Goal: Task Accomplishment & Management: Manage account settings

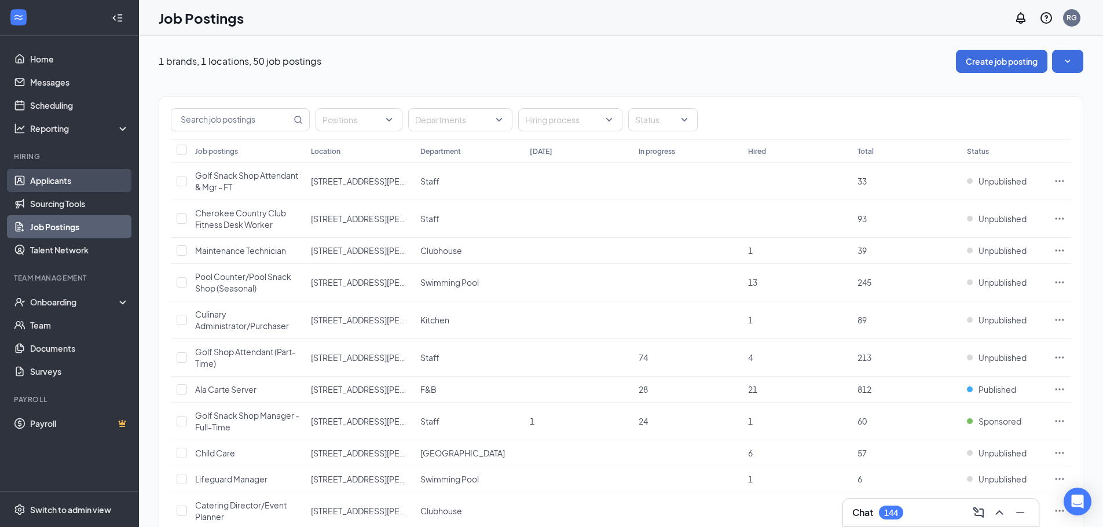
click at [63, 185] on link "Applicants" at bounding box center [79, 180] width 99 height 23
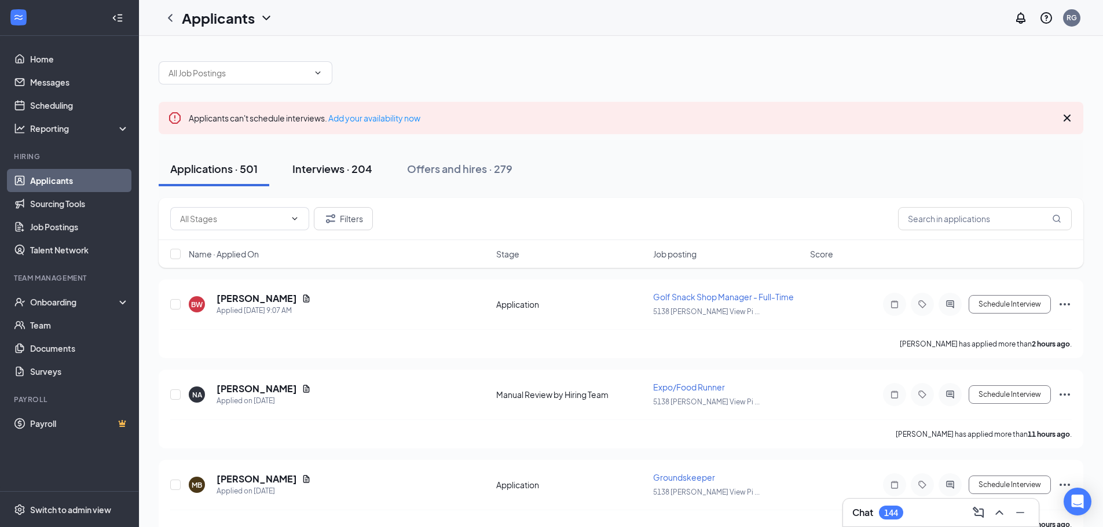
click at [349, 170] on div "Interviews · 204" at bounding box center [332, 169] width 80 height 14
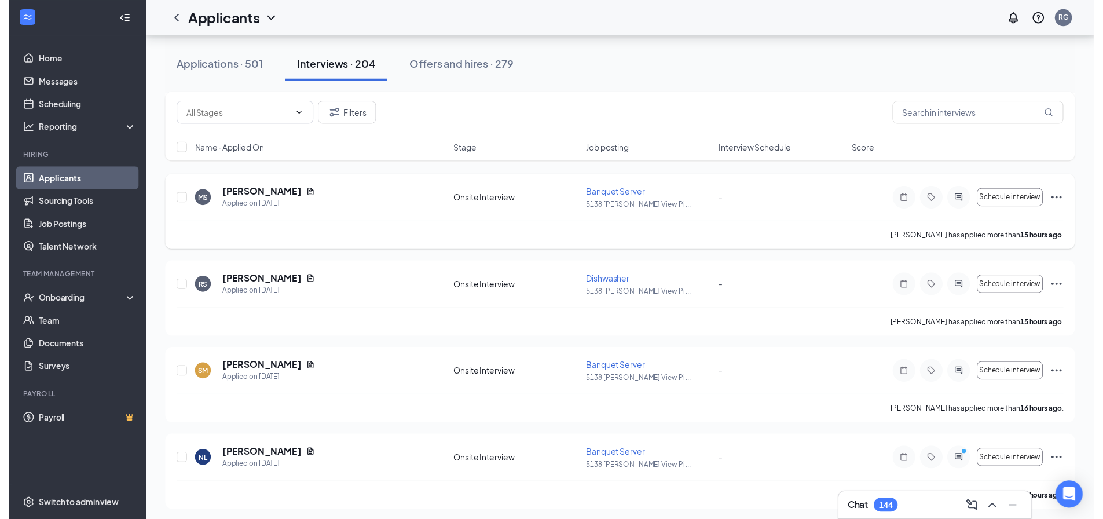
scroll to position [463, 0]
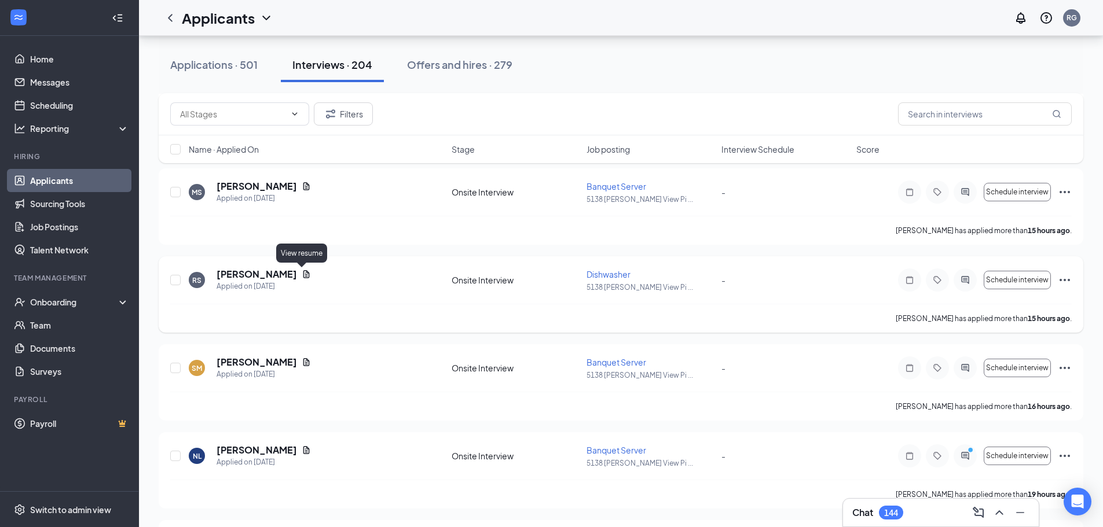
click at [302, 274] on icon "Document" at bounding box center [306, 274] width 9 height 9
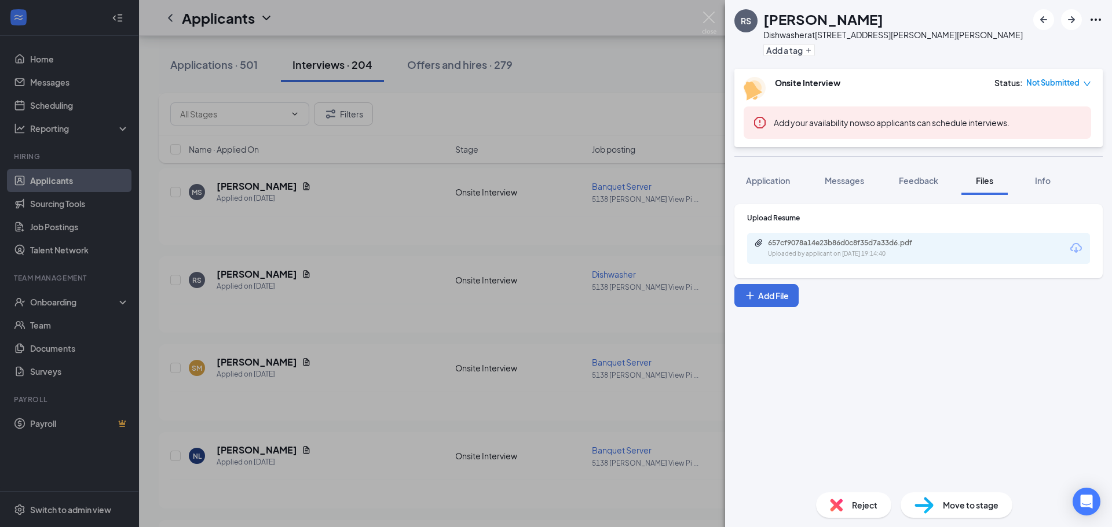
click at [1075, 244] on icon "Download" at bounding box center [1076, 248] width 12 height 10
click at [705, 20] on img at bounding box center [709, 23] width 14 height 23
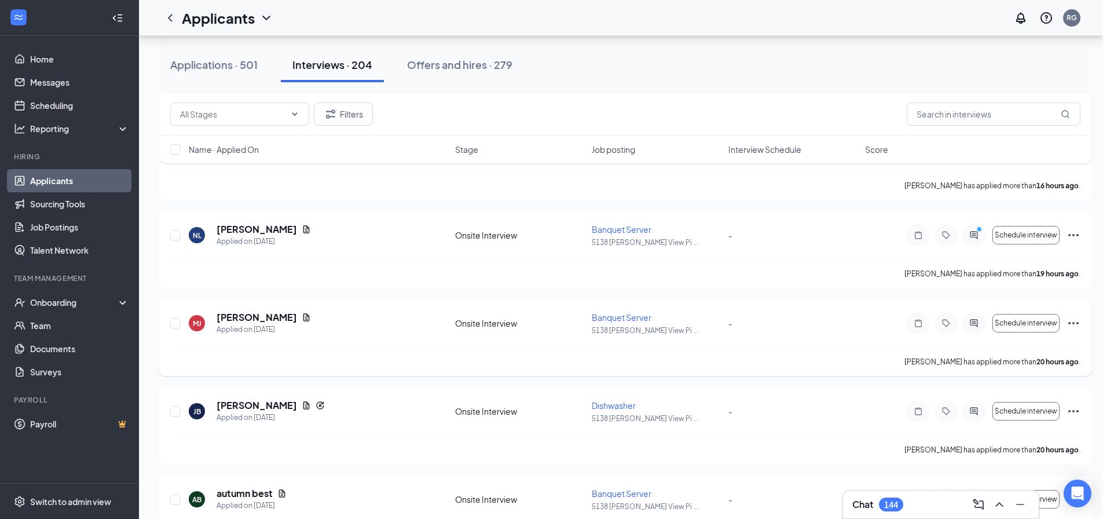
scroll to position [695, 0]
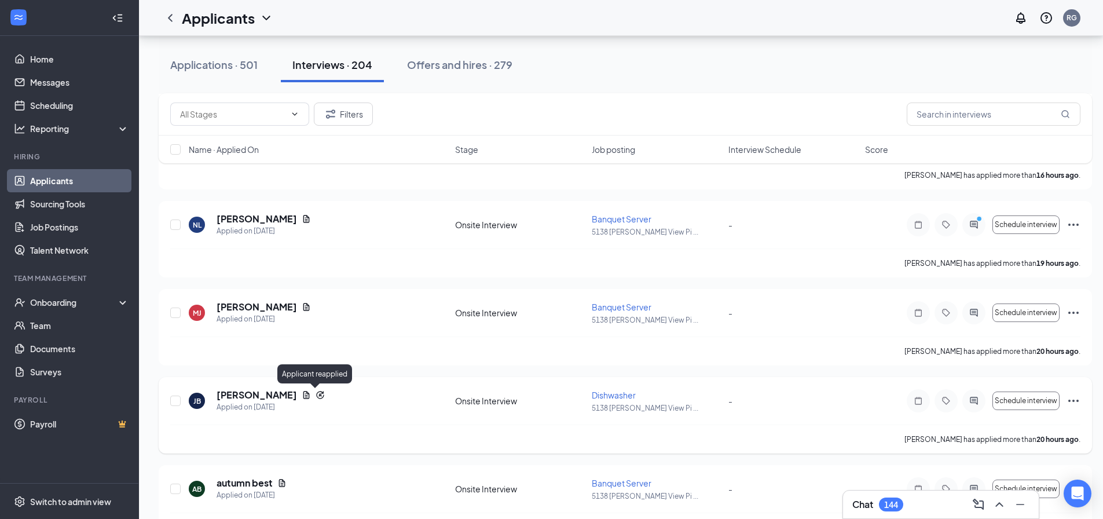
click at [316, 394] on icon "Reapply" at bounding box center [320, 394] width 9 height 9
click at [303, 395] on icon "Document" at bounding box center [306, 395] width 6 height 8
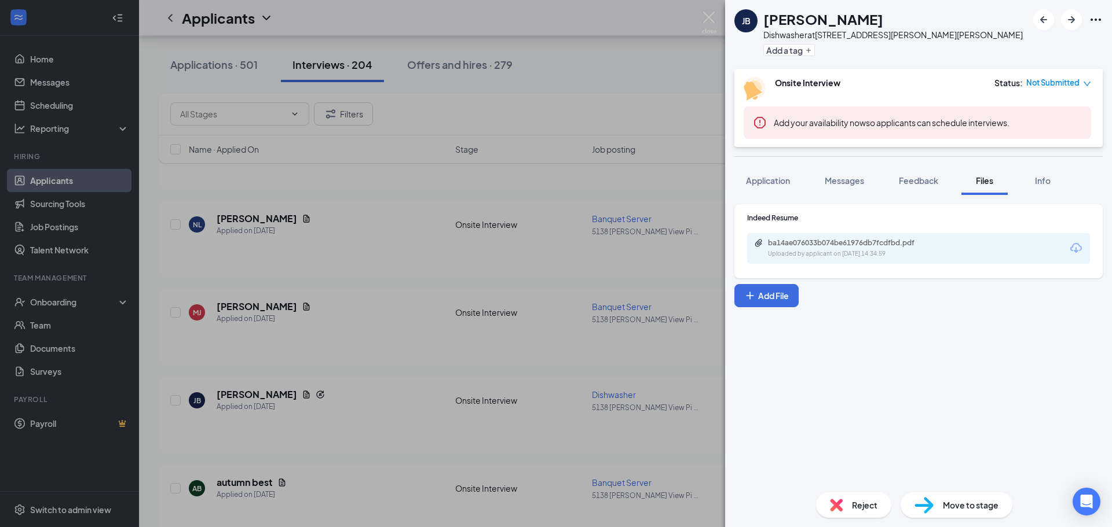
click at [1076, 247] on icon "Download" at bounding box center [1076, 248] width 14 height 14
click at [708, 20] on img at bounding box center [709, 23] width 14 height 23
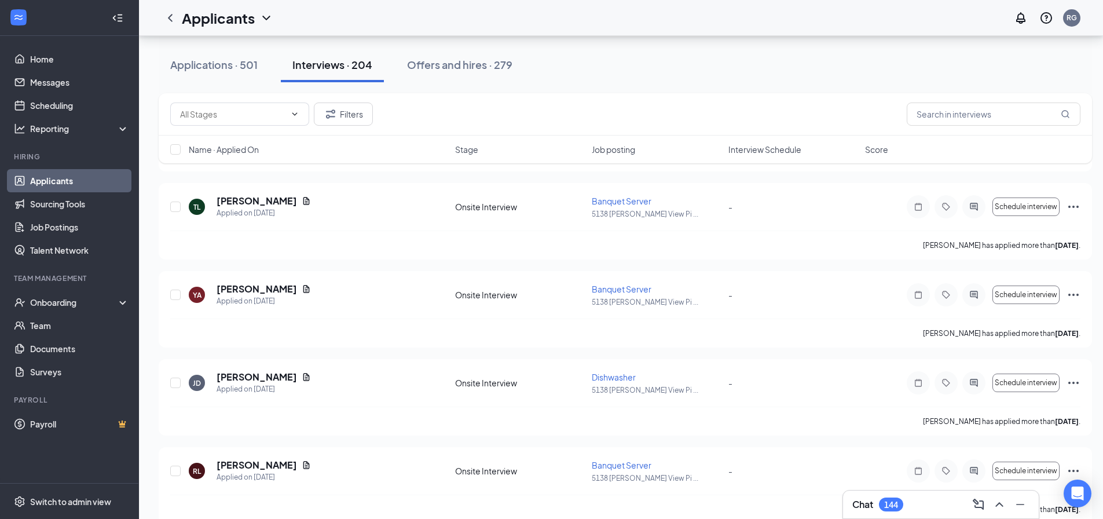
scroll to position [1969, 0]
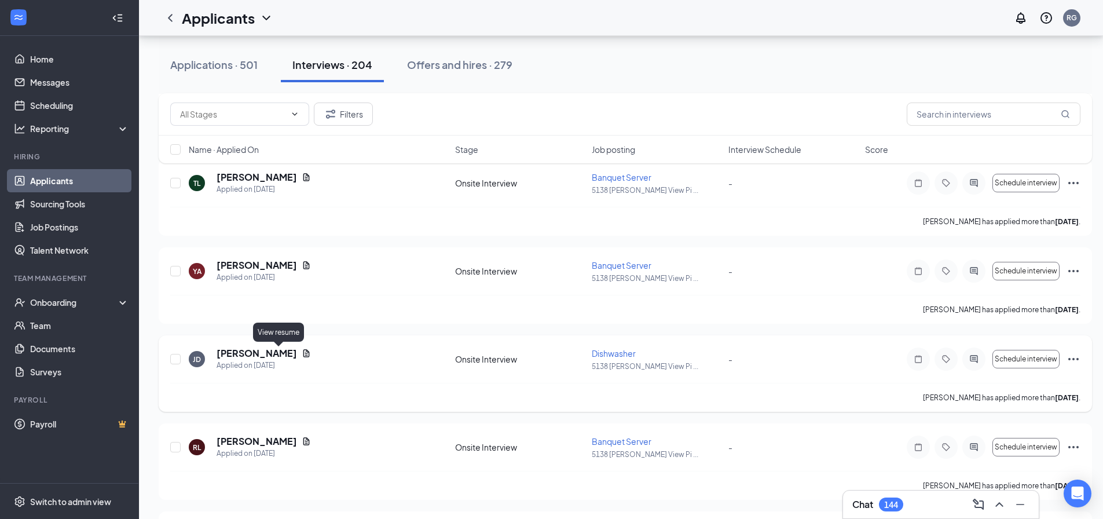
click at [303, 351] on icon "Document" at bounding box center [306, 353] width 6 height 8
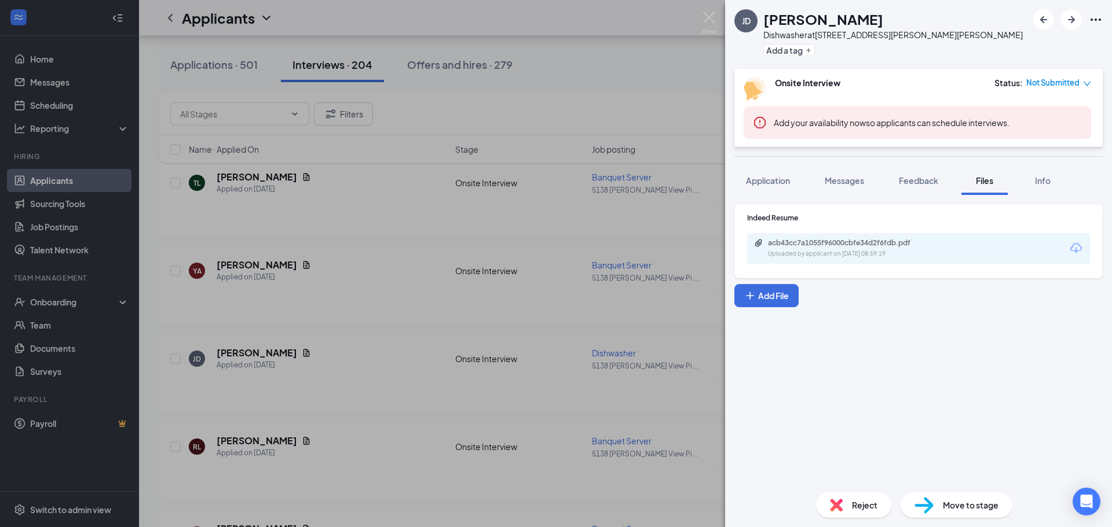
click at [1078, 246] on icon "Download" at bounding box center [1076, 248] width 14 height 14
click at [714, 16] on img at bounding box center [709, 23] width 14 height 23
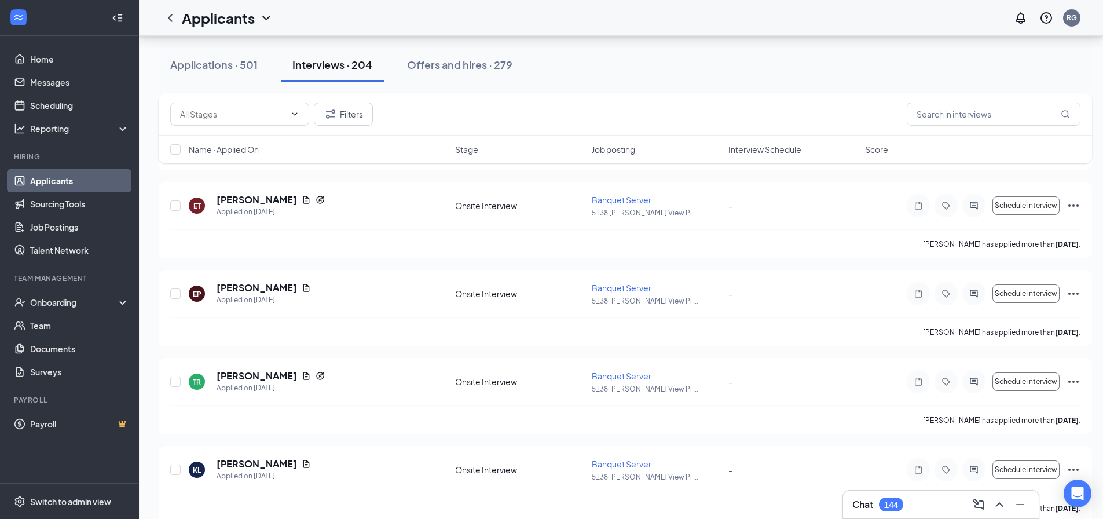
scroll to position [4164, 0]
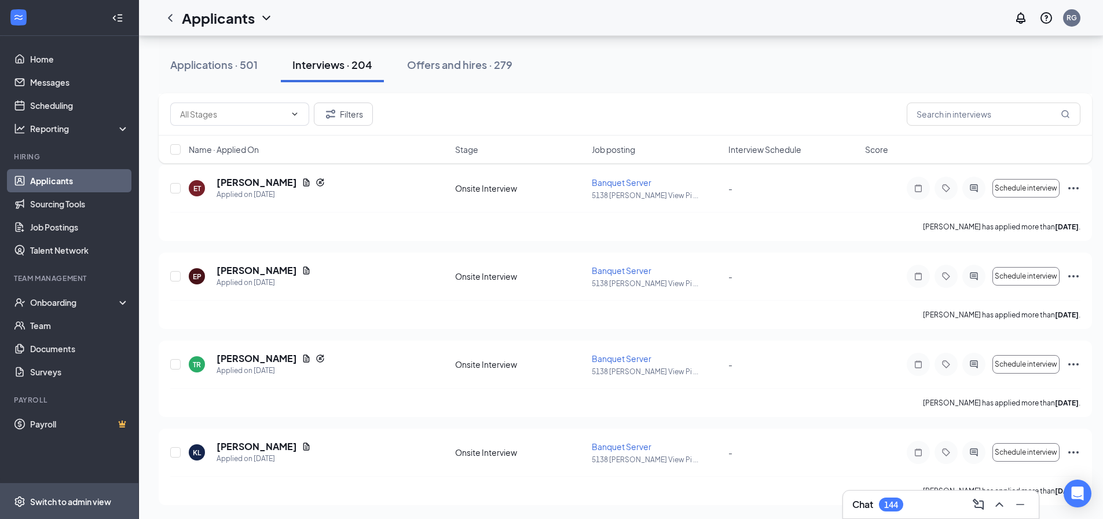
click at [68, 505] on div "Switch to admin view" at bounding box center [70, 502] width 81 height 12
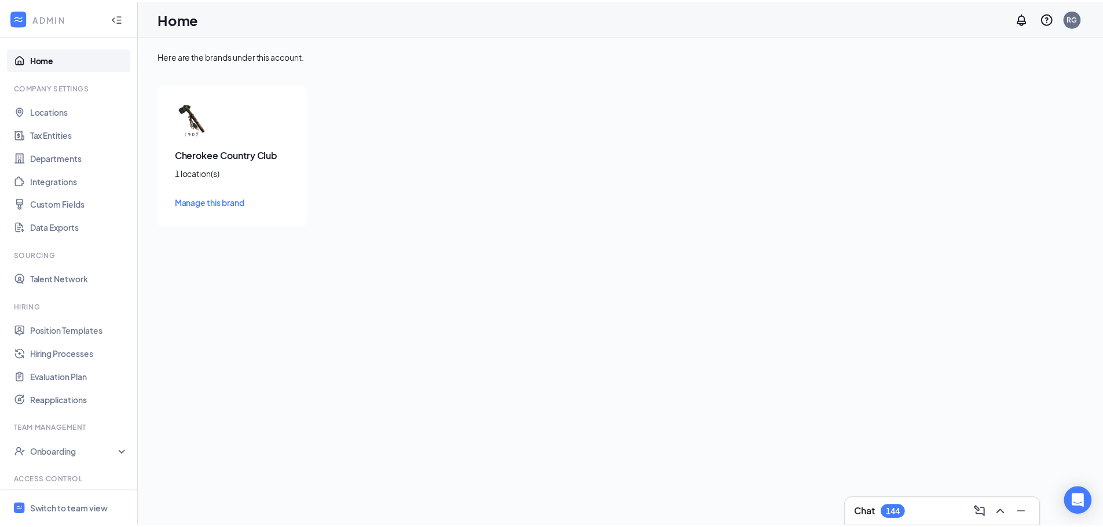
scroll to position [53, 0]
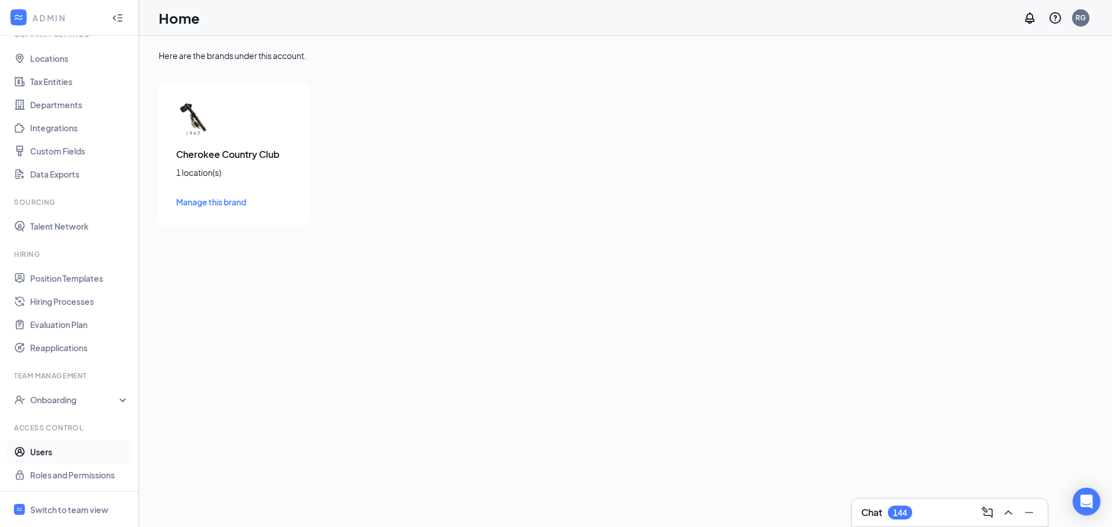
click at [43, 454] on link "Users" at bounding box center [79, 452] width 99 height 23
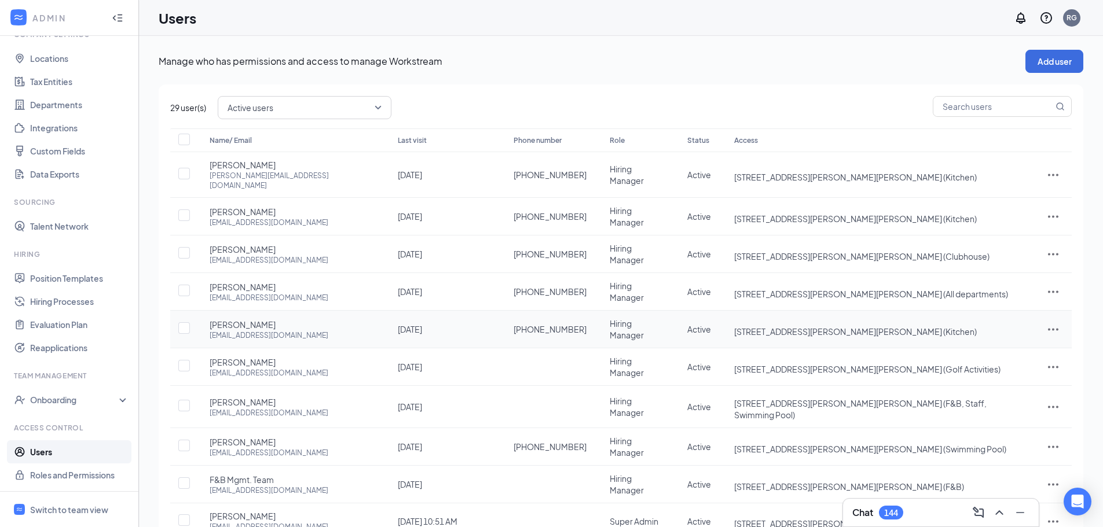
scroll to position [47, 0]
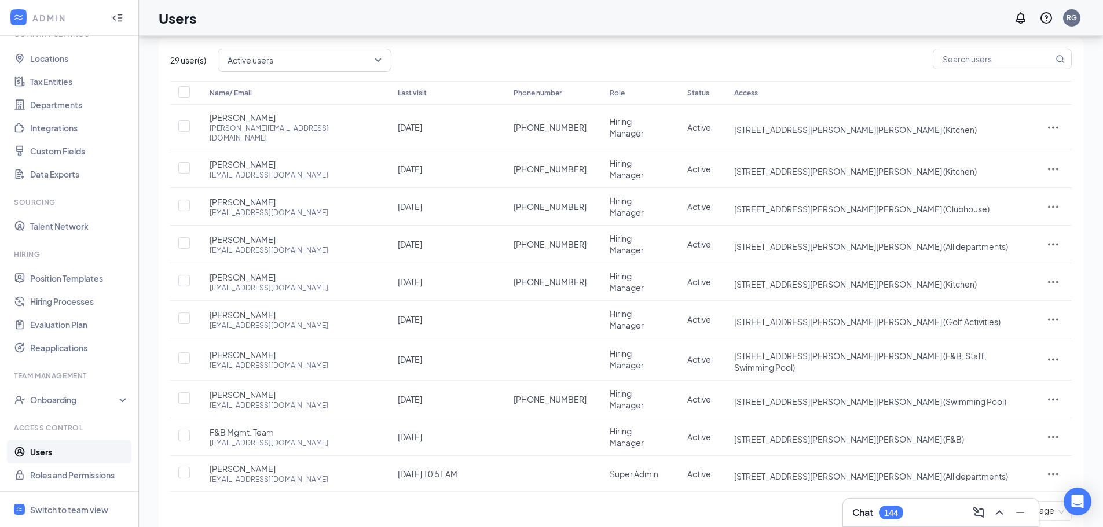
click at [973, 502] on link "2" at bounding box center [970, 510] width 17 height 17
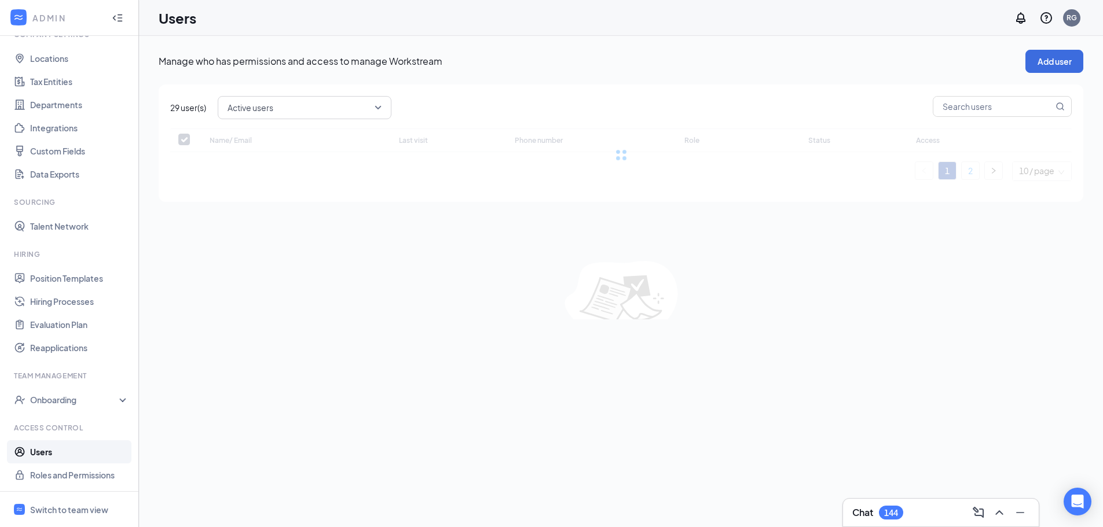
scroll to position [0, 0]
checkbox input "false"
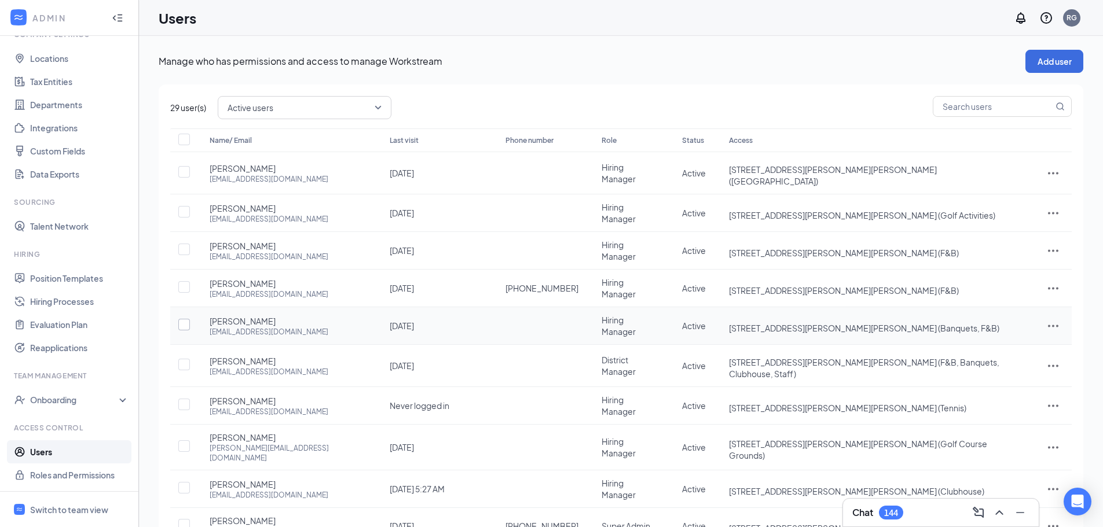
click at [185, 319] on input "checkbox" at bounding box center [184, 325] width 12 height 12
checkbox input "true"
click at [1048, 319] on icon "ActionsIcon" at bounding box center [1053, 326] width 14 height 14
click at [1012, 336] on span "Edit user" at bounding box center [1015, 338] width 72 height 13
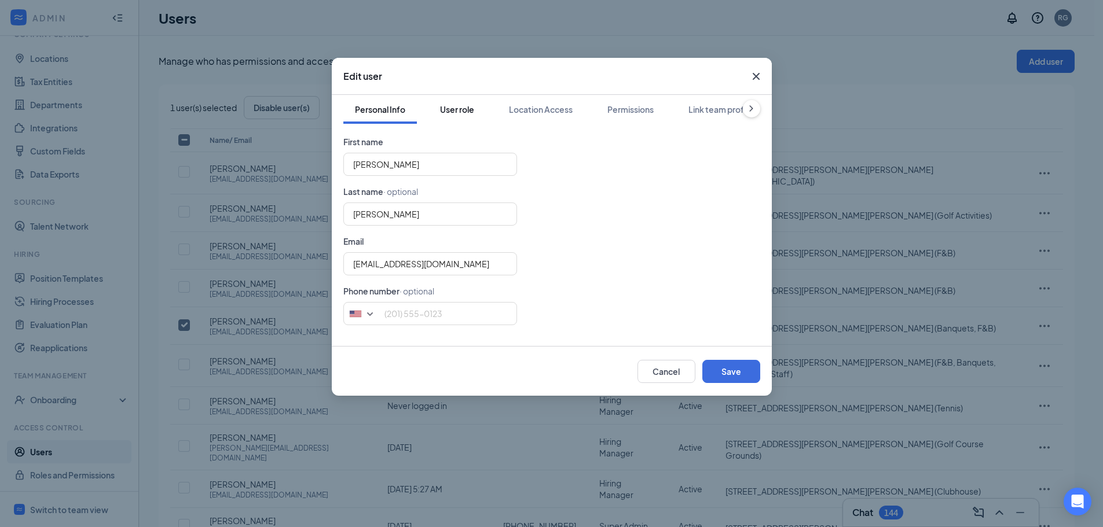
click at [466, 112] on div "User role" at bounding box center [457, 110] width 34 height 12
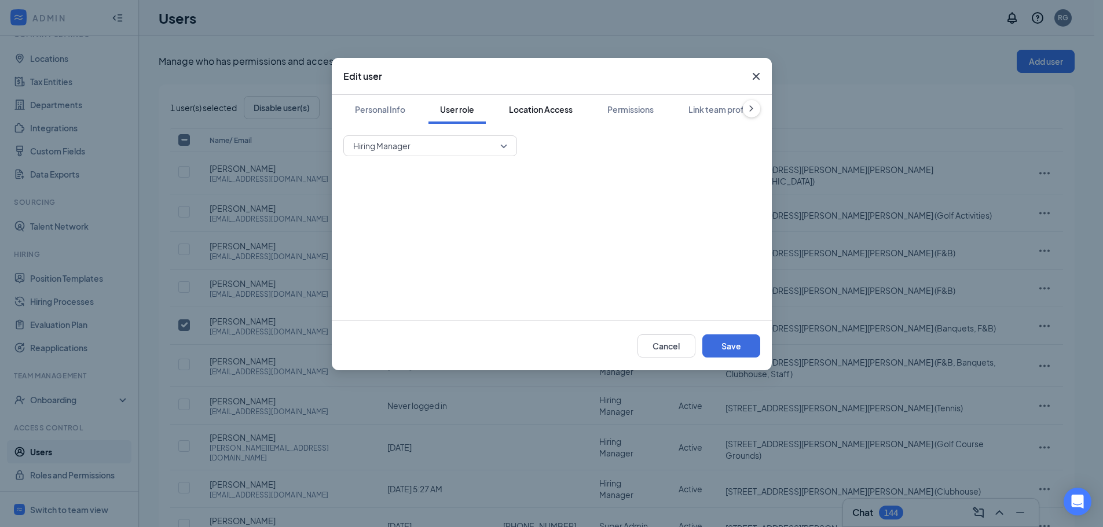
click at [543, 109] on div "Location Access" at bounding box center [541, 110] width 64 height 12
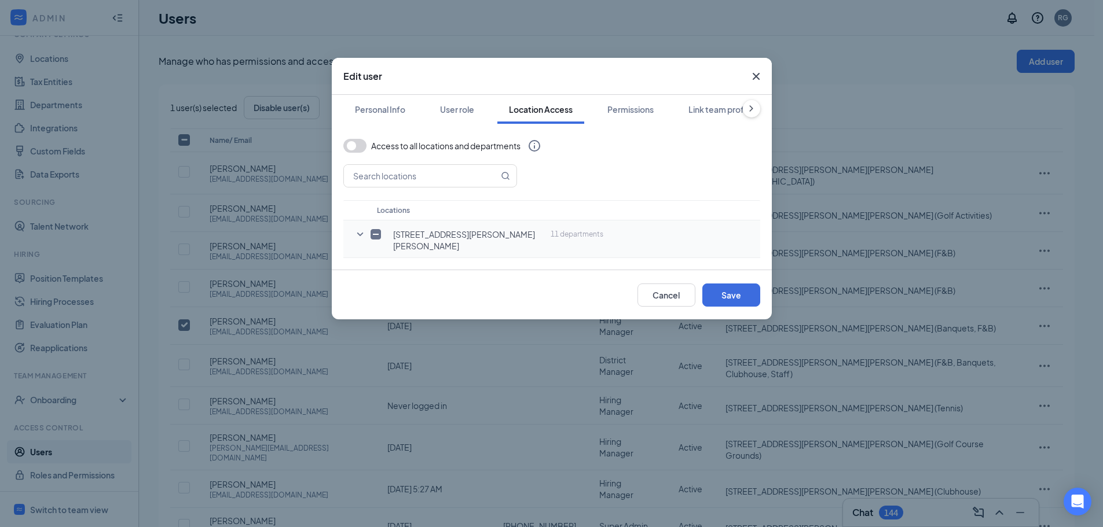
click at [359, 233] on icon "SmallChevronDown" at bounding box center [360, 235] width 14 height 14
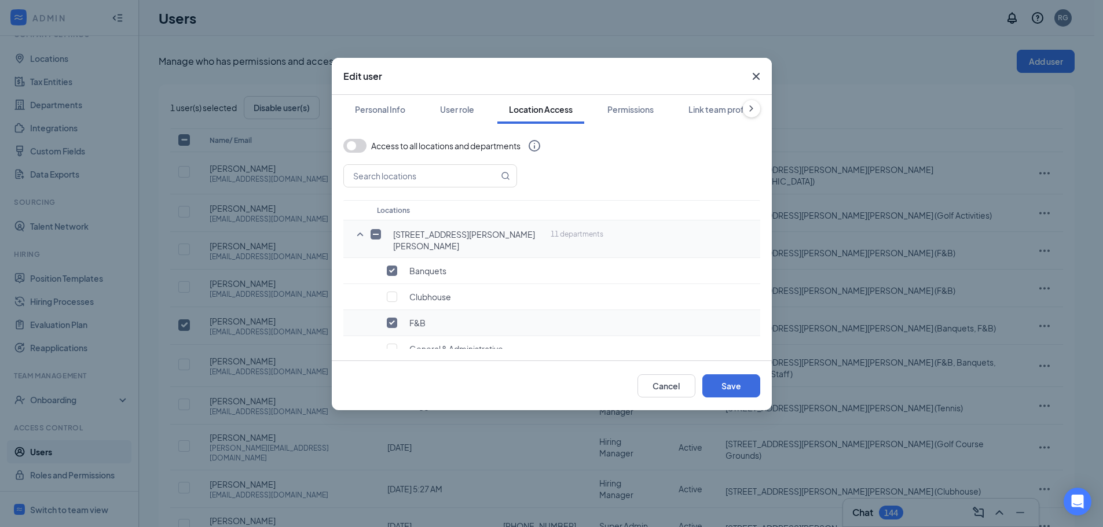
click at [392, 318] on input "checkbox" at bounding box center [392, 323] width 10 height 10
checkbox input "false"
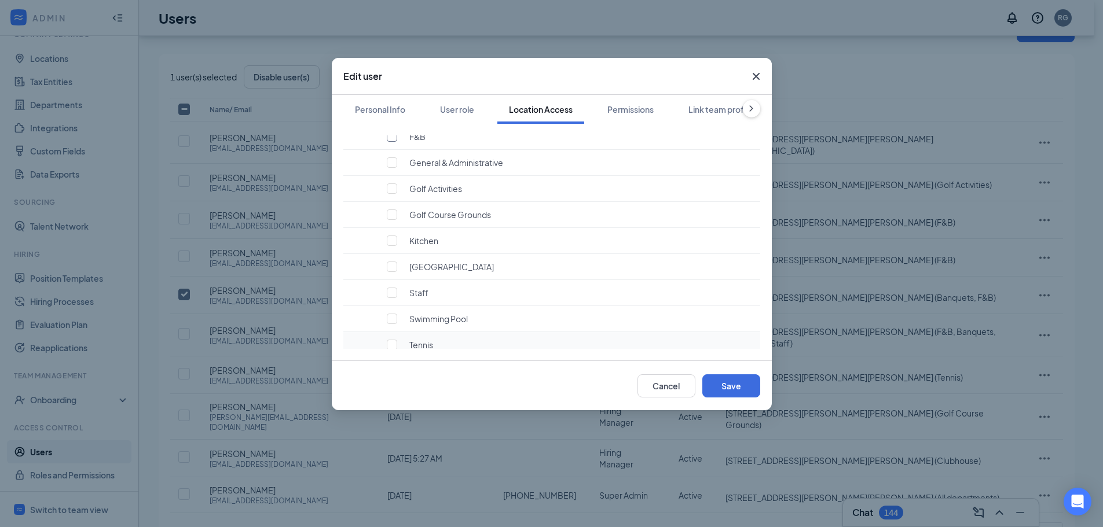
scroll to position [47, 0]
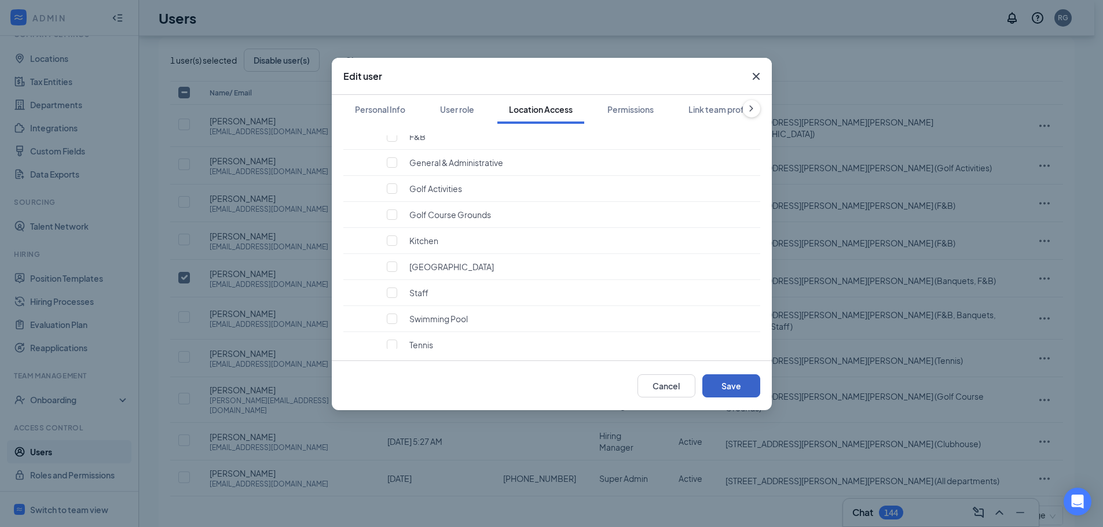
click at [725, 384] on button "Save" at bounding box center [731, 386] width 58 height 23
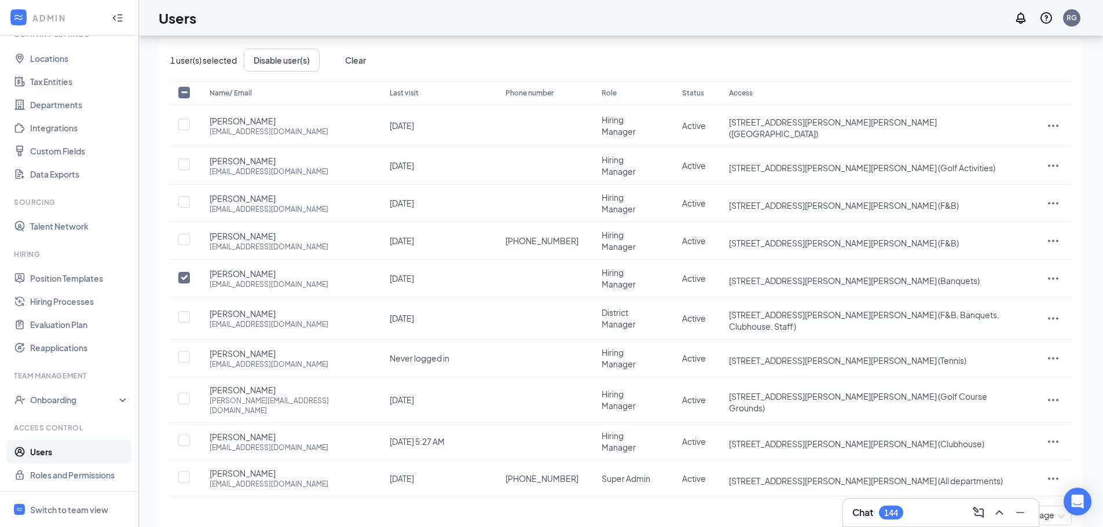
click at [948, 507] on link "1" at bounding box center [947, 515] width 17 height 17
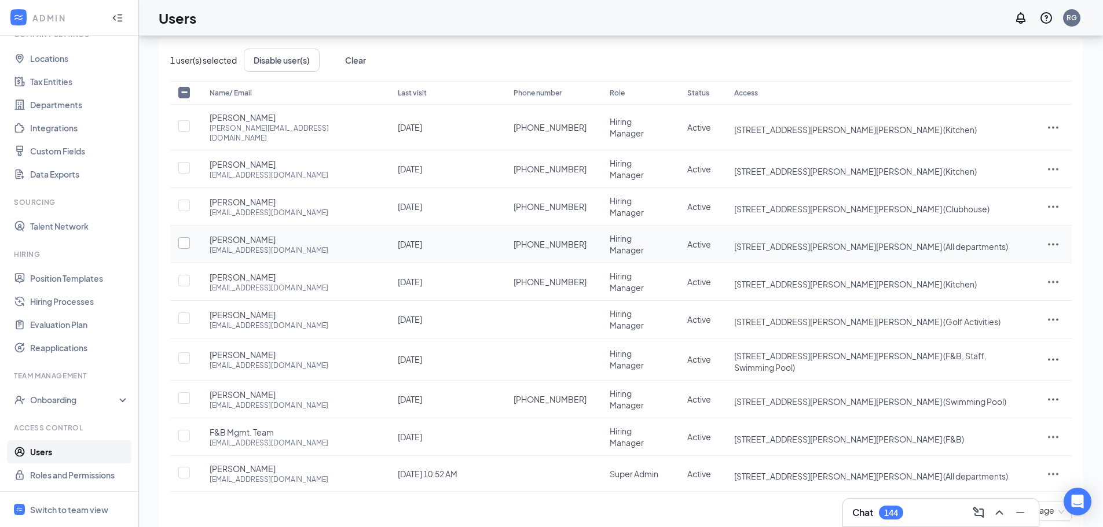
click at [186, 237] on input "checkbox" at bounding box center [184, 243] width 12 height 12
checkbox input "true"
click at [1049, 237] on icon "ActionsIcon" at bounding box center [1053, 244] width 14 height 14
click at [998, 254] on span "Edit user" at bounding box center [995, 255] width 33 height 10
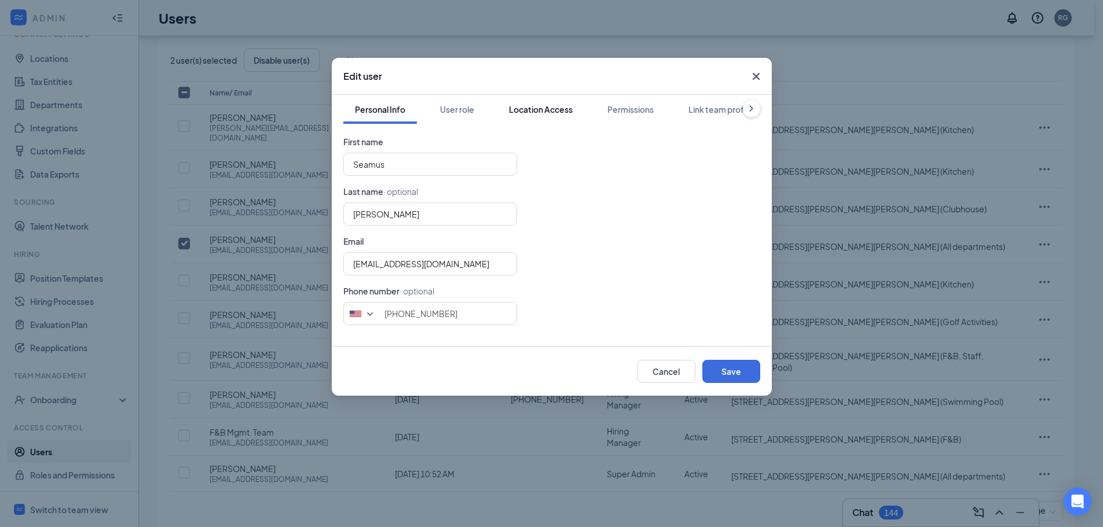
click at [539, 111] on div "Location Access" at bounding box center [541, 110] width 64 height 12
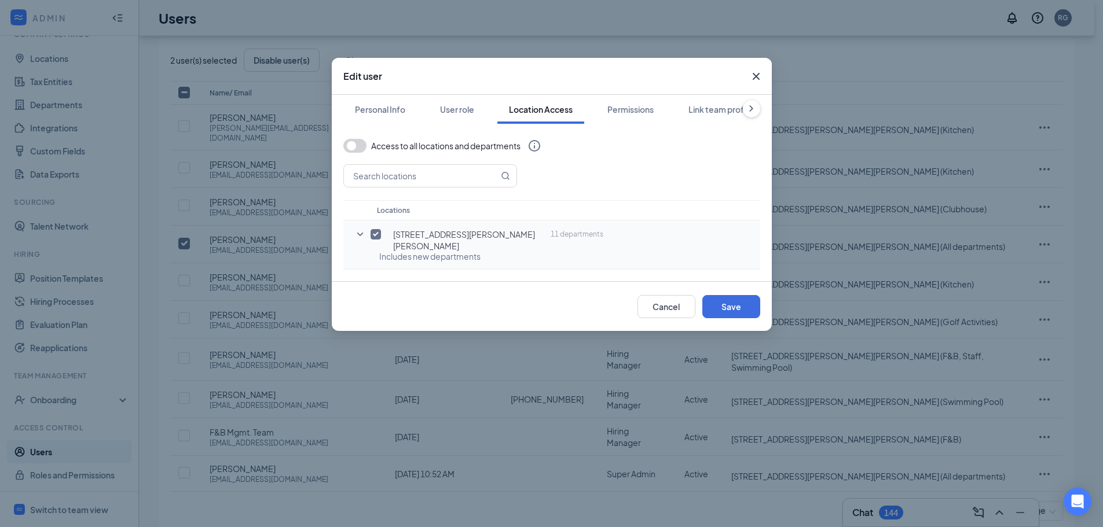
click at [360, 234] on icon "SmallChevronDown" at bounding box center [360, 235] width 14 height 14
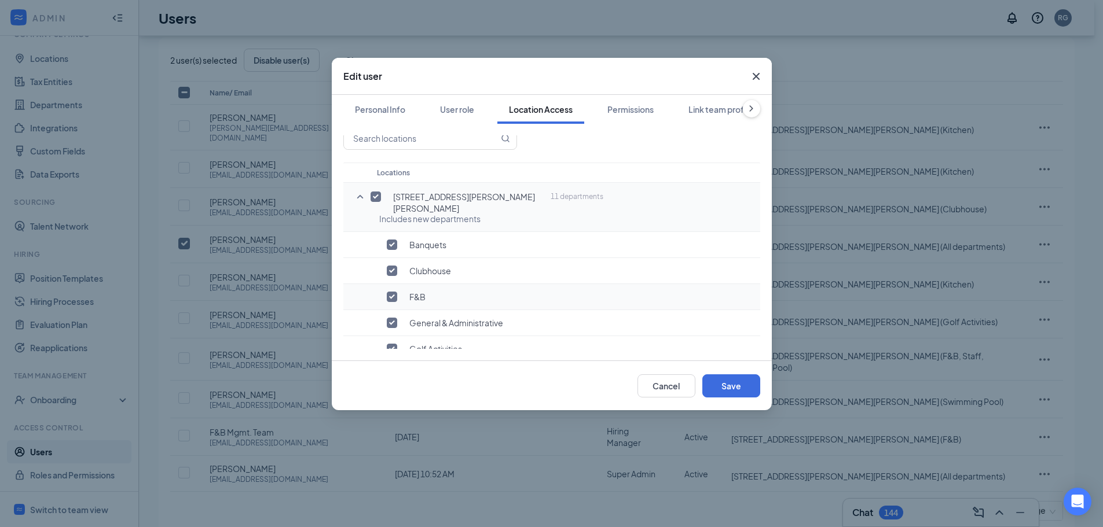
scroll to position [58, 0]
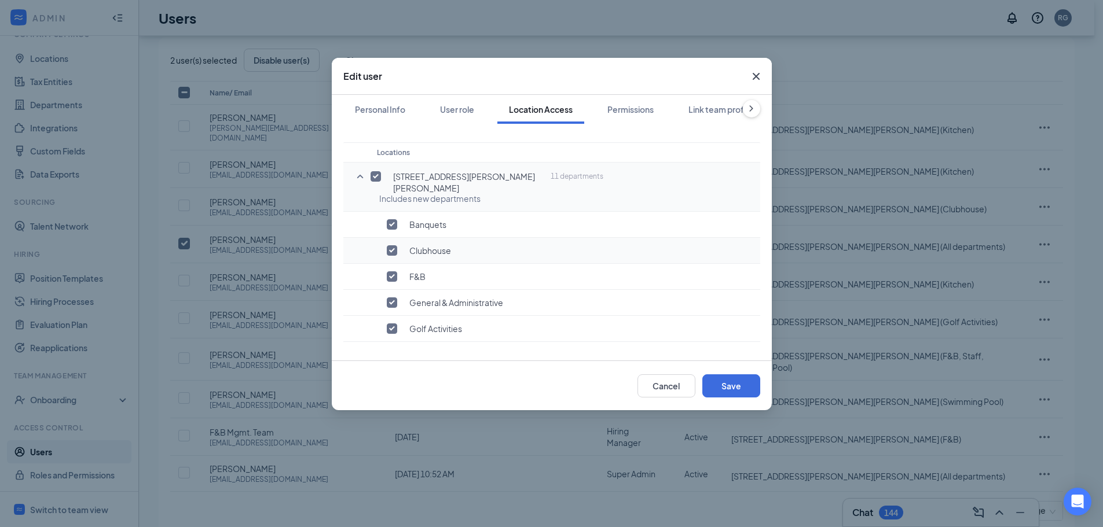
click at [393, 246] on input "checkbox" at bounding box center [392, 251] width 10 height 10
checkbox input "false"
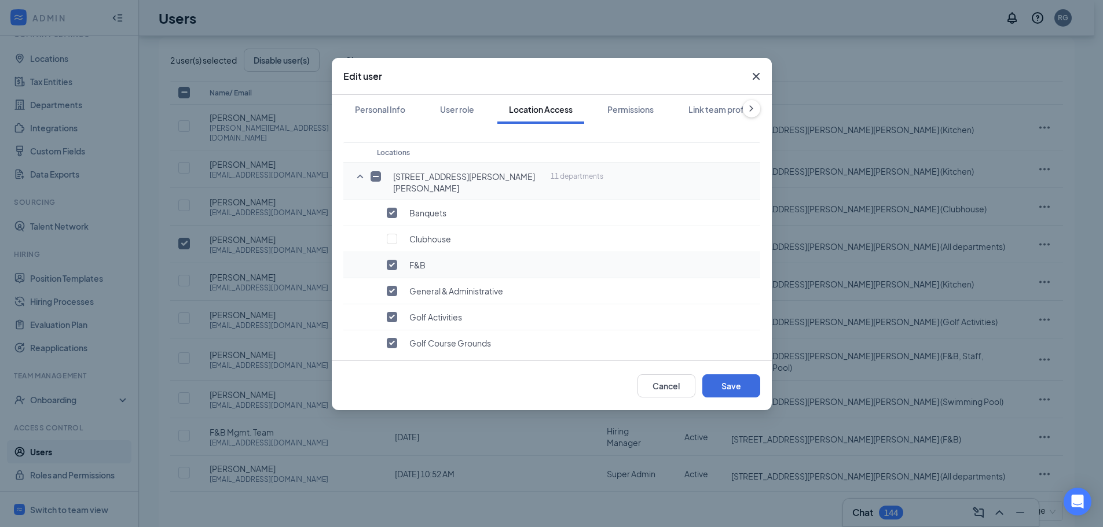
click at [391, 260] on input "checkbox" at bounding box center [392, 265] width 10 height 10
checkbox input "false"
click at [395, 286] on input "checkbox" at bounding box center [392, 291] width 10 height 10
checkbox input "false"
click at [394, 312] on input "checkbox" at bounding box center [392, 317] width 10 height 10
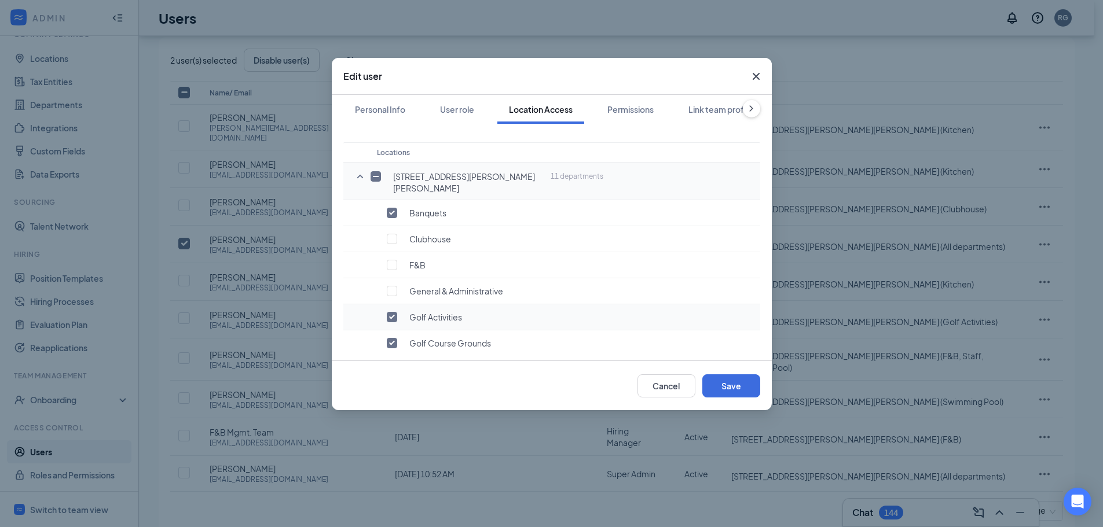
checkbox input "false"
click at [390, 338] on input "checkbox" at bounding box center [392, 343] width 10 height 10
checkbox input "false"
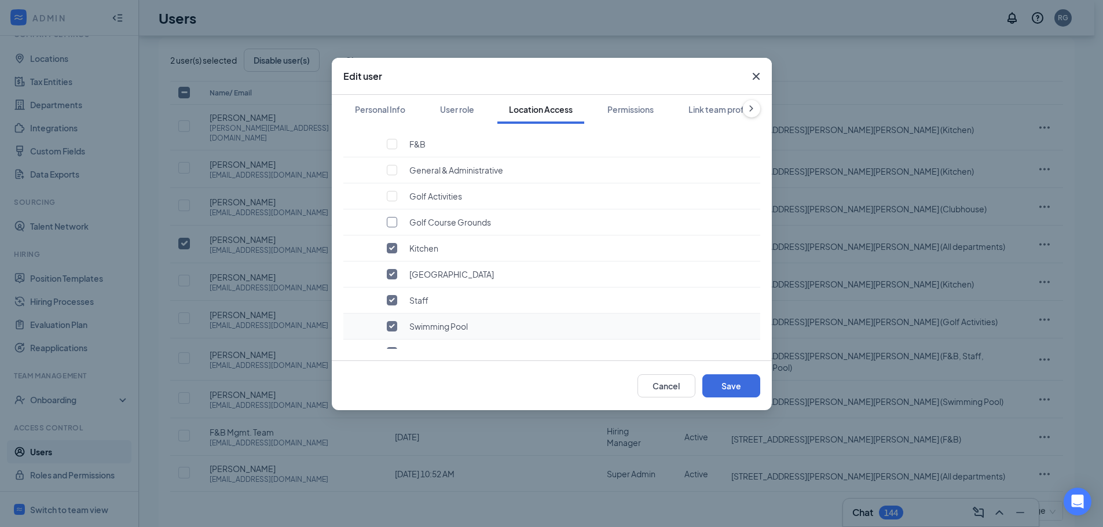
scroll to position [186, 0]
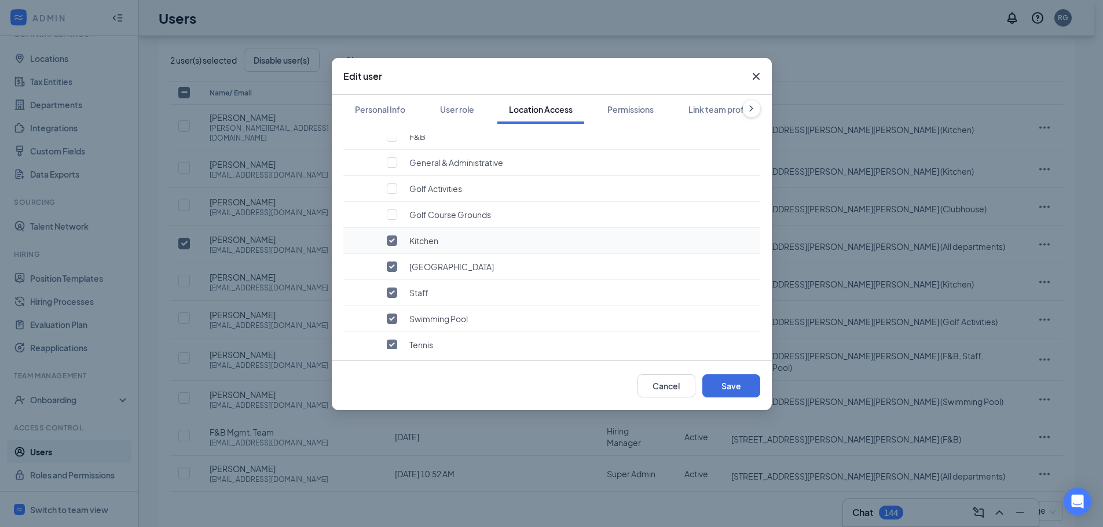
click at [394, 236] on input "checkbox" at bounding box center [392, 241] width 10 height 10
checkbox input "false"
click at [391, 262] on input "checkbox" at bounding box center [392, 267] width 10 height 10
checkbox input "false"
click at [392, 288] on input "checkbox" at bounding box center [392, 293] width 10 height 10
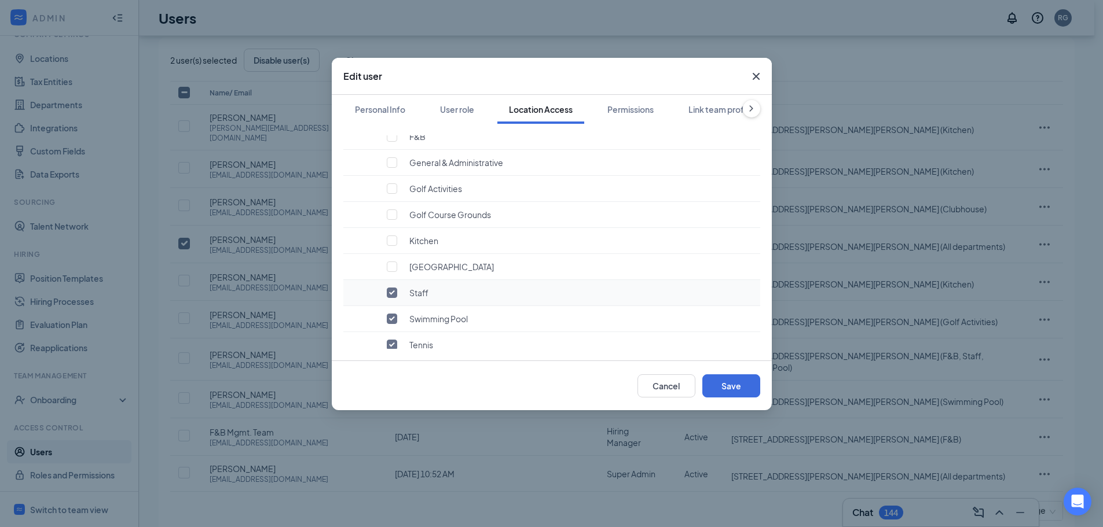
checkbox input "false"
drag, startPoint x: 392, startPoint y: 306, endPoint x: 393, endPoint y: 317, distance: 11.1
click at [393, 314] on input "checkbox" at bounding box center [392, 319] width 10 height 10
checkbox input "false"
click at [396, 340] on input "checkbox" at bounding box center [392, 345] width 10 height 10
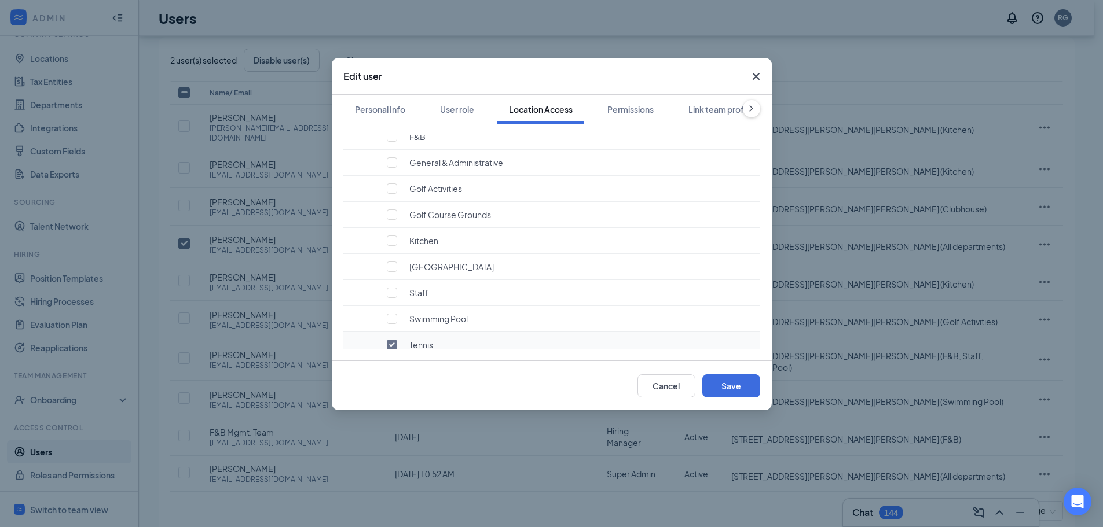
checkbox input "false"
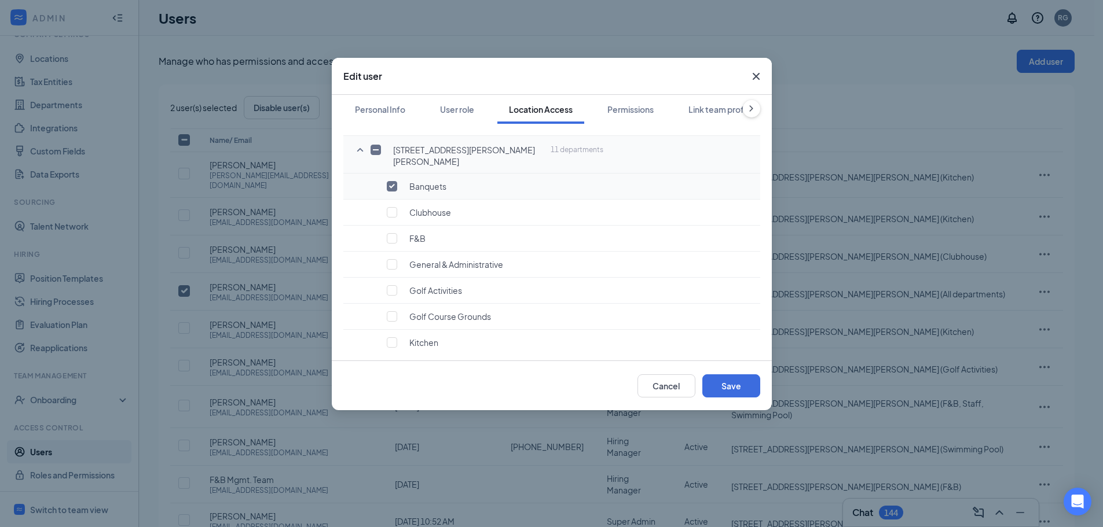
scroll to position [0, 0]
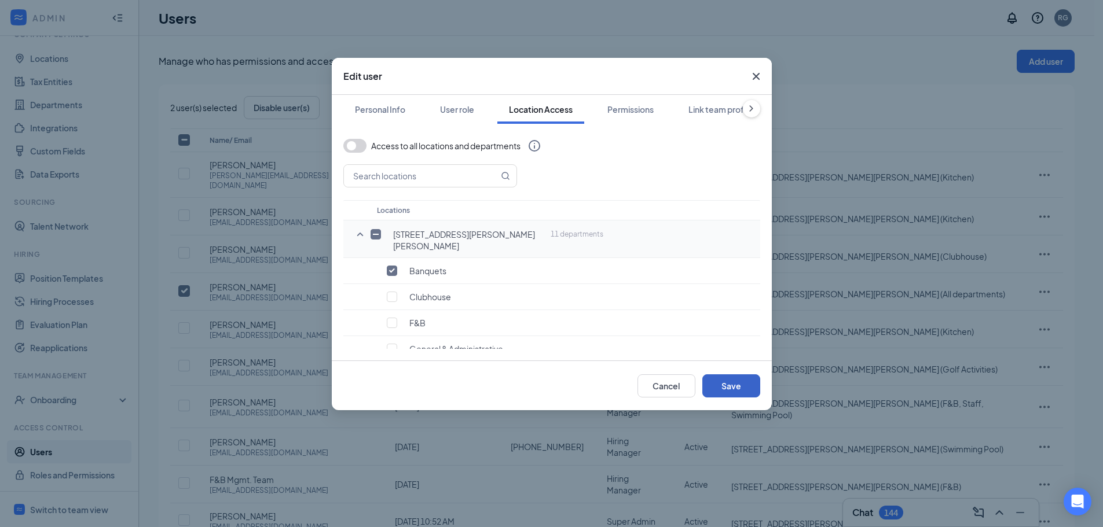
click at [727, 381] on button "Save" at bounding box center [731, 386] width 58 height 23
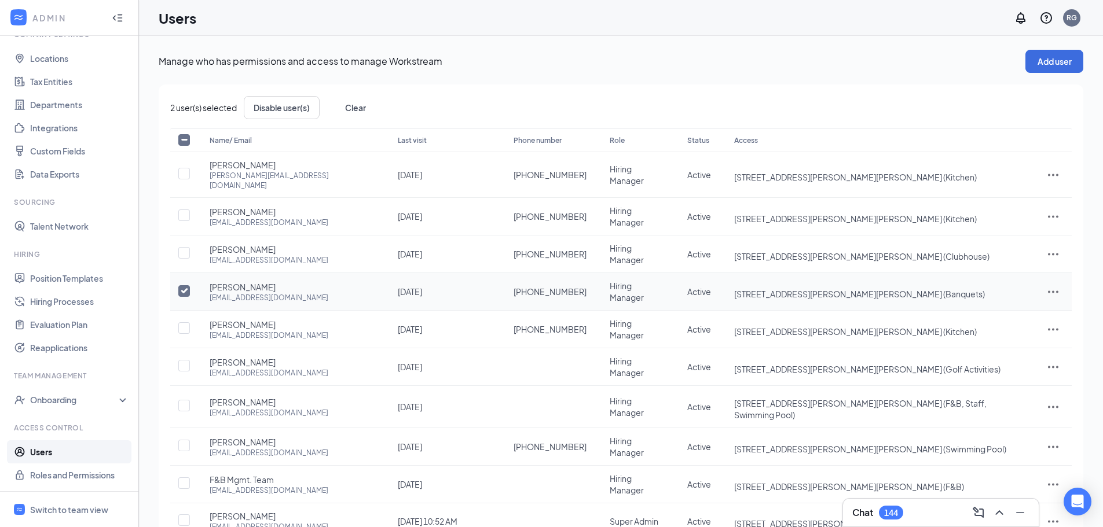
click at [184, 285] on input "checkbox" at bounding box center [184, 291] width 12 height 12
checkbox input "false"
click at [65, 511] on div "Switch to team view" at bounding box center [69, 510] width 78 height 12
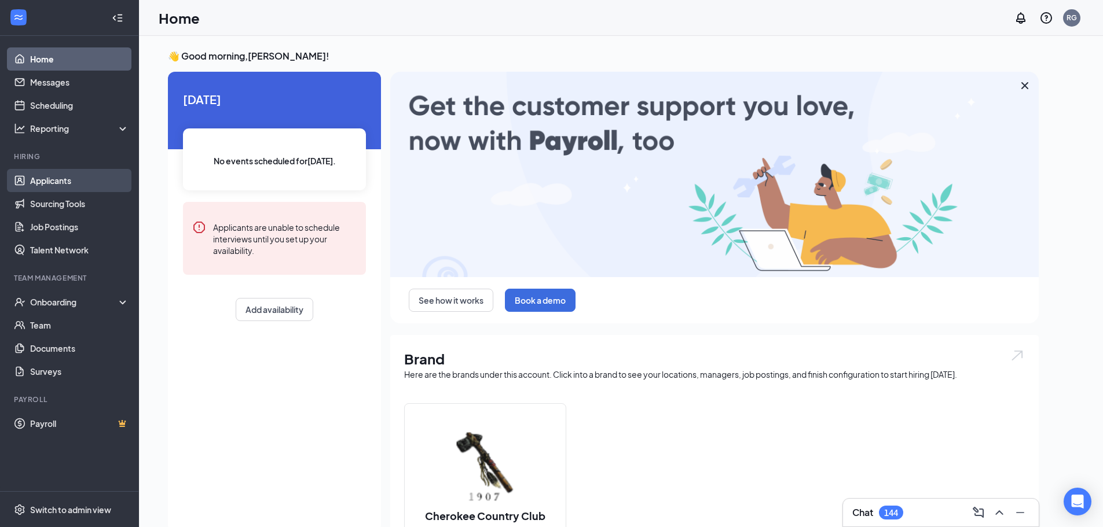
click at [58, 182] on link "Applicants" at bounding box center [79, 180] width 99 height 23
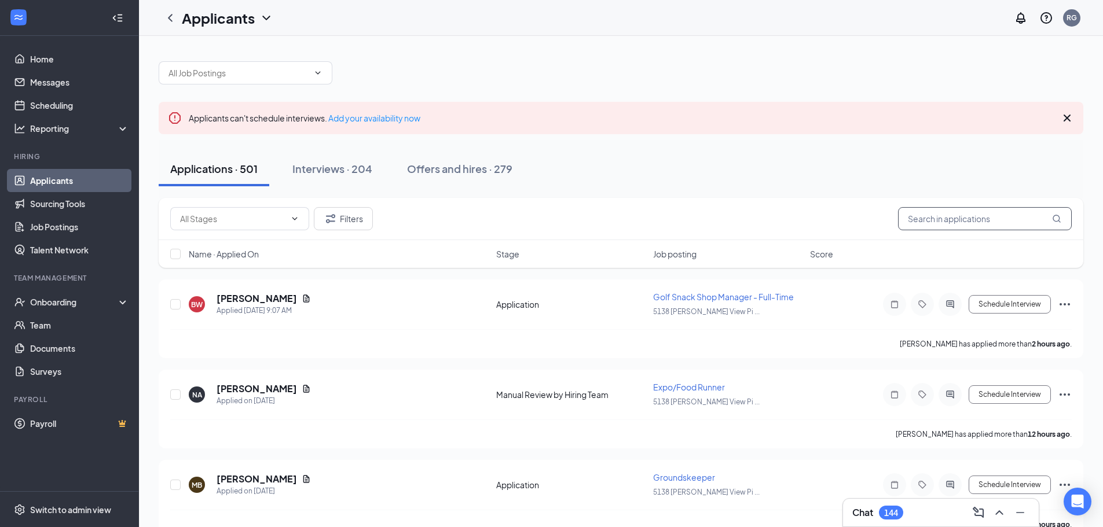
click at [947, 224] on input "text" at bounding box center [985, 218] width 174 height 23
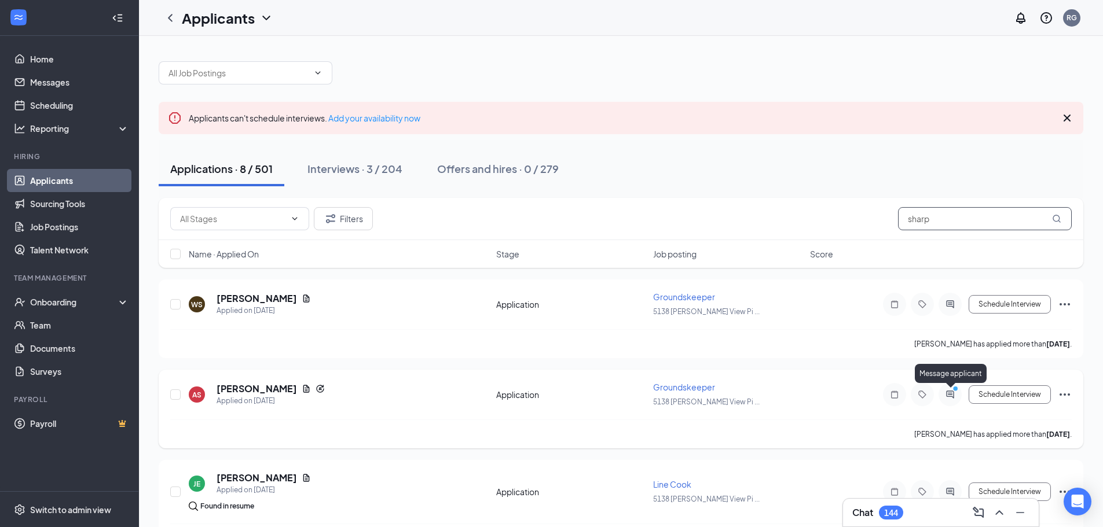
type input "sharp"
click at [952, 396] on icon "ActiveChat" at bounding box center [950, 394] width 14 height 9
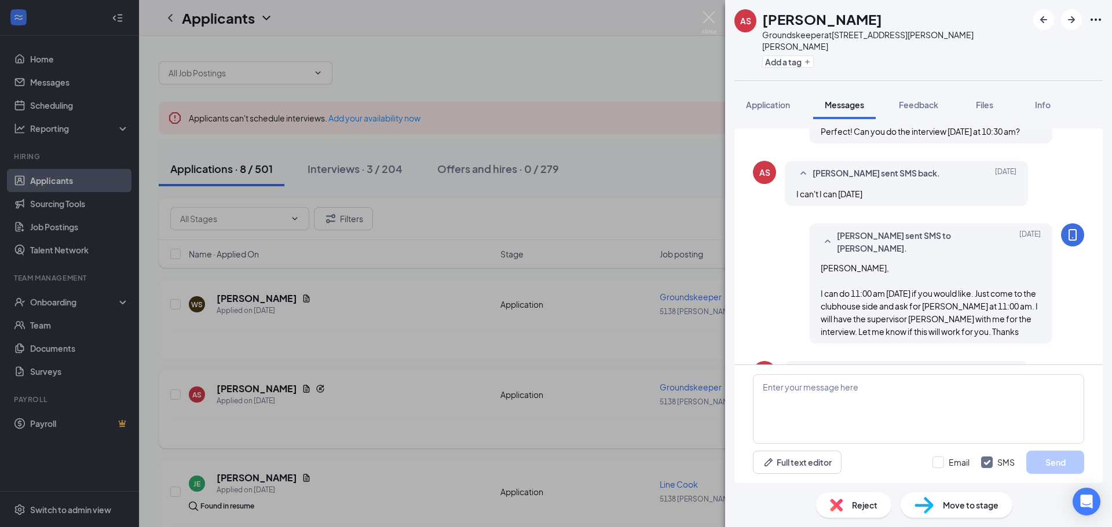
scroll to position [668, 0]
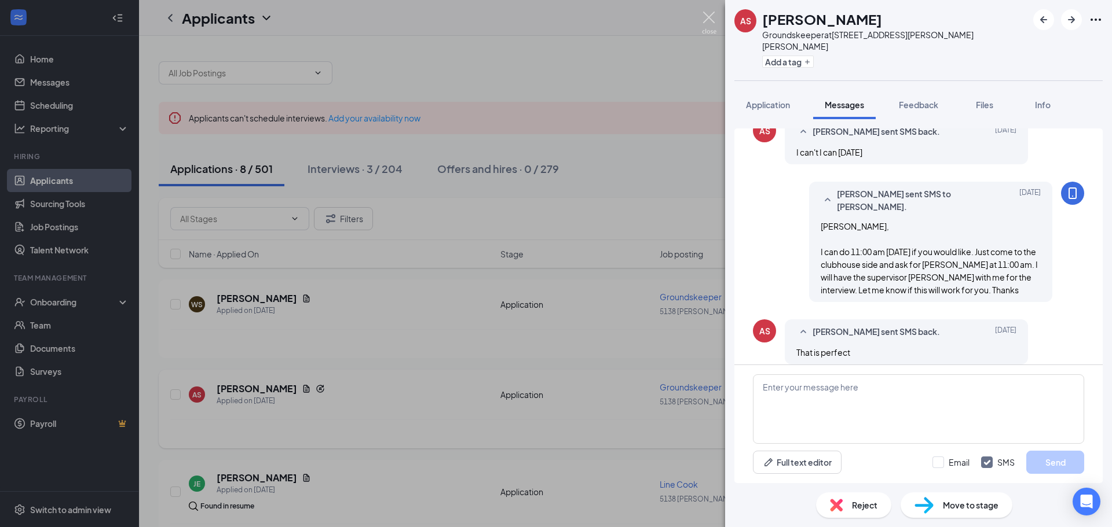
click at [709, 19] on img at bounding box center [709, 23] width 14 height 23
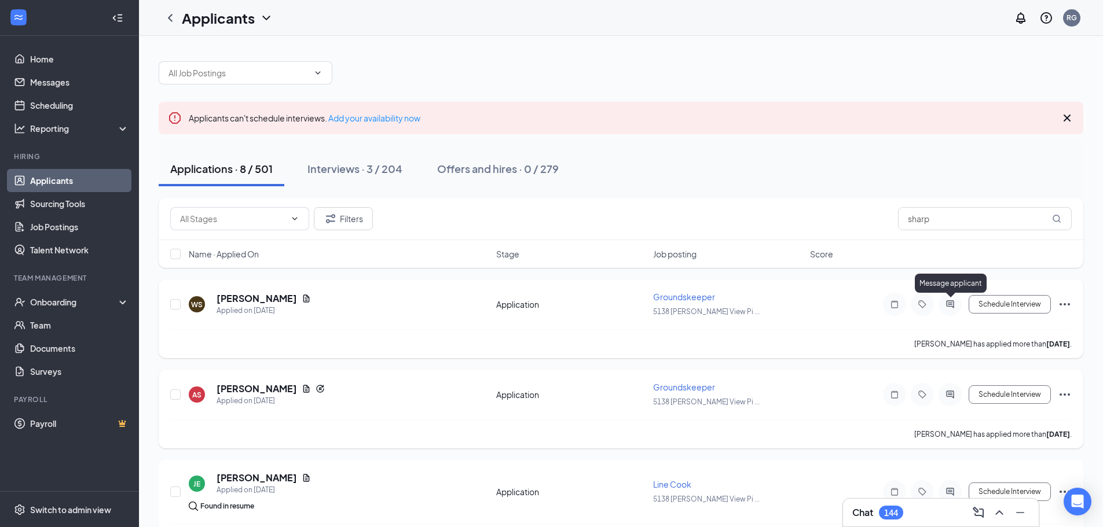
click at [950, 302] on icon "ActiveChat" at bounding box center [950, 304] width 14 height 9
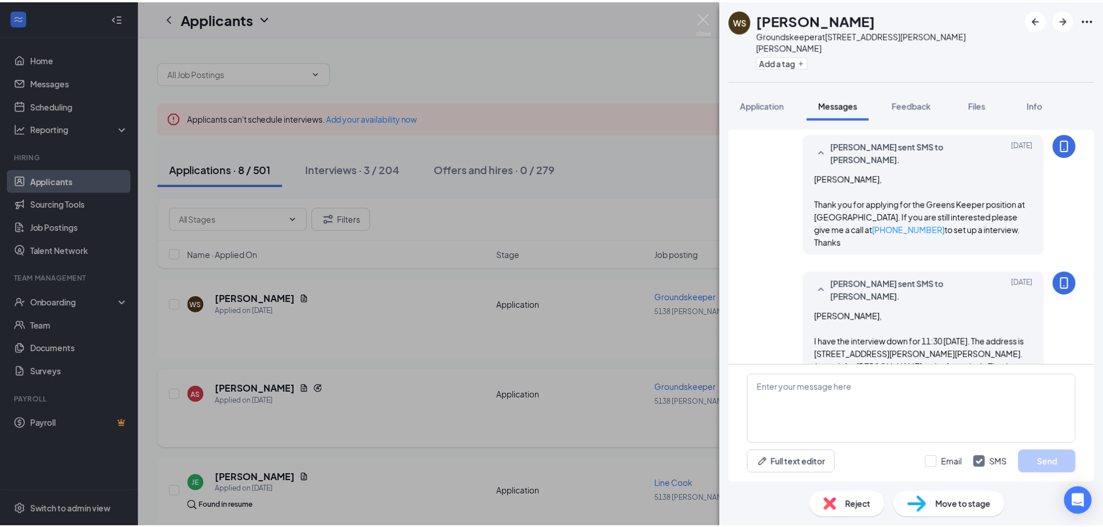
scroll to position [157, 0]
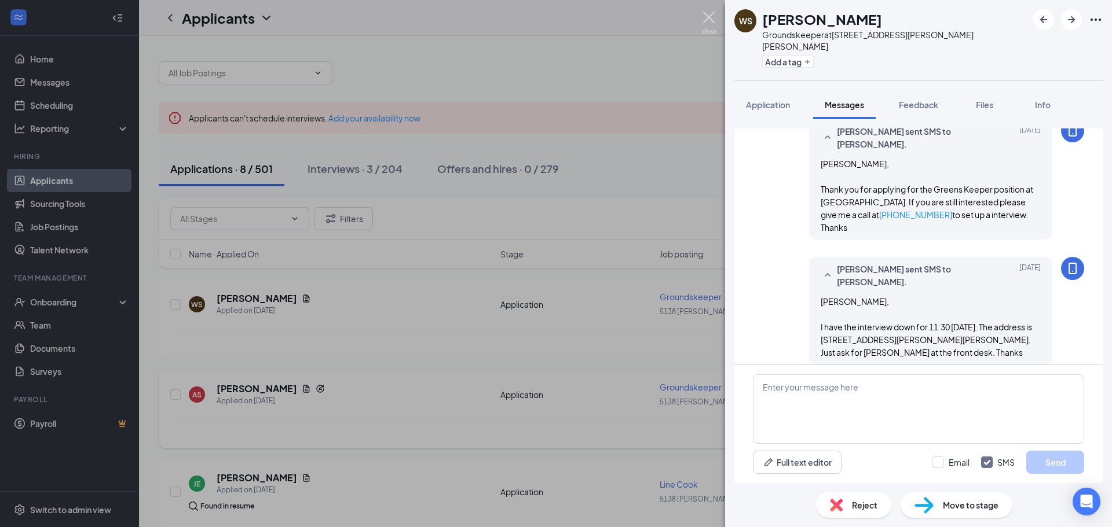
drag, startPoint x: 706, startPoint y: 17, endPoint x: 712, endPoint y: 17, distance: 6.4
click at [706, 17] on img at bounding box center [709, 23] width 14 height 23
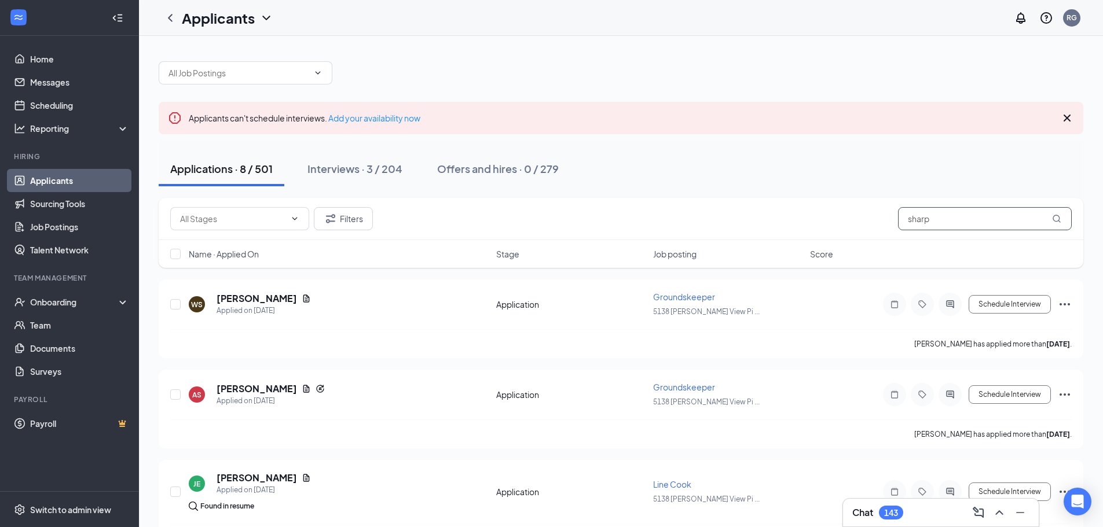
click at [944, 220] on input "sharp" at bounding box center [985, 218] width 174 height 23
drag, startPoint x: 941, startPoint y: 220, endPoint x: 933, endPoint y: 218, distance: 7.7
click at [939, 221] on input "sharp" at bounding box center [985, 218] width 174 height 23
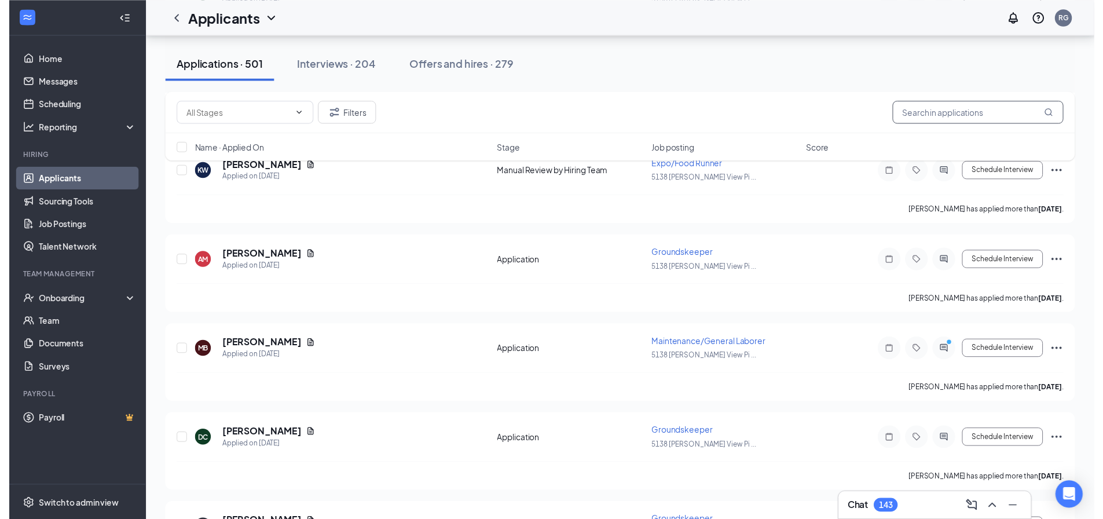
scroll to position [2490, 0]
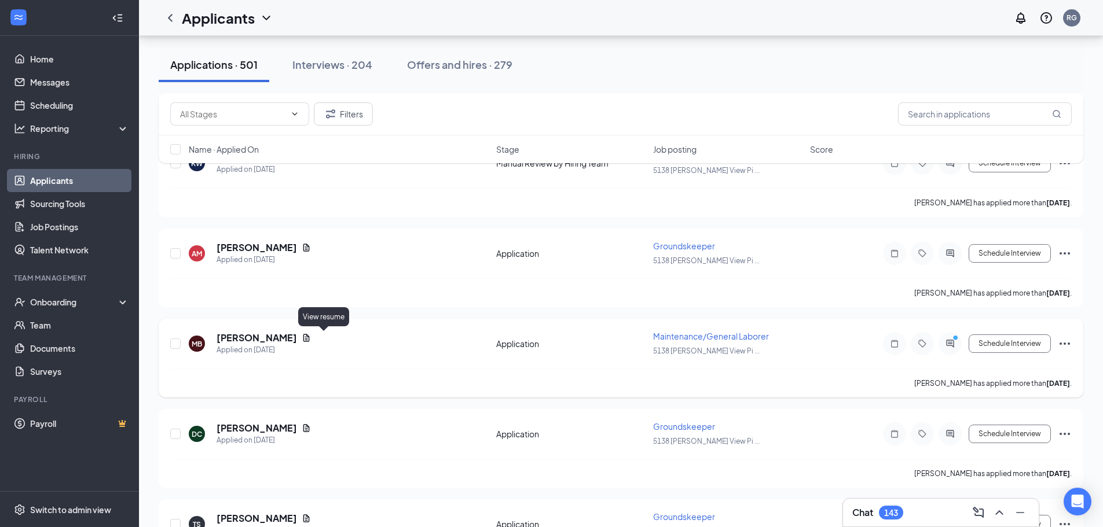
click at [310, 339] on icon "Document" at bounding box center [306, 338] width 6 height 8
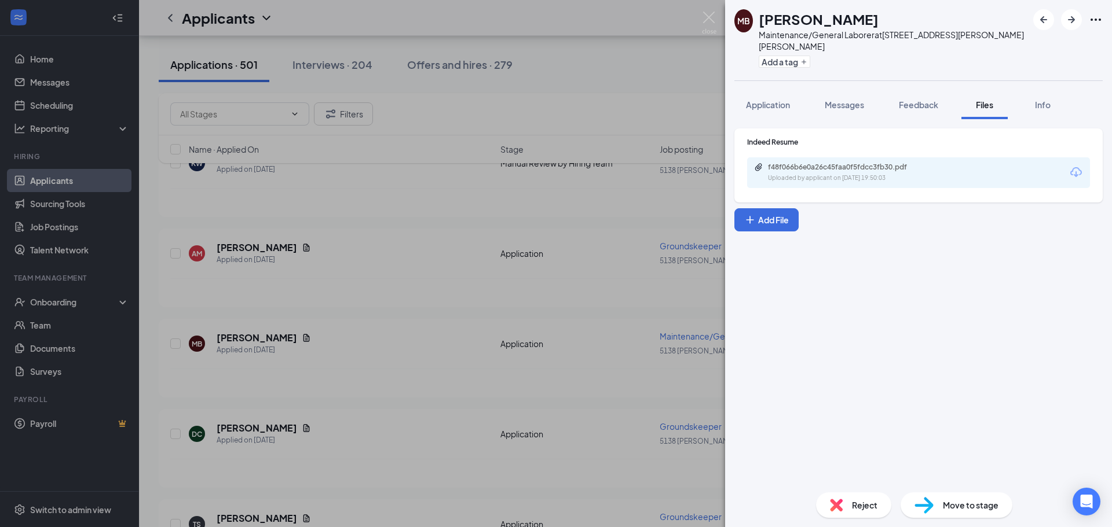
click at [1075, 167] on icon "Download" at bounding box center [1076, 172] width 12 height 10
click at [706, 20] on img at bounding box center [709, 23] width 14 height 23
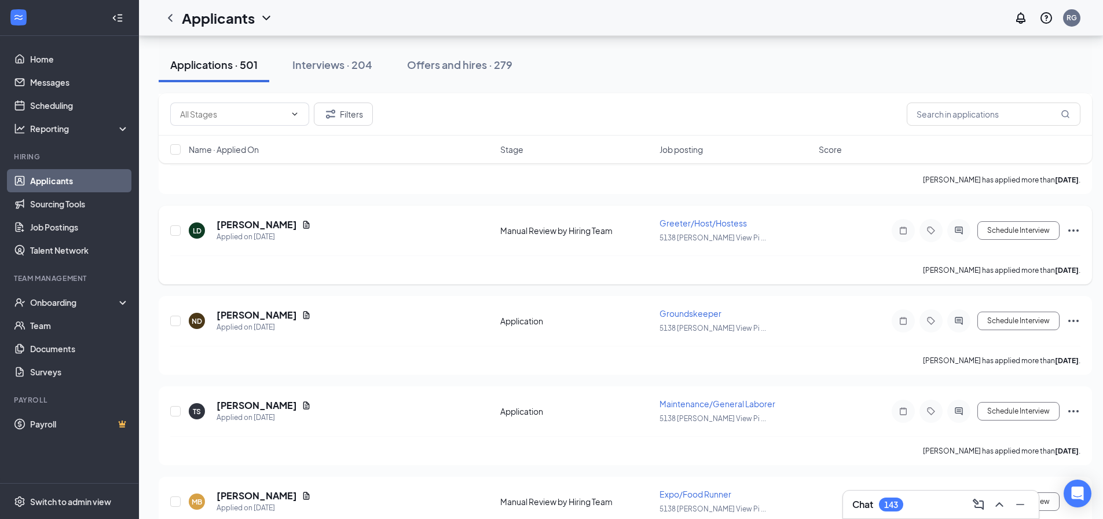
scroll to position [4980, 0]
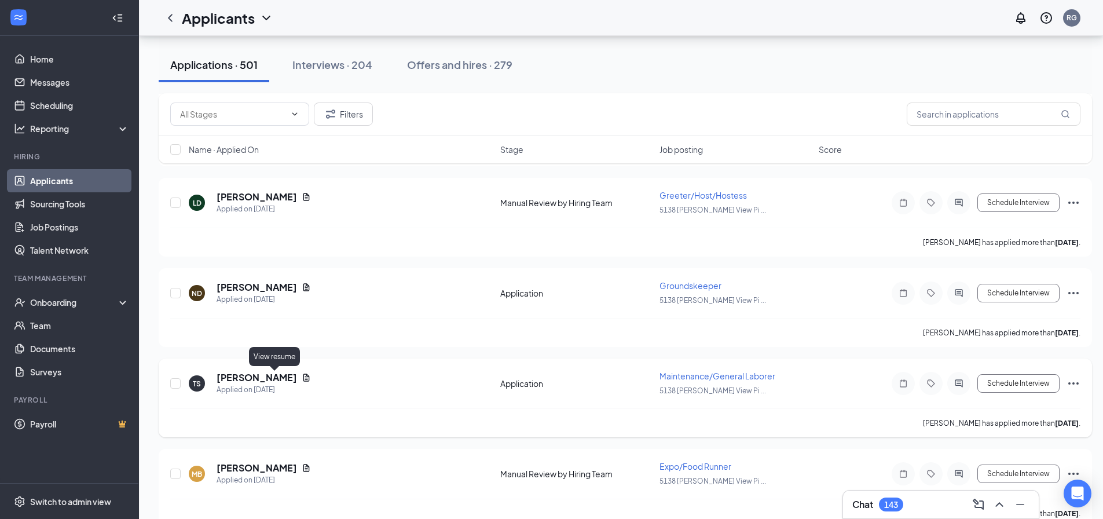
click at [302, 376] on icon "Document" at bounding box center [306, 377] width 9 height 9
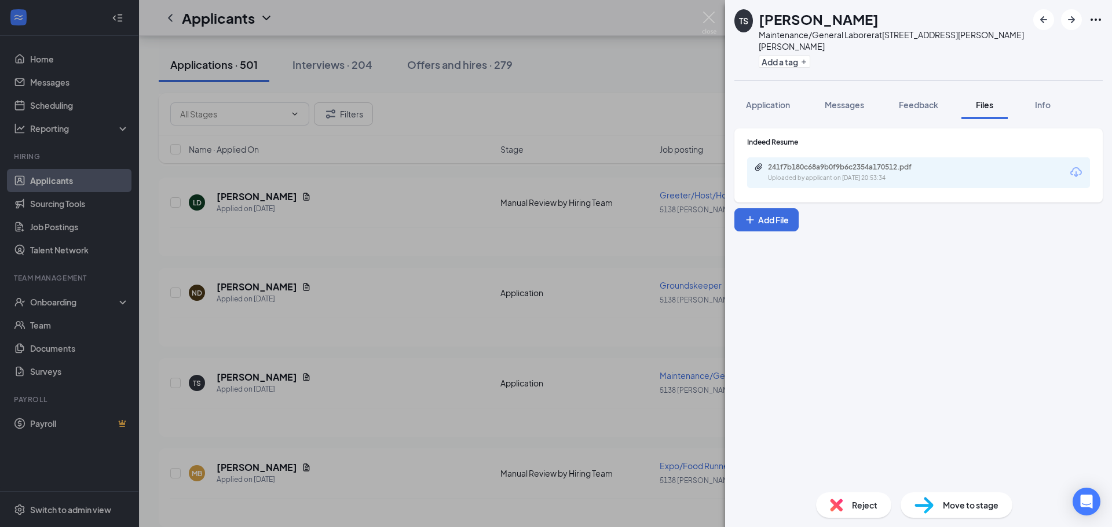
click at [1075, 166] on icon "Download" at bounding box center [1076, 173] width 14 height 14
click at [712, 20] on img at bounding box center [709, 23] width 14 height 23
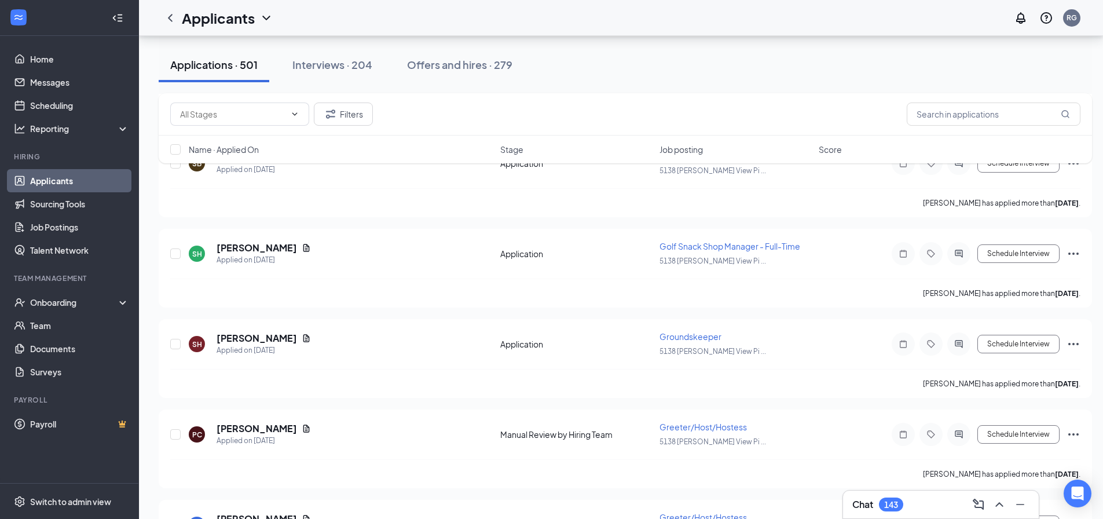
scroll to position [6422, 0]
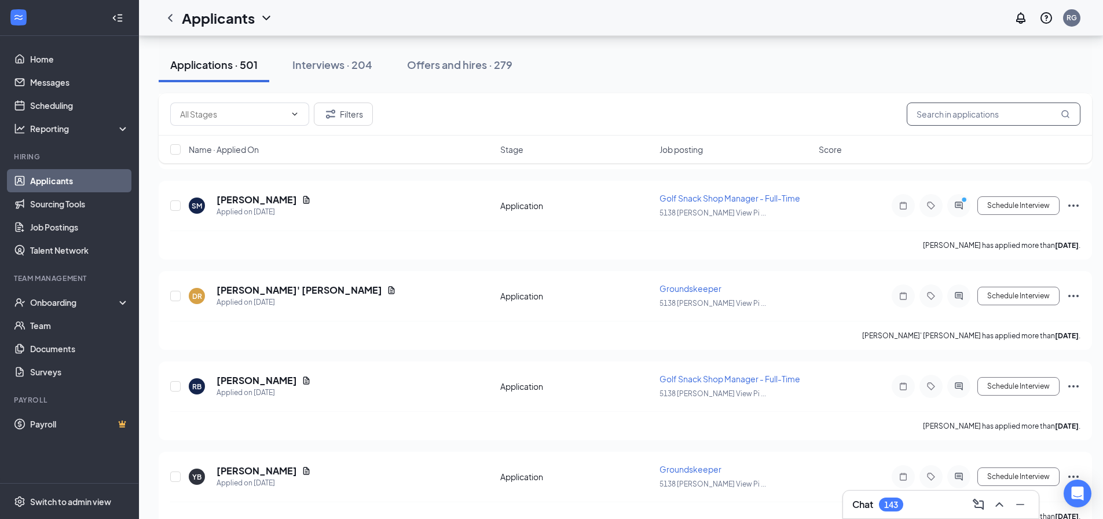
click at [925, 116] on input "text" at bounding box center [994, 113] width 174 height 23
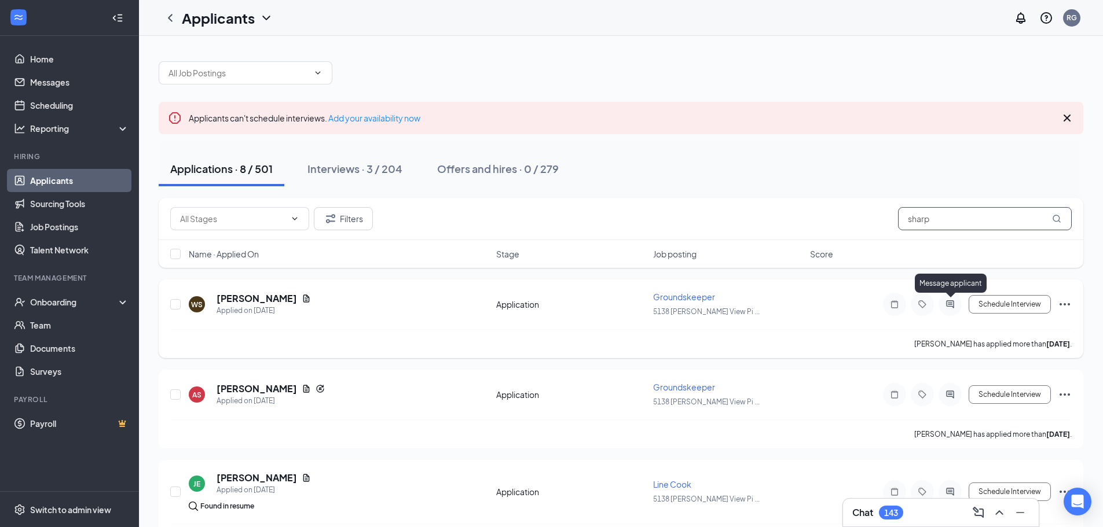
type input "sharp"
click at [950, 304] on icon "ActiveChat" at bounding box center [950, 304] width 14 height 9
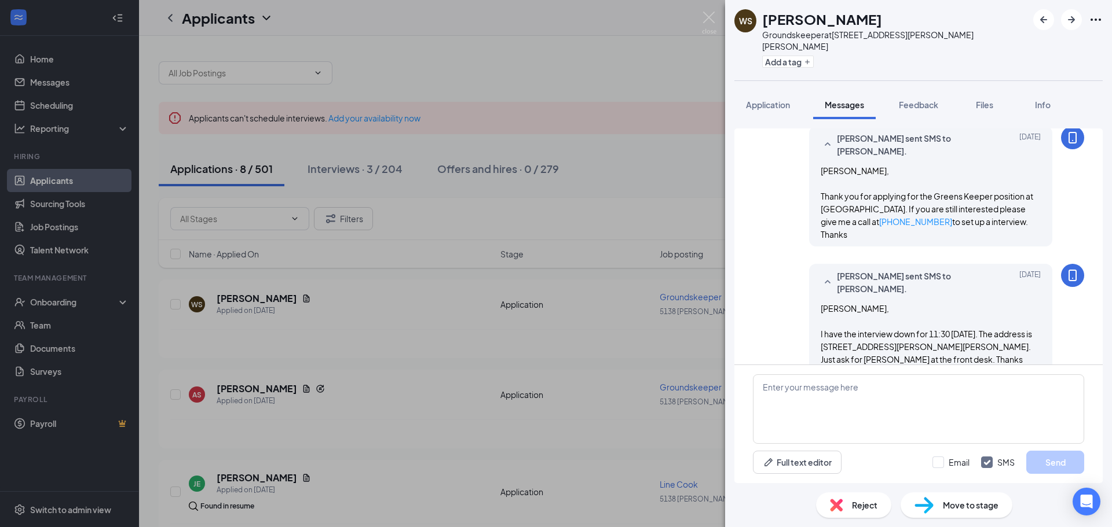
scroll to position [157, 0]
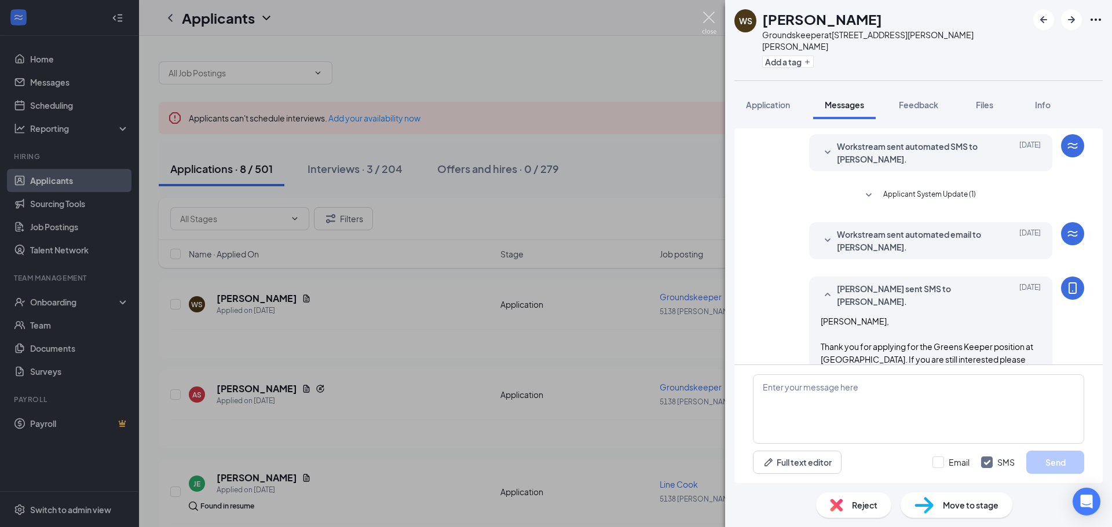
click at [708, 15] on img at bounding box center [709, 23] width 14 height 23
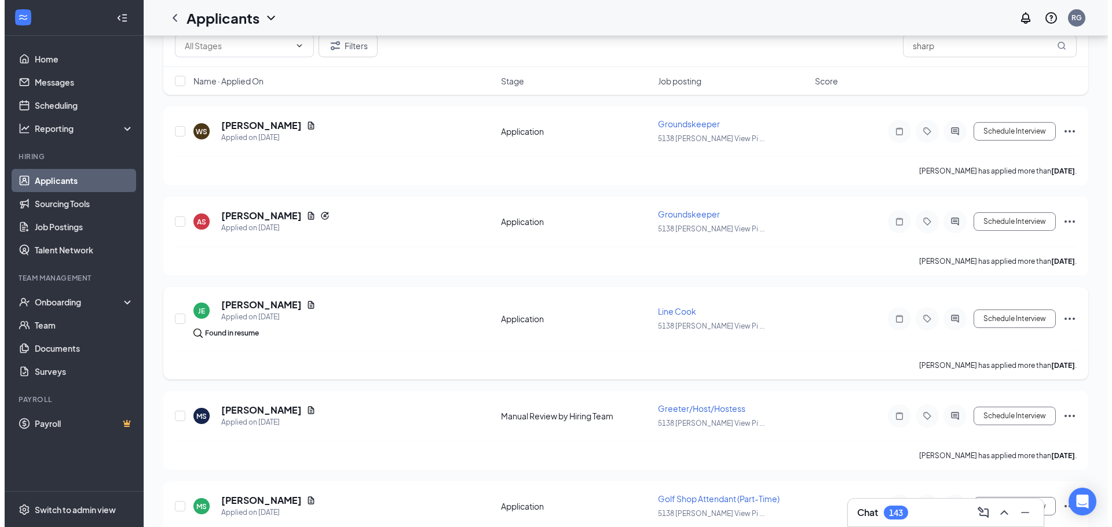
scroll to position [174, 0]
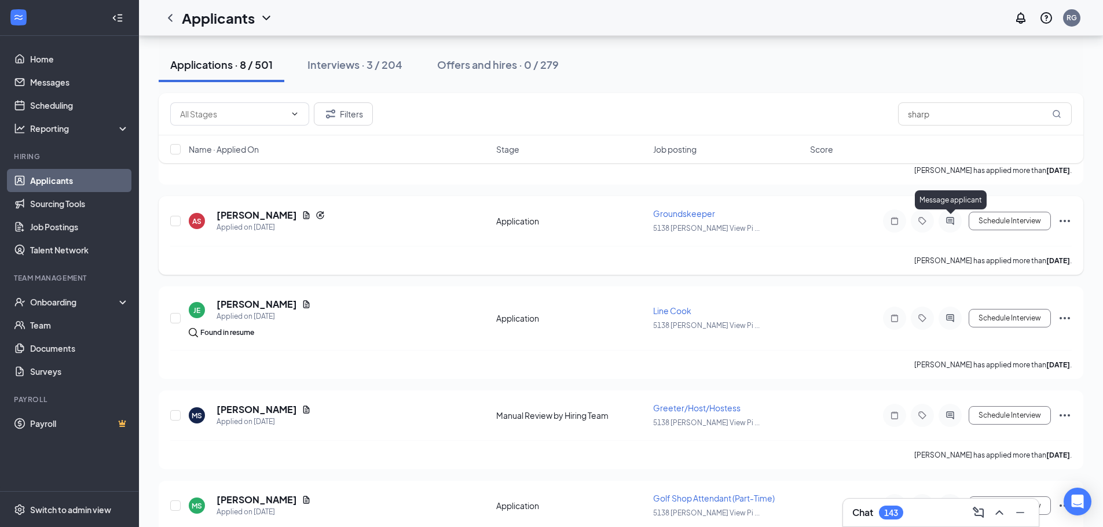
click at [950, 222] on icon "ActiveChat" at bounding box center [950, 221] width 14 height 9
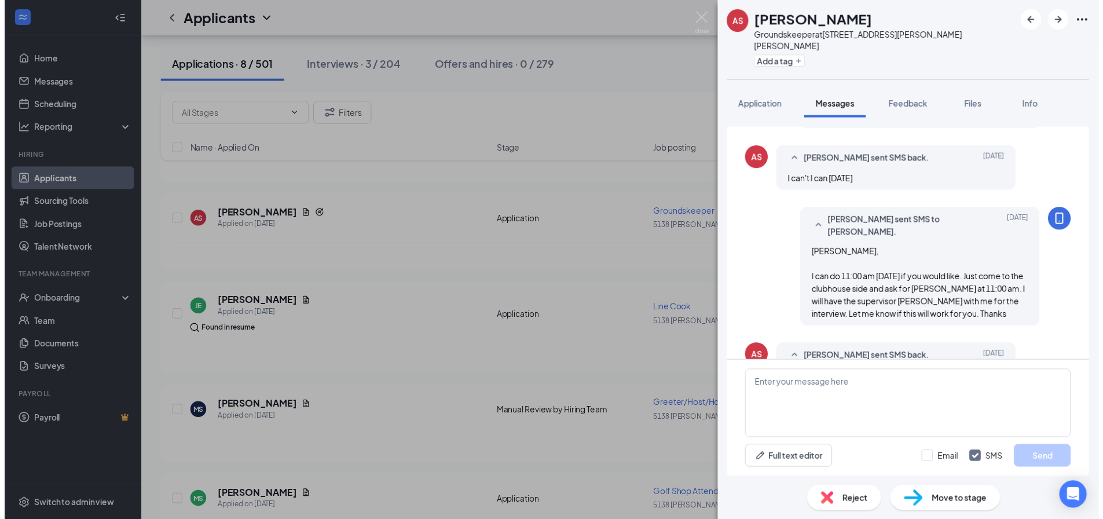
scroll to position [668, 0]
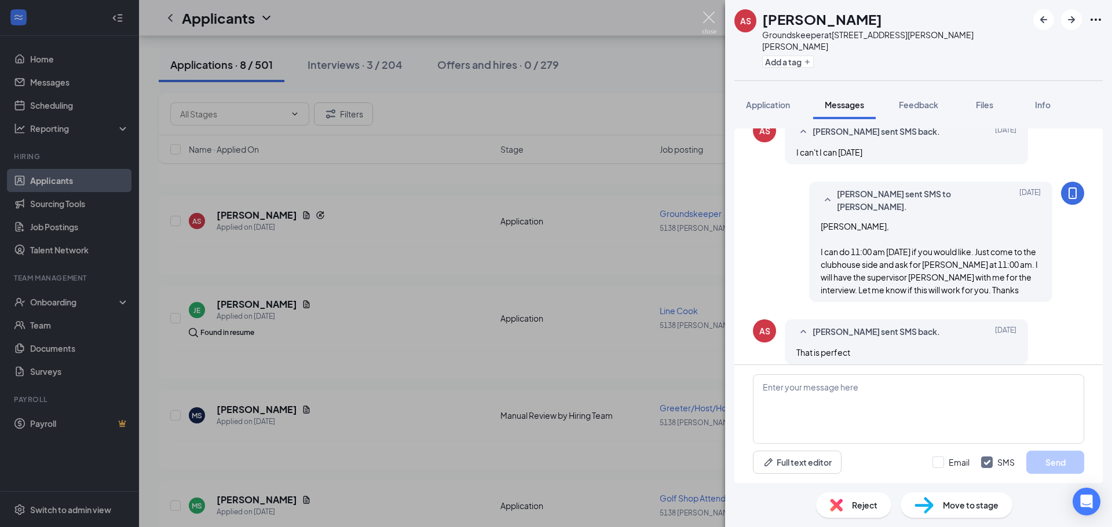
click at [706, 12] on img at bounding box center [709, 23] width 14 height 23
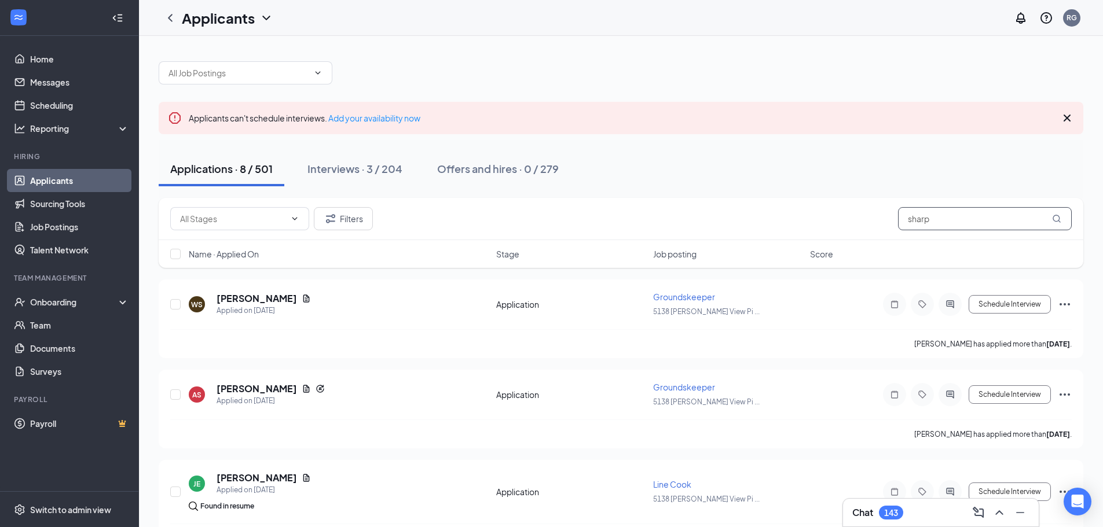
click at [939, 219] on input "sharp" at bounding box center [985, 218] width 174 height 23
click at [937, 224] on input "sharp" at bounding box center [985, 218] width 174 height 23
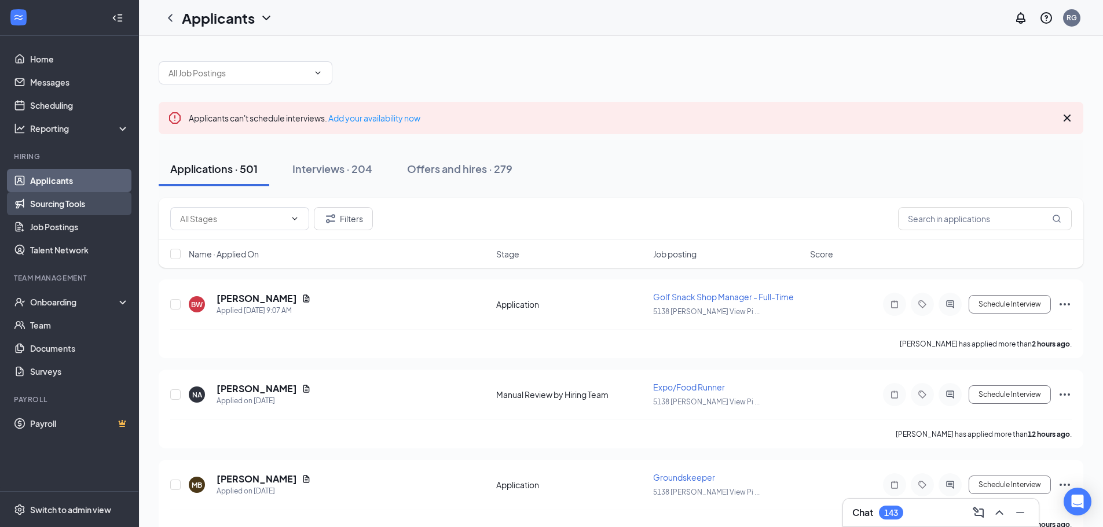
click at [68, 204] on link "Sourcing Tools" at bounding box center [79, 203] width 99 height 23
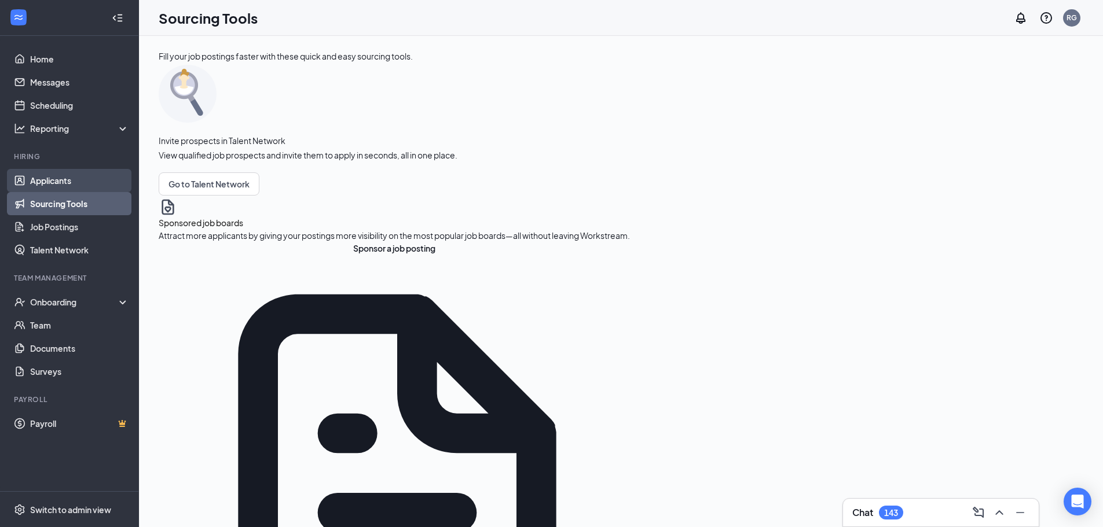
click at [59, 179] on link "Applicants" at bounding box center [79, 180] width 99 height 23
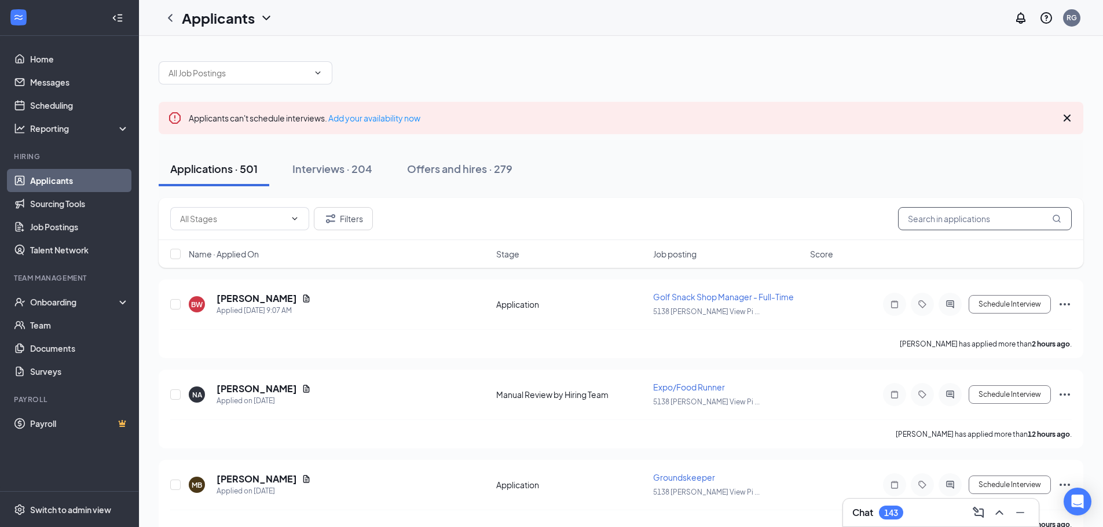
click at [918, 222] on input "text" at bounding box center [985, 218] width 174 height 23
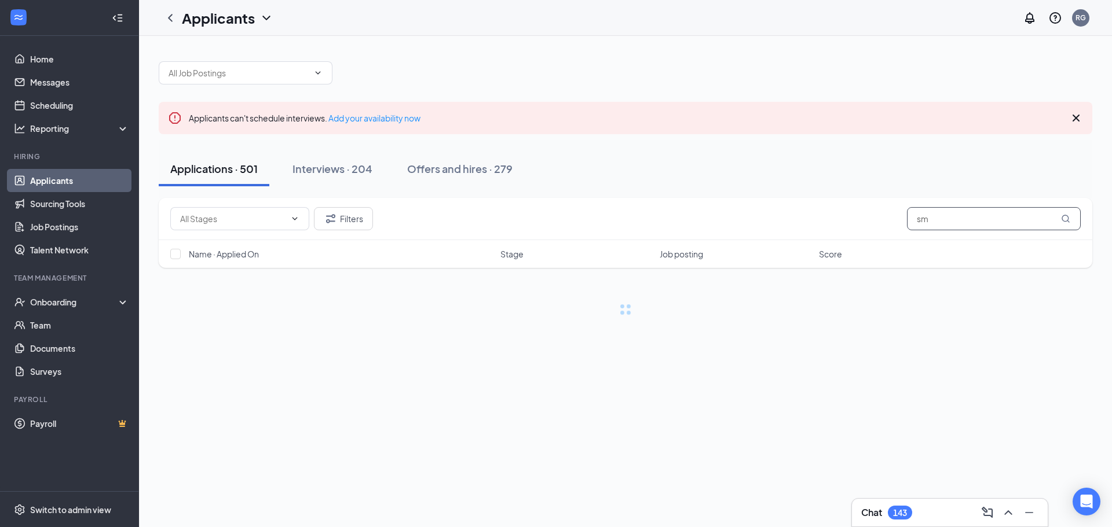
type input "s"
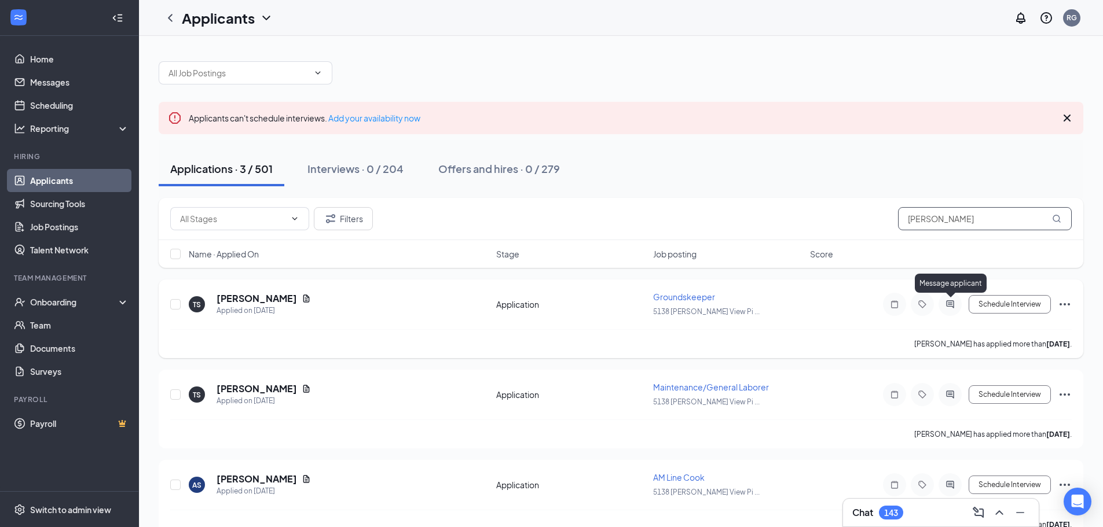
type input "[PERSON_NAME]"
click at [954, 305] on icon "ActiveChat" at bounding box center [950, 305] width 8 height 8
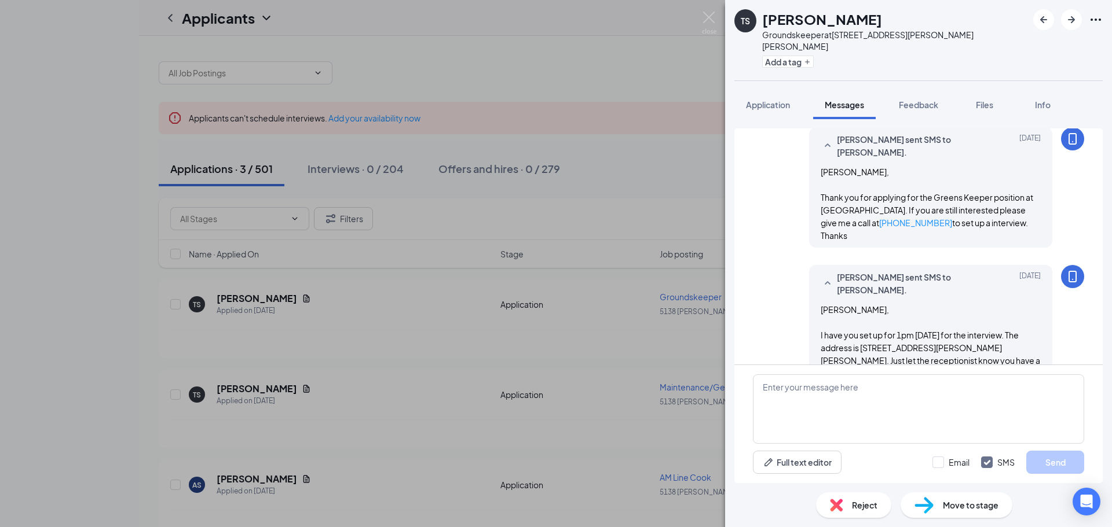
scroll to position [170, 0]
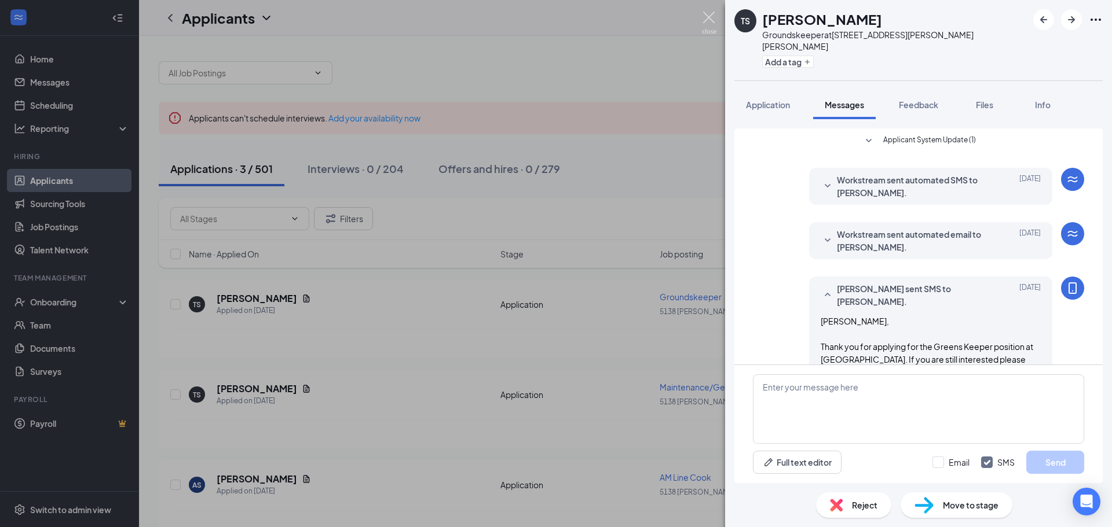
click at [708, 19] on img at bounding box center [709, 23] width 14 height 23
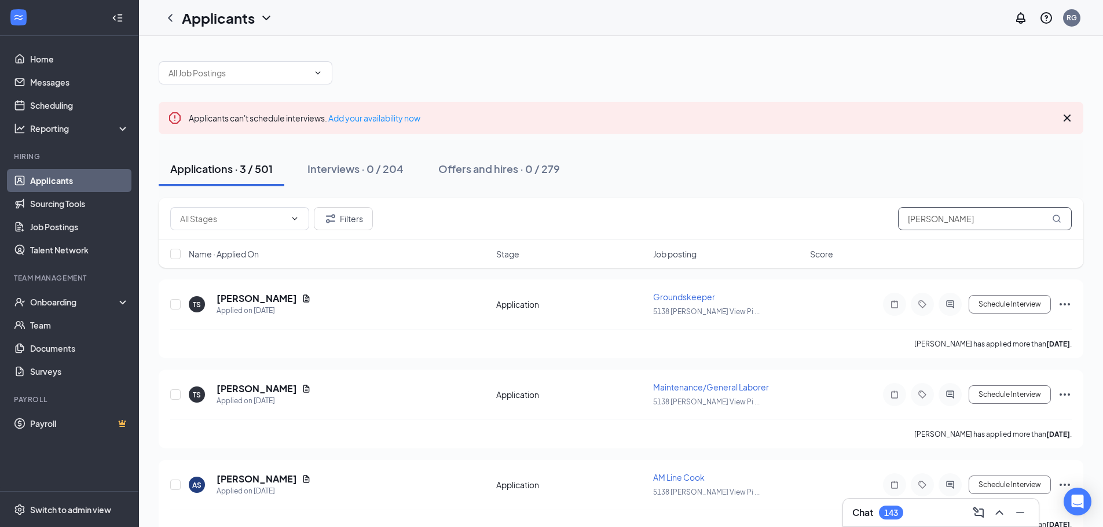
click at [939, 218] on input "[PERSON_NAME]" at bounding box center [985, 218] width 174 height 23
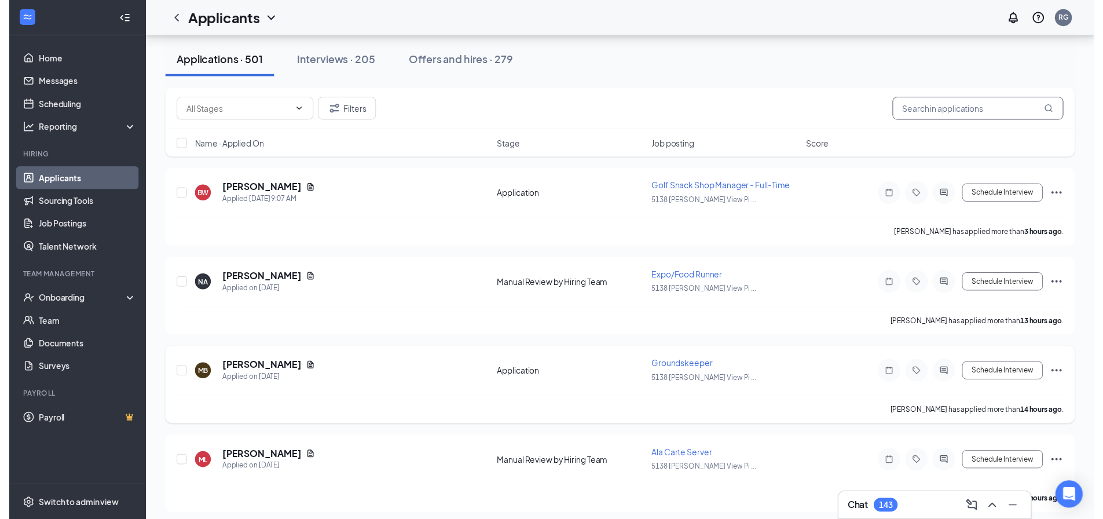
scroll to position [116, 0]
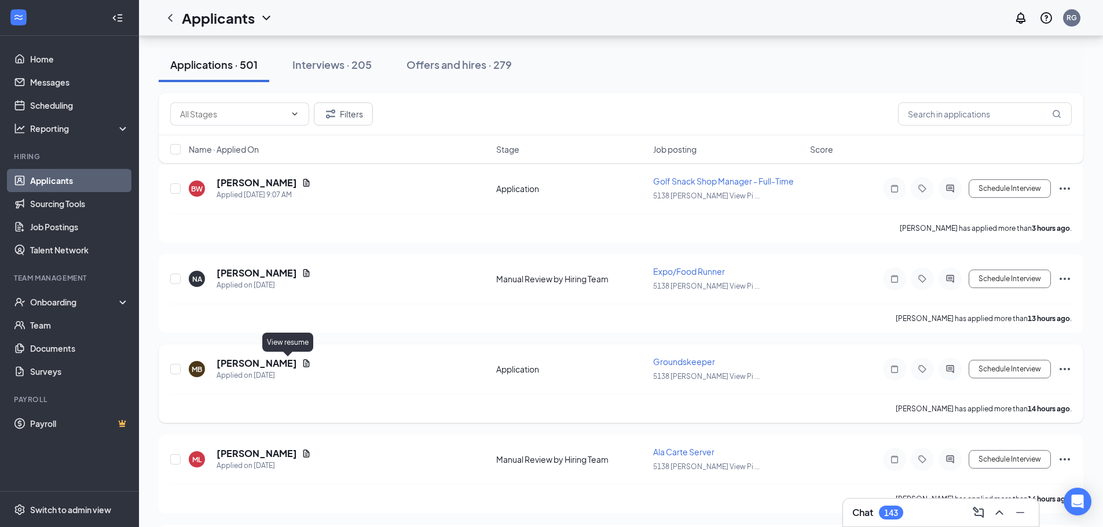
click at [303, 365] on icon "Document" at bounding box center [306, 364] width 6 height 8
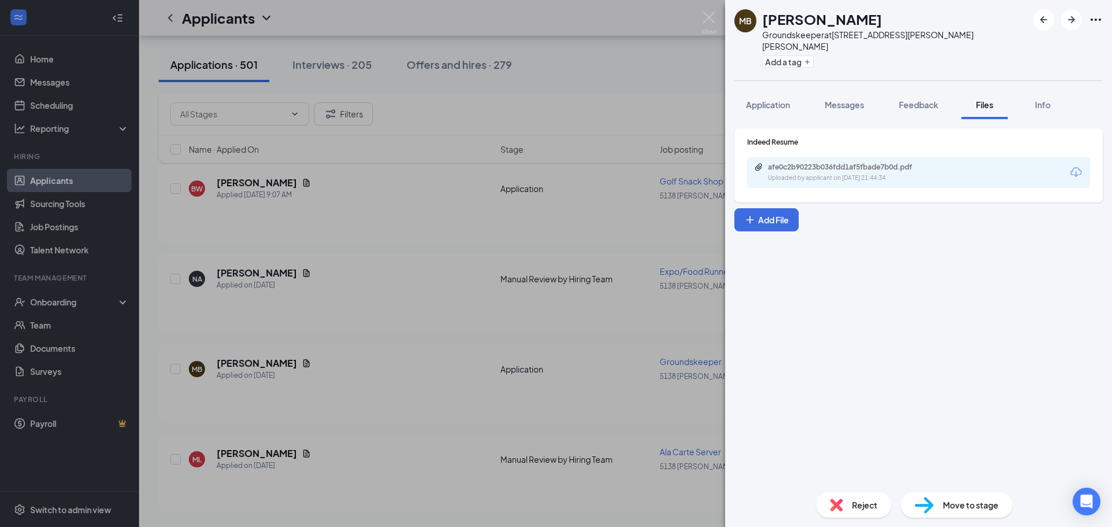
click at [1073, 167] on icon "Download" at bounding box center [1076, 172] width 12 height 10
click at [711, 19] on img at bounding box center [709, 23] width 14 height 23
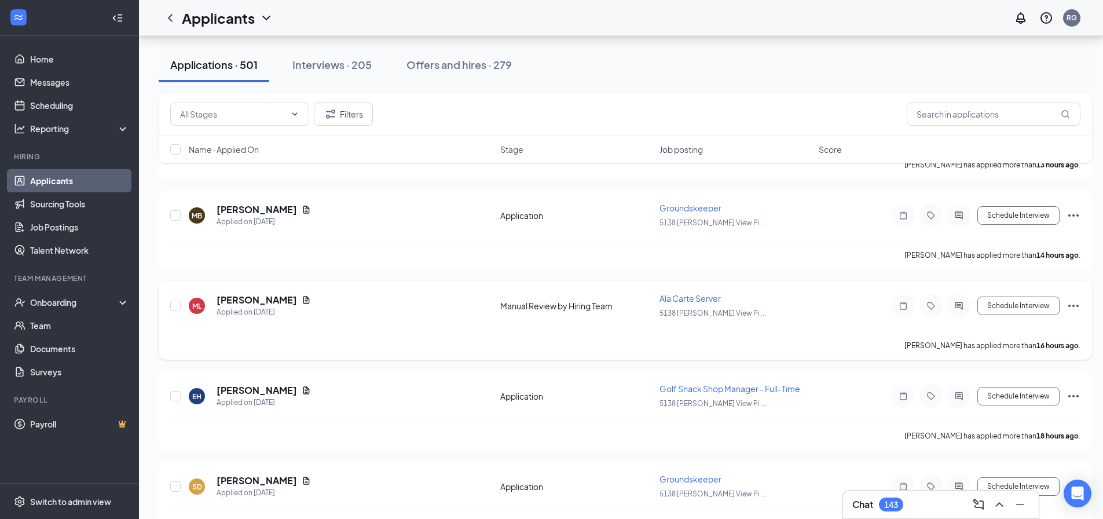
scroll to position [347, 0]
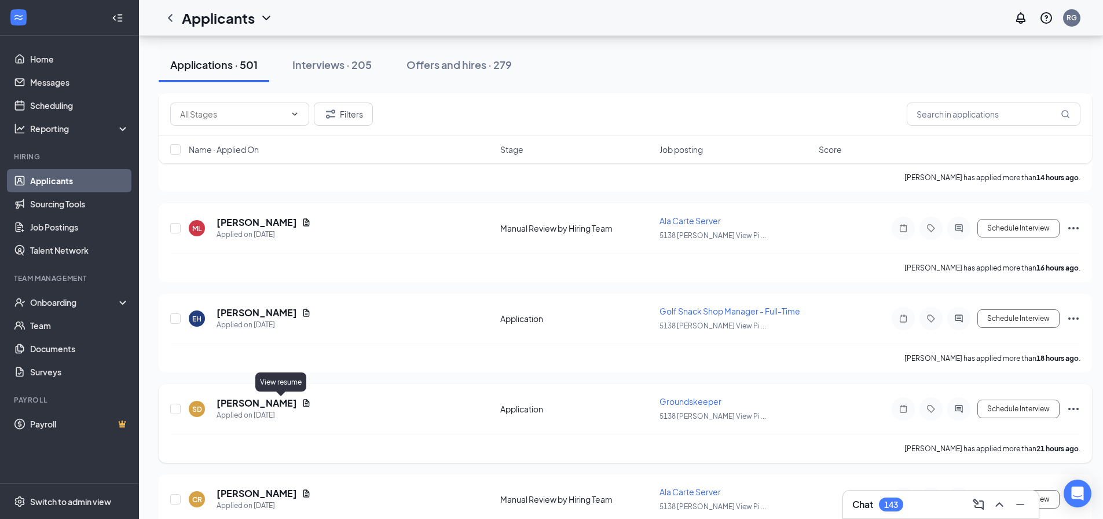
click at [302, 404] on icon "Document" at bounding box center [306, 402] width 9 height 9
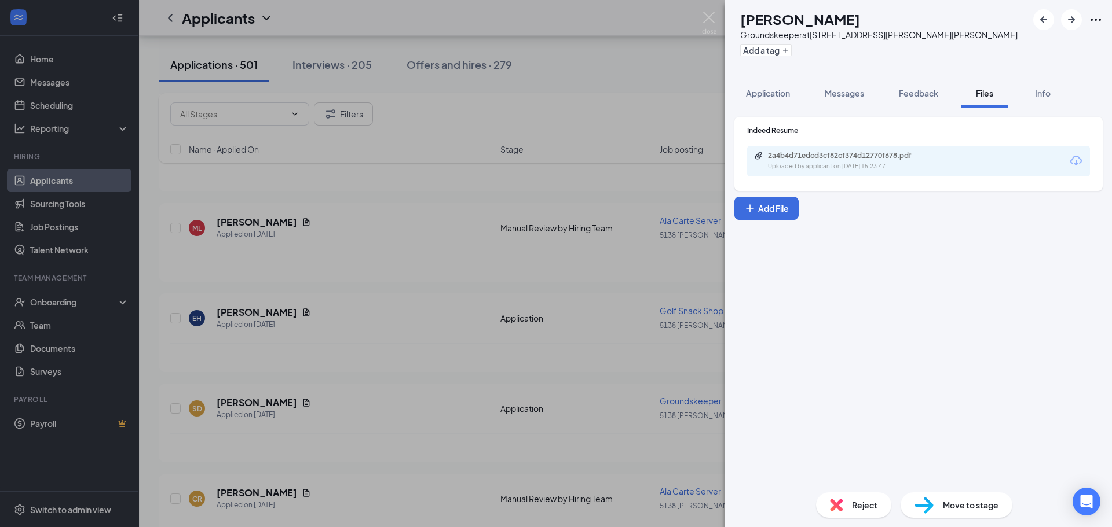
click at [1075, 160] on icon "Download" at bounding box center [1076, 161] width 14 height 14
click at [709, 17] on img at bounding box center [709, 23] width 14 height 23
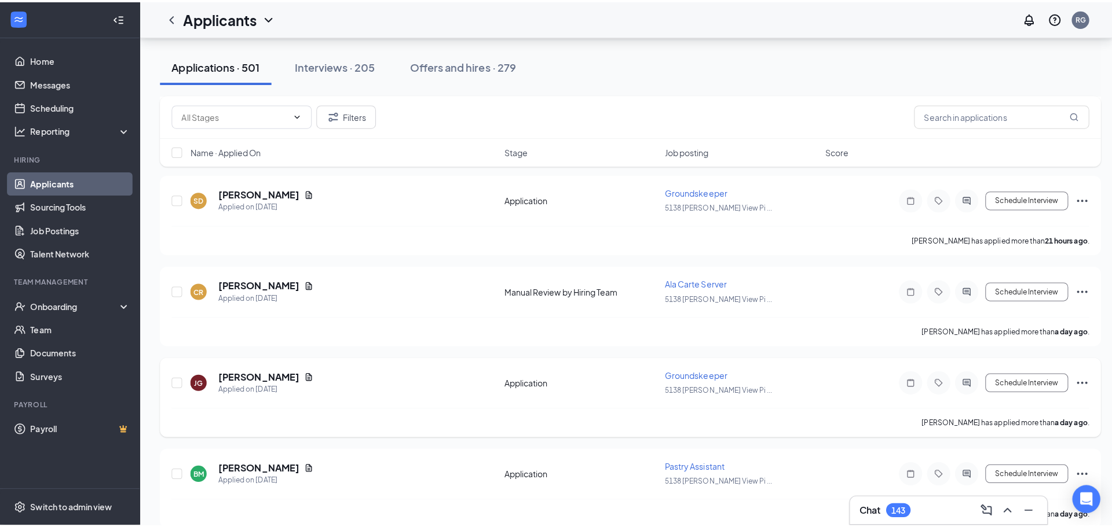
scroll to position [579, 0]
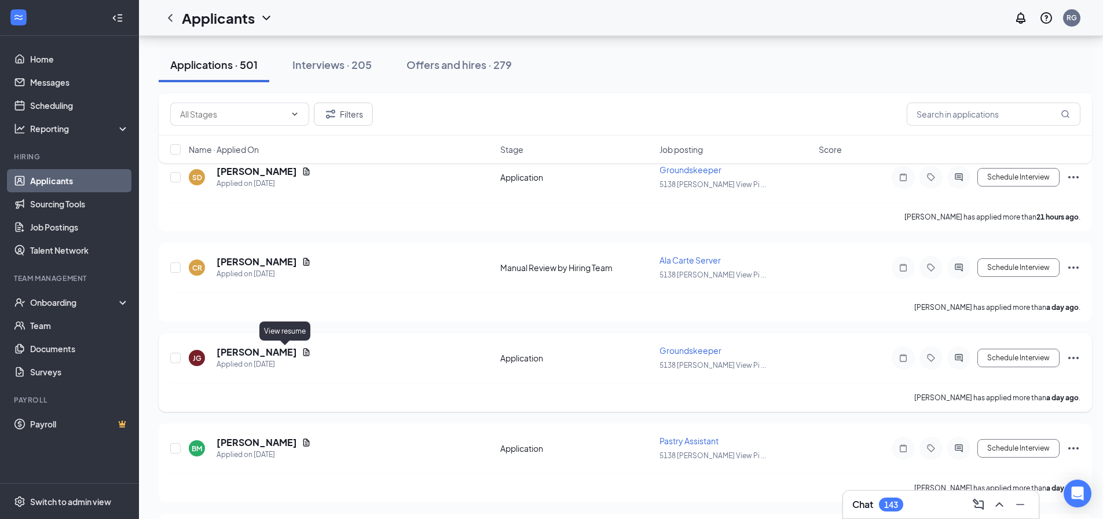
click at [302, 351] on icon "Document" at bounding box center [306, 351] width 9 height 9
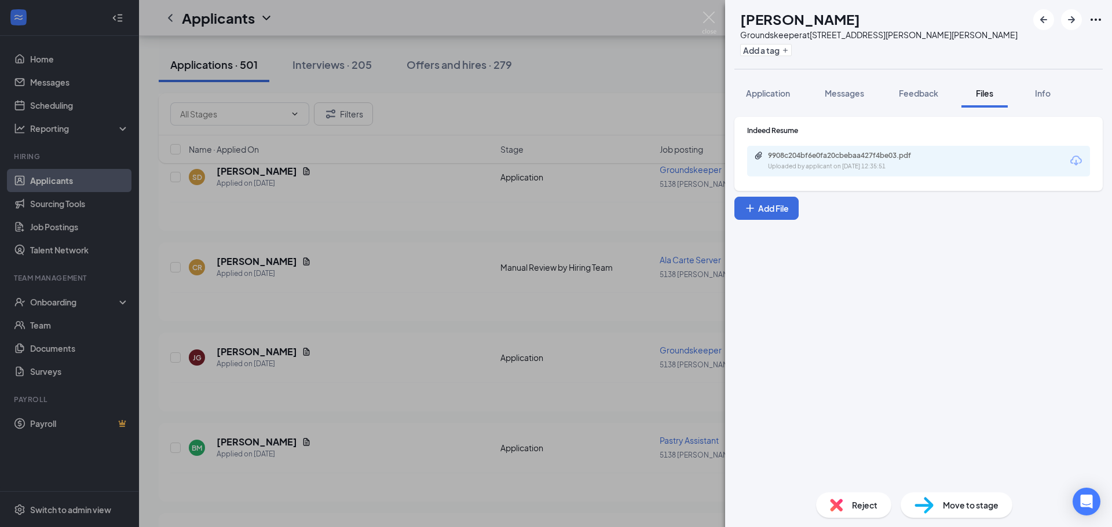
click at [1076, 159] on icon "Download" at bounding box center [1076, 161] width 14 height 14
click at [844, 90] on span "Messages" at bounding box center [844, 93] width 39 height 10
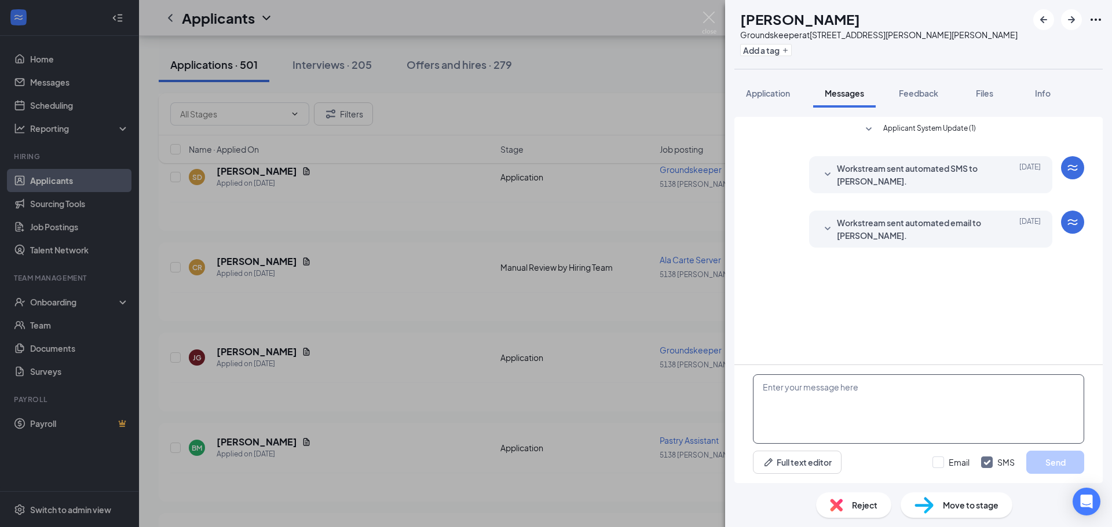
click at [785, 384] on textarea at bounding box center [918, 409] width 331 height 69
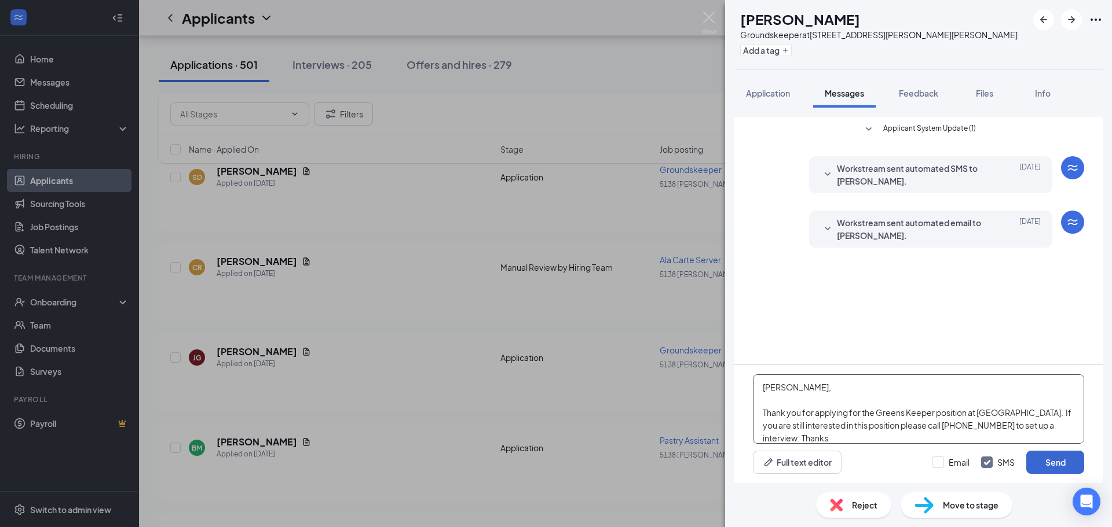
type textarea "[PERSON_NAME], Thank you for applying for the Greens Keeper position at [GEOGRA…"
click at [1040, 463] on button "Send" at bounding box center [1055, 462] width 58 height 23
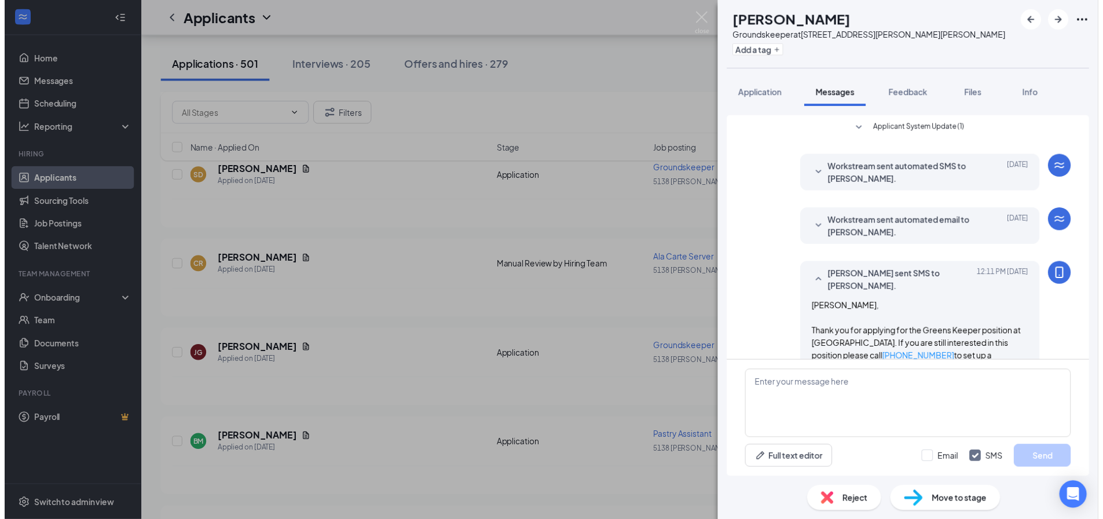
scroll to position [32, 0]
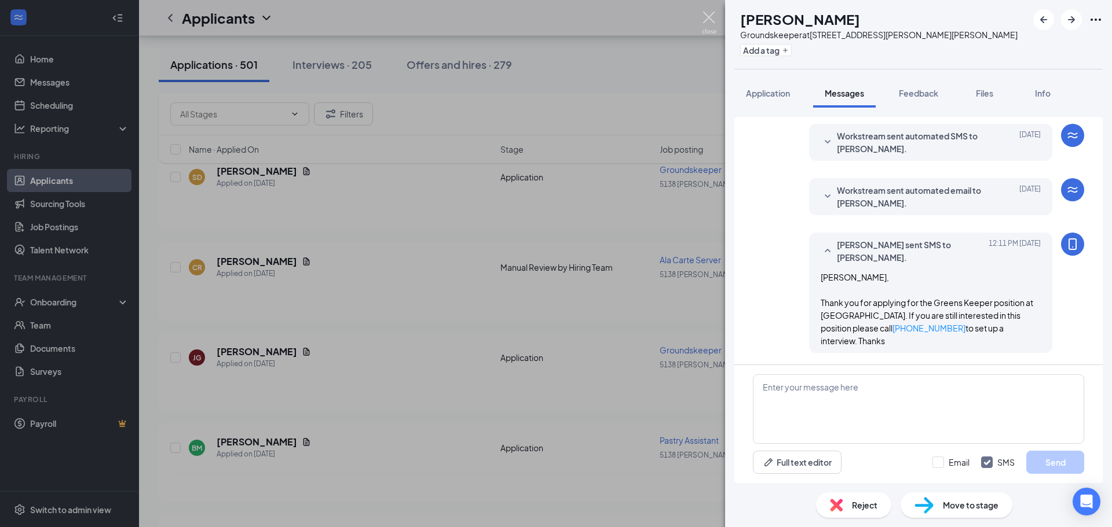
drag, startPoint x: 704, startPoint y: 12, endPoint x: 693, endPoint y: 58, distance: 47.6
click at [704, 12] on img at bounding box center [709, 23] width 14 height 23
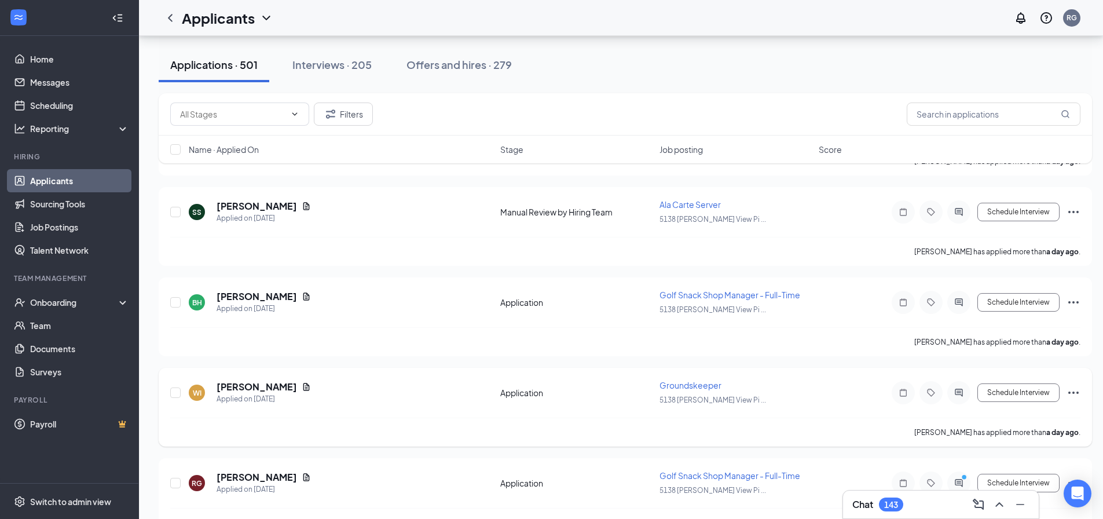
scroll to position [926, 0]
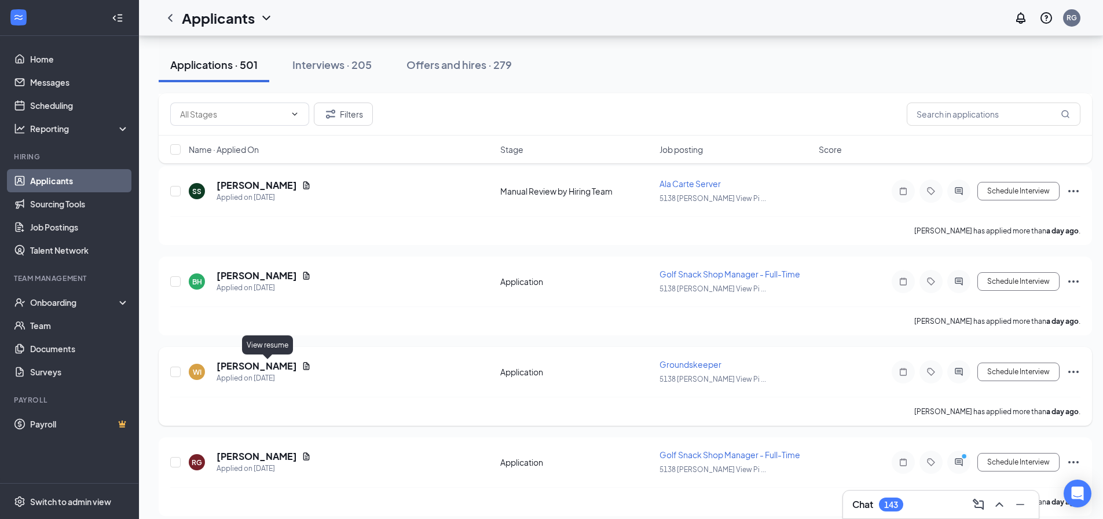
click at [302, 365] on icon "Document" at bounding box center [306, 365] width 9 height 9
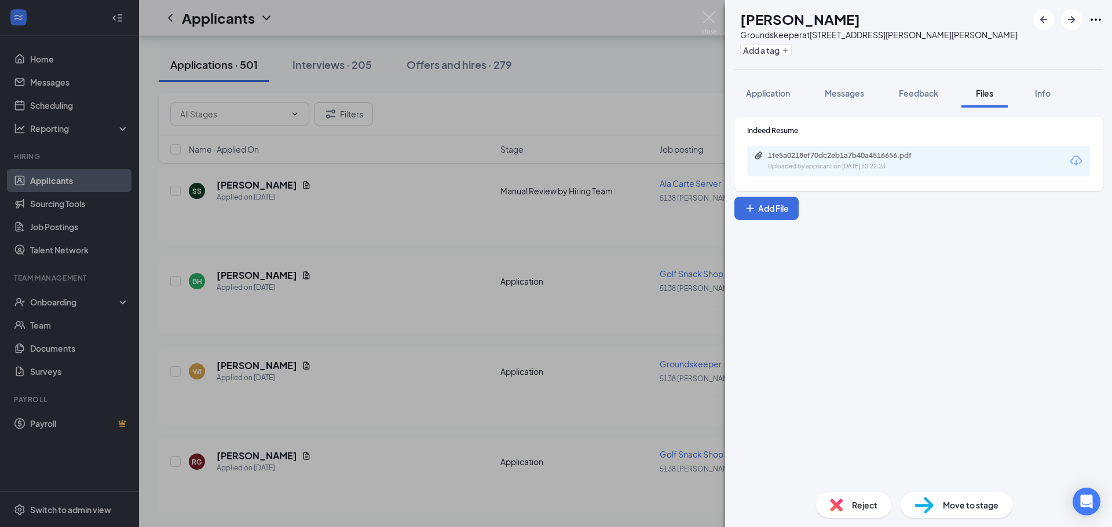
click at [1072, 160] on icon "Download" at bounding box center [1076, 161] width 12 height 10
click at [708, 21] on img at bounding box center [709, 23] width 14 height 23
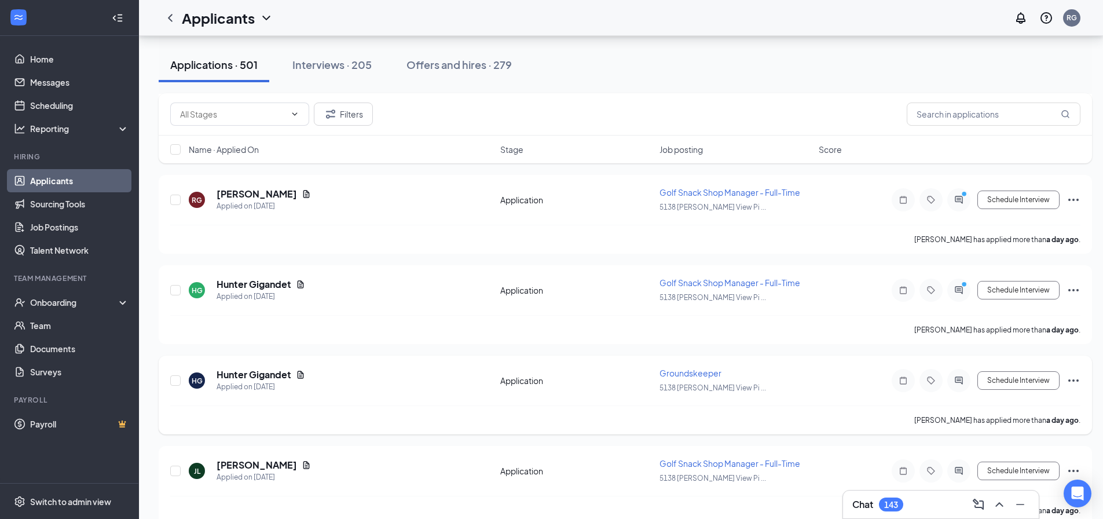
scroll to position [1216, 0]
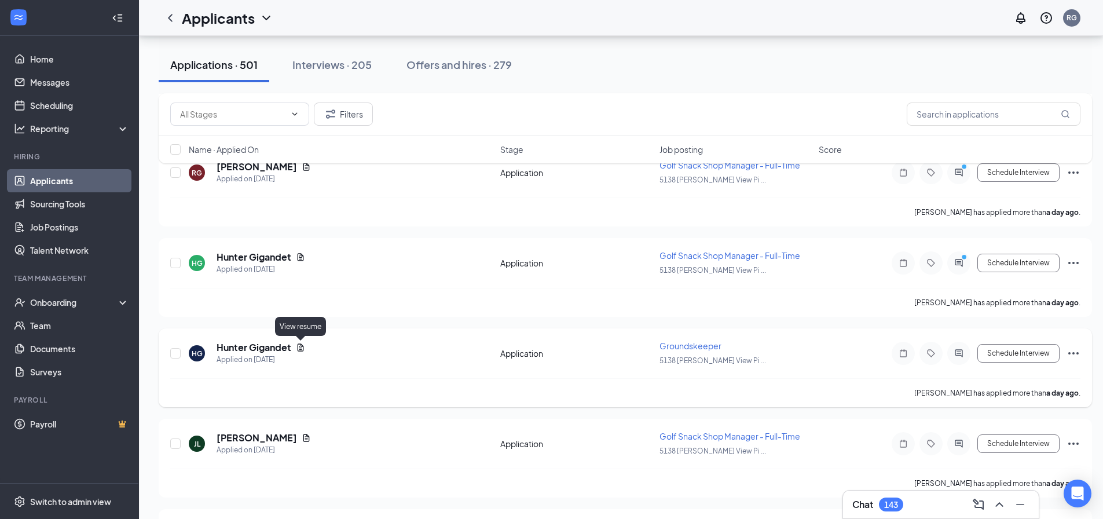
click at [301, 346] on icon "Document" at bounding box center [301, 347] width 6 height 8
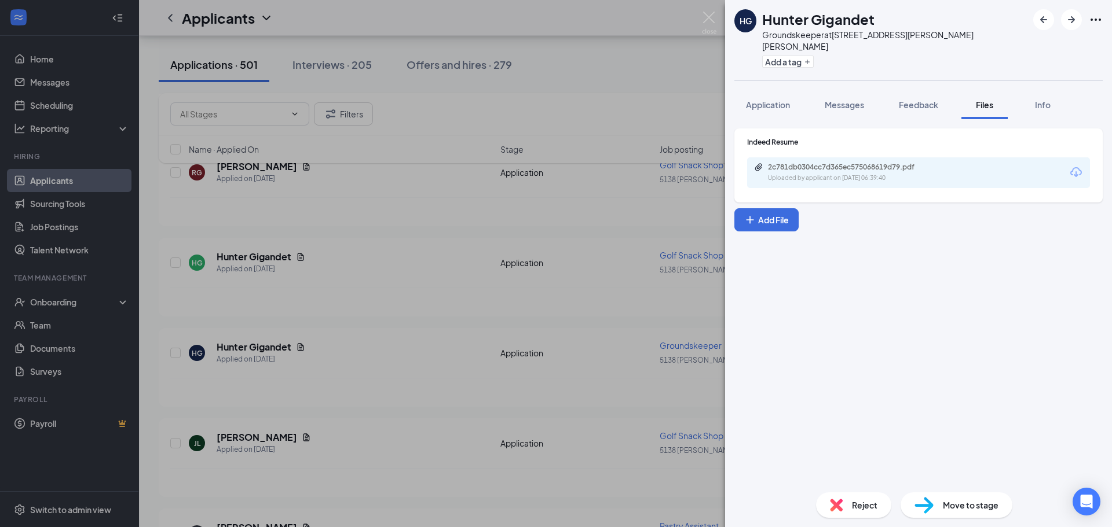
click at [1076, 167] on icon "Download" at bounding box center [1076, 172] width 12 height 10
drag, startPoint x: 708, startPoint y: 20, endPoint x: 512, endPoint y: 160, distance: 240.8
click at [709, 20] on img at bounding box center [709, 23] width 14 height 23
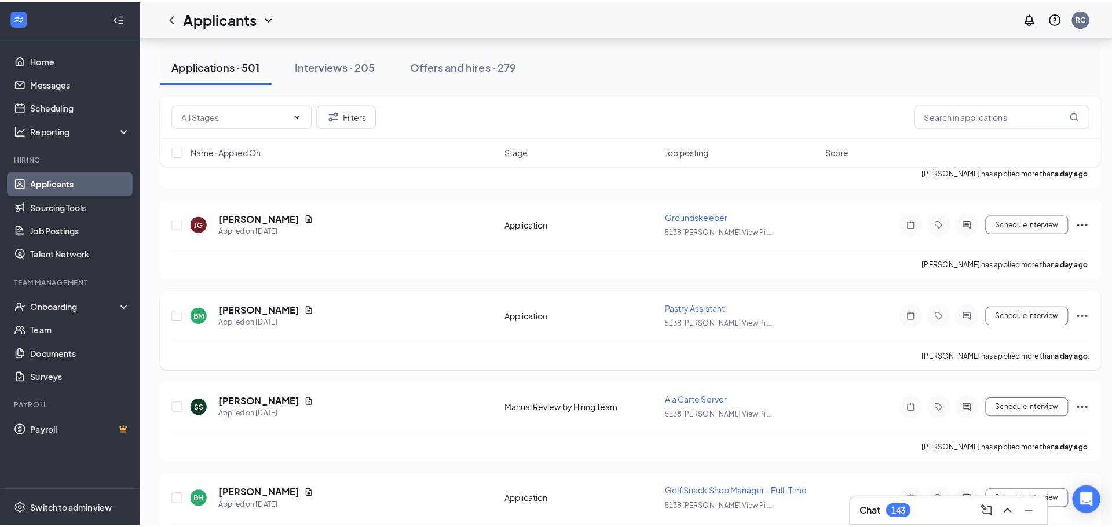
scroll to position [695, 0]
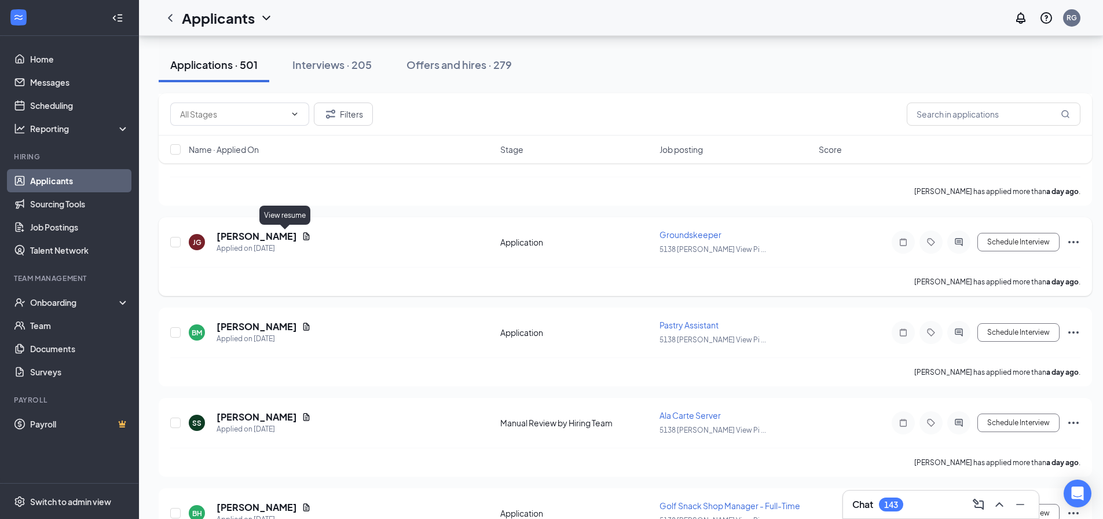
click at [303, 235] on icon "Document" at bounding box center [306, 236] width 6 height 8
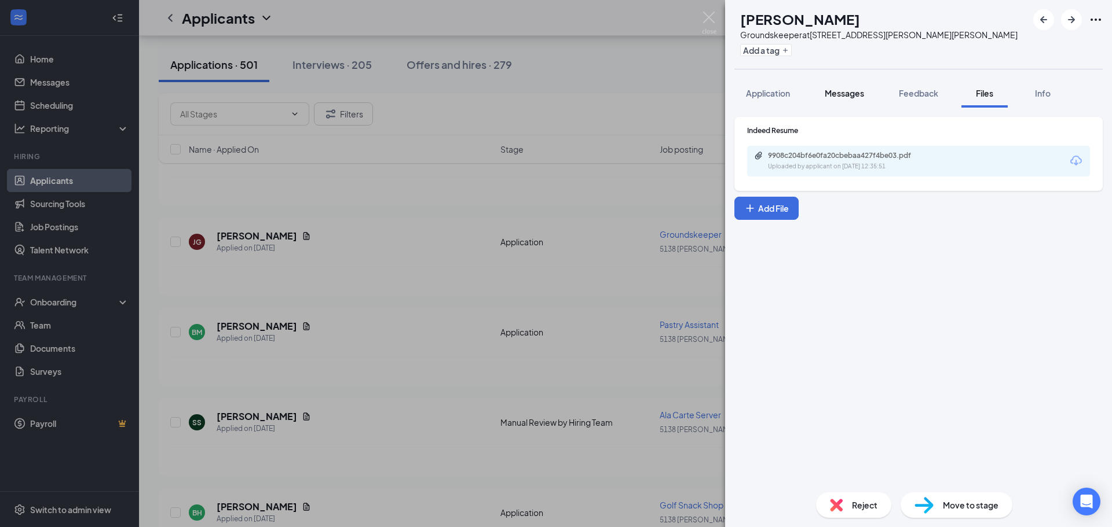
click at [852, 90] on span "Messages" at bounding box center [844, 93] width 39 height 10
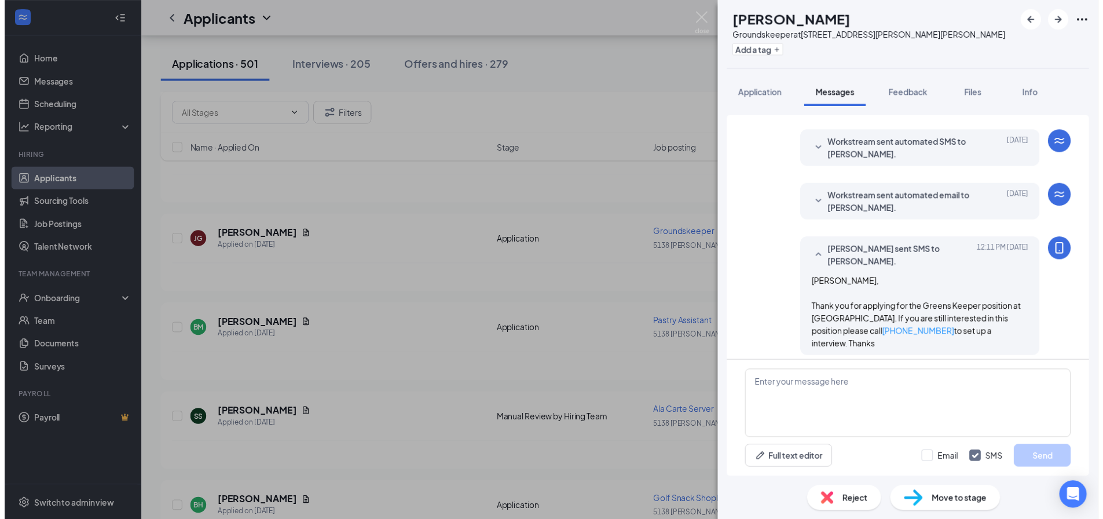
scroll to position [32, 0]
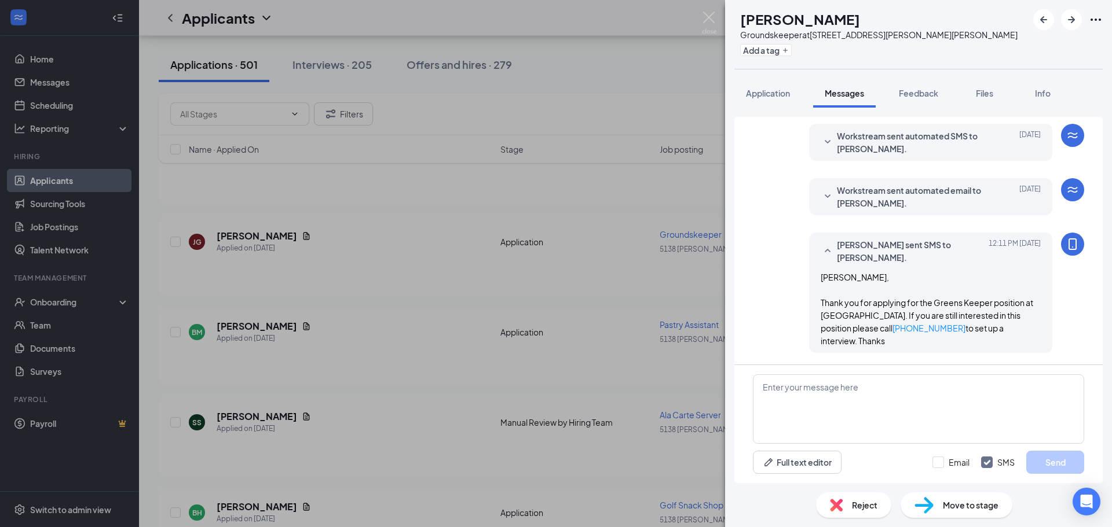
drag, startPoint x: 811, startPoint y: 305, endPoint x: 1028, endPoint y: 345, distance: 220.8
click at [1028, 345] on div "[PERSON_NAME] sent SMS to [PERSON_NAME]. [DATE] 12:11 PM [PERSON_NAME], Thank y…" at bounding box center [930, 293] width 243 height 120
drag, startPoint x: 706, startPoint y: 19, endPoint x: 489, endPoint y: 265, distance: 328.6
click at [707, 19] on img at bounding box center [709, 23] width 14 height 23
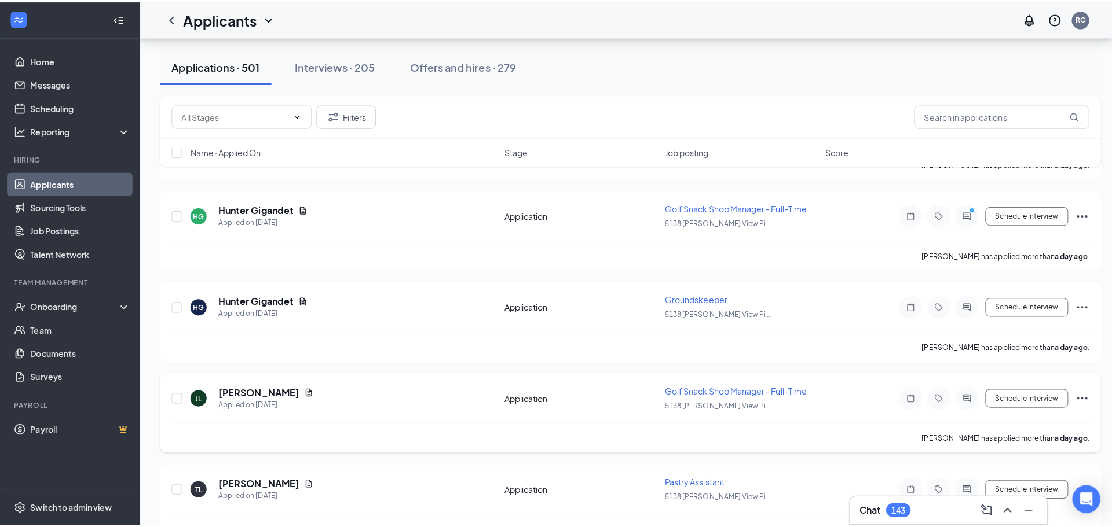
scroll to position [1274, 0]
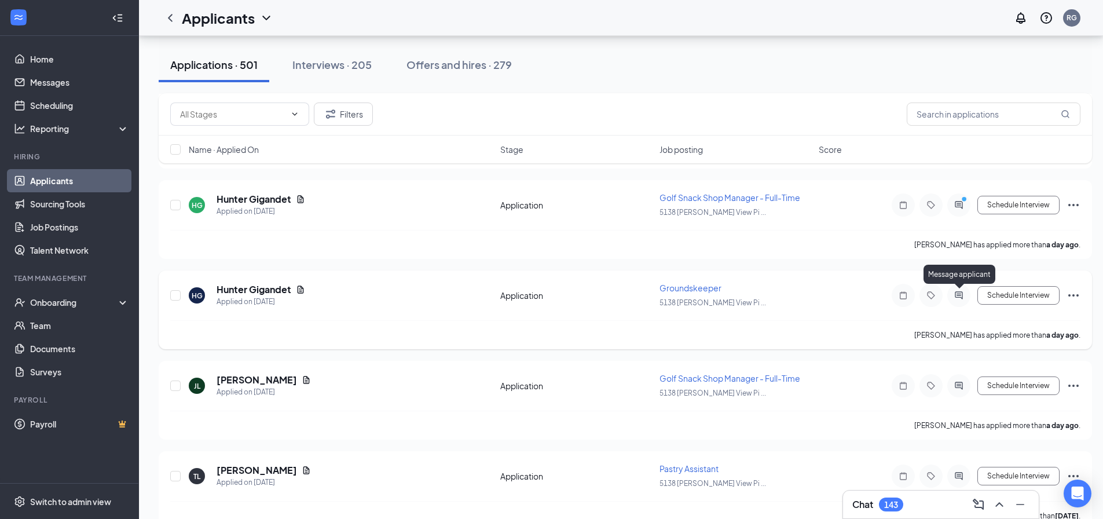
click at [959, 295] on icon "ActiveChat" at bounding box center [959, 295] width 14 height 9
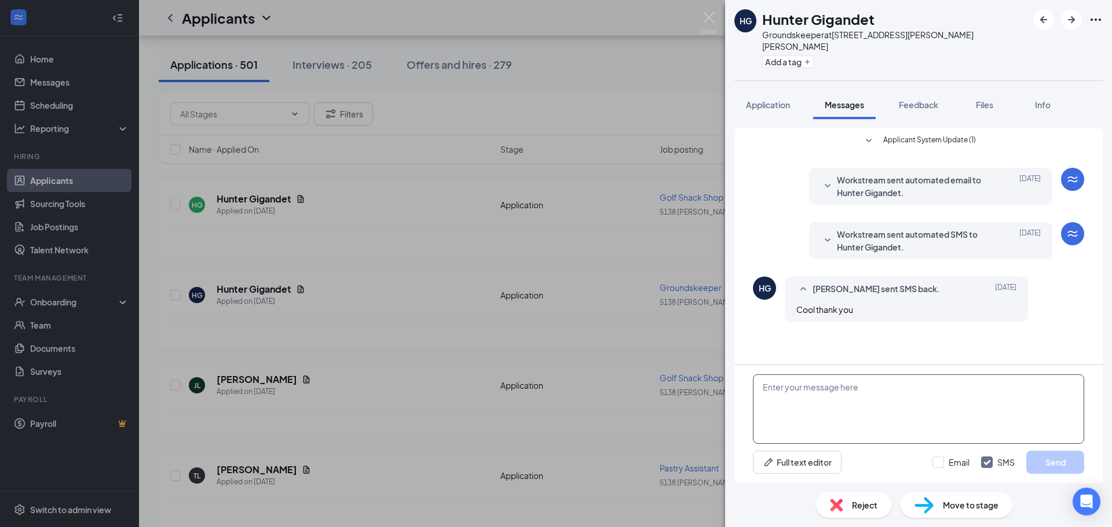
click at [771, 389] on textarea at bounding box center [918, 409] width 331 height 69
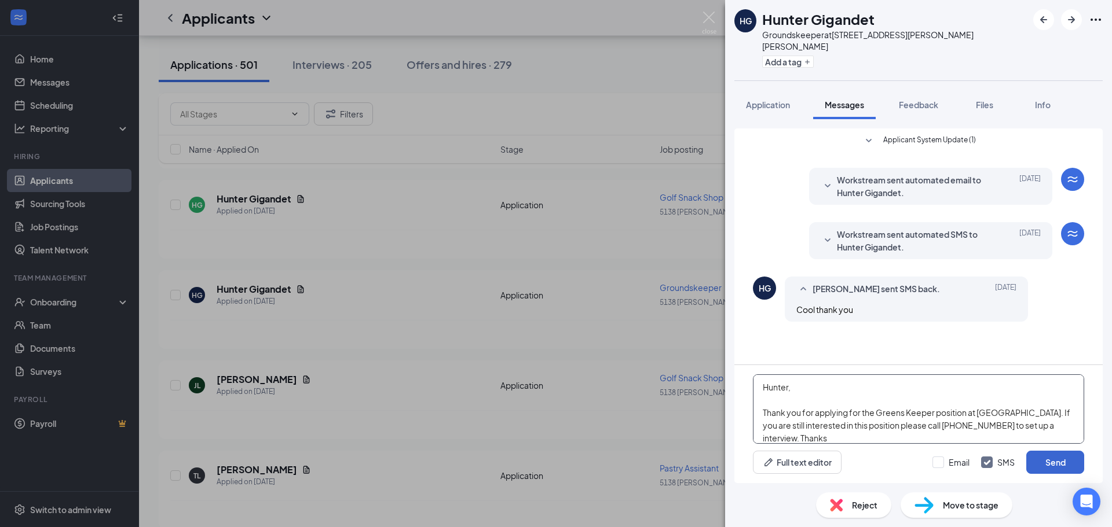
type textarea "Hunter, Thank you for applying for the Greens Keeper position at [GEOGRAPHIC_DA…"
click at [1059, 457] on button "Send" at bounding box center [1055, 462] width 58 height 23
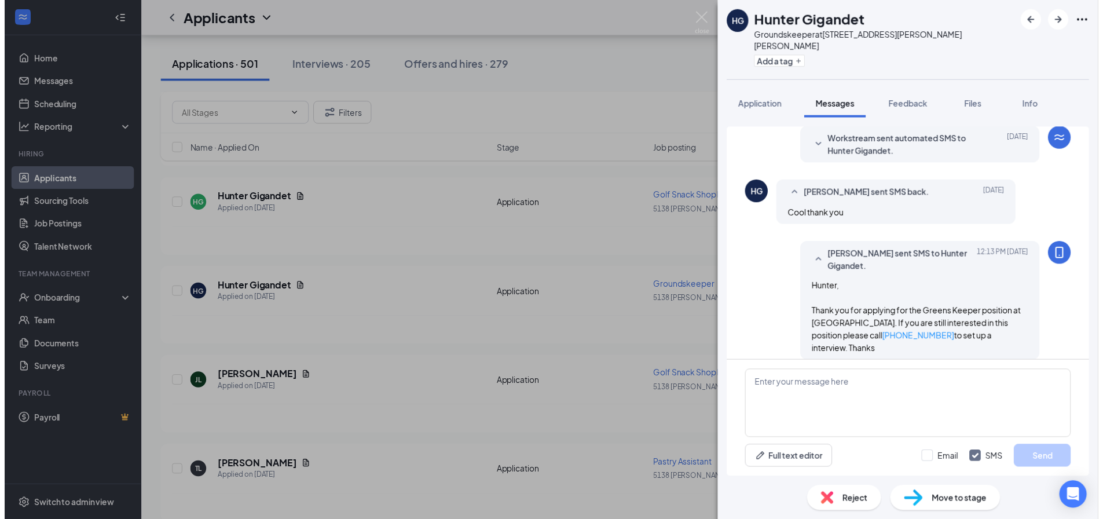
scroll to position [95, 0]
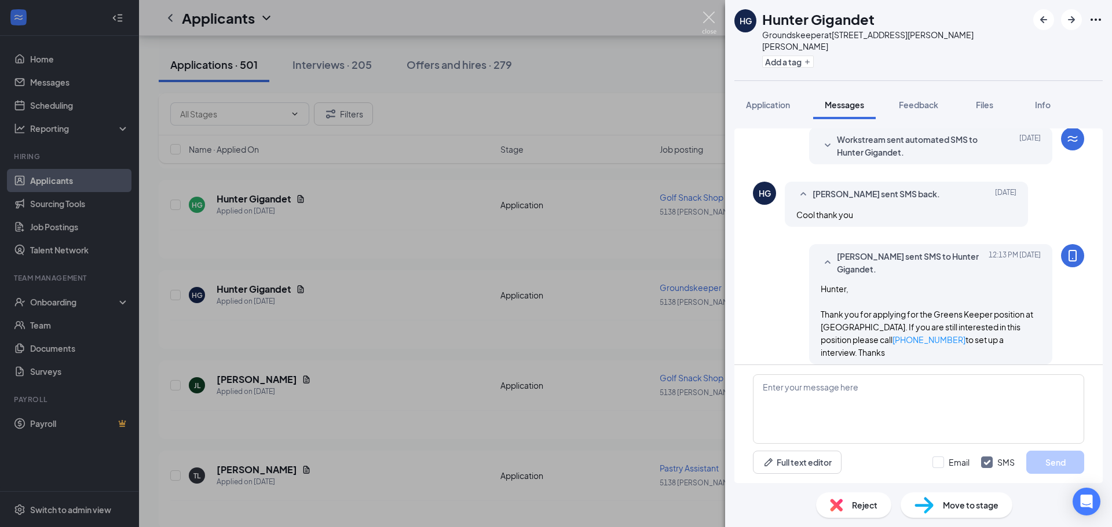
click at [709, 17] on img at bounding box center [709, 23] width 14 height 23
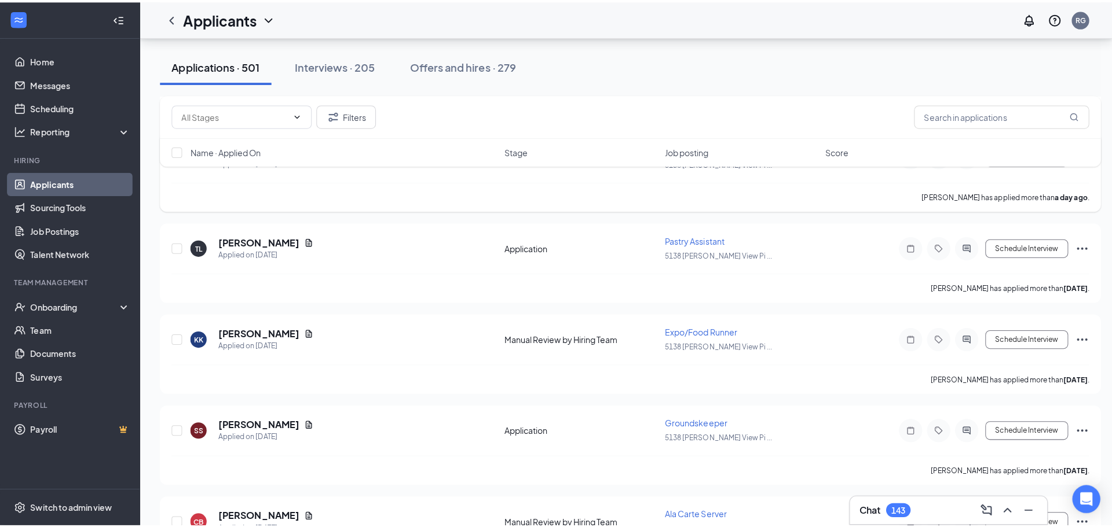
scroll to position [1563, 0]
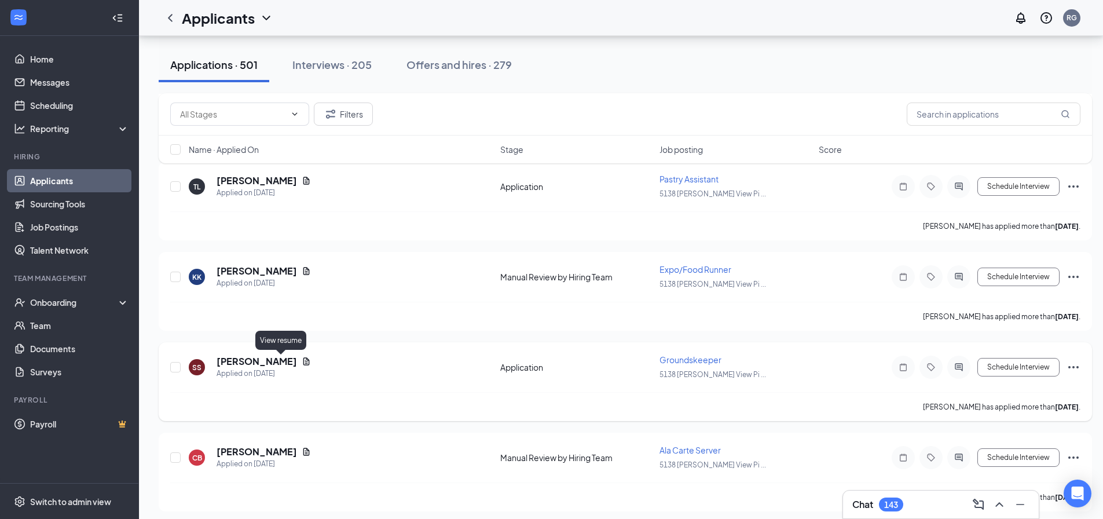
click at [303, 364] on icon "Document" at bounding box center [306, 361] width 6 height 8
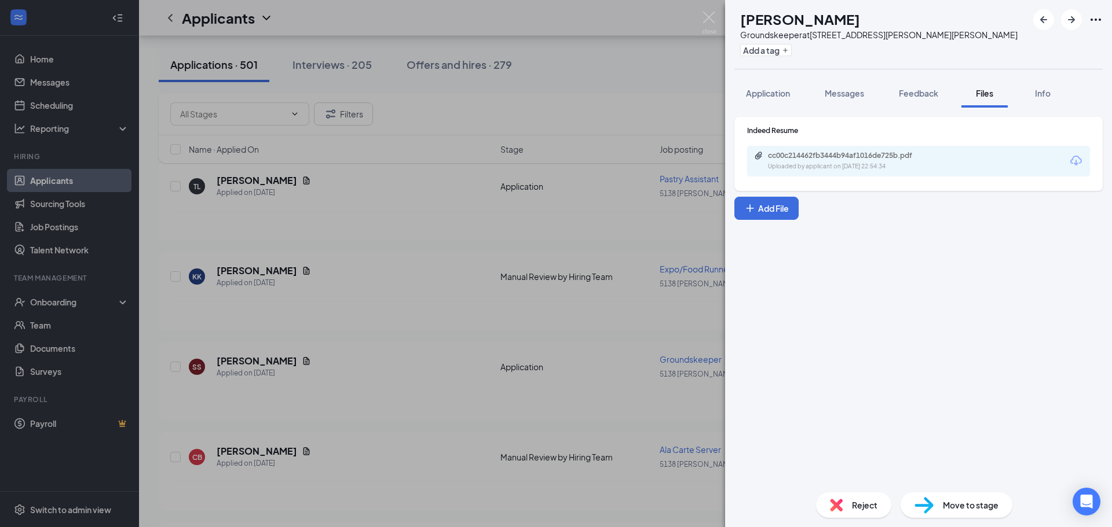
click at [1079, 163] on icon "Download" at bounding box center [1076, 161] width 14 height 14
click at [844, 92] on span "Messages" at bounding box center [844, 93] width 39 height 10
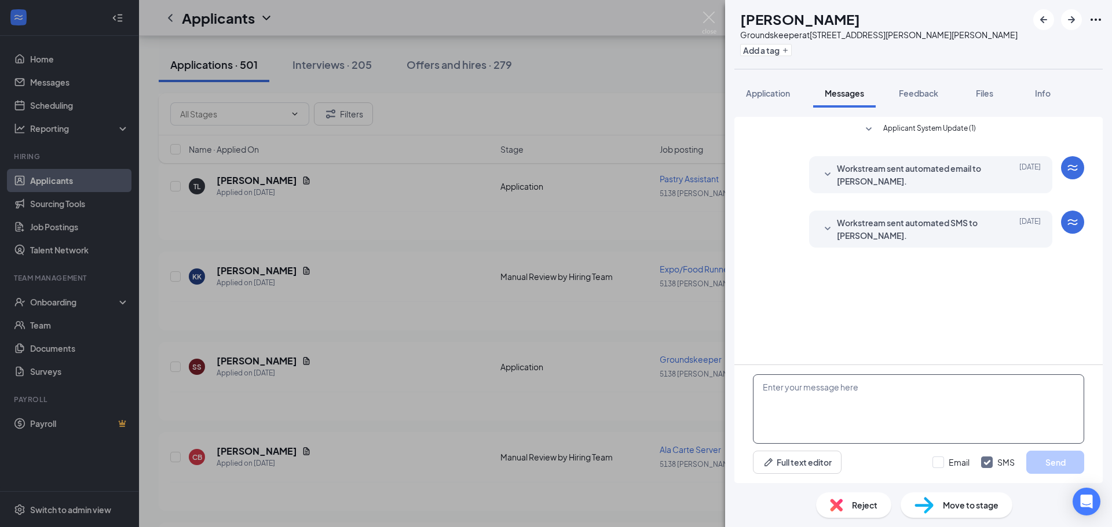
click at [788, 390] on textarea at bounding box center [918, 409] width 331 height 69
paste textarea "Thank you for applying for the Greens Keeper position at [GEOGRAPHIC_DATA]. If …"
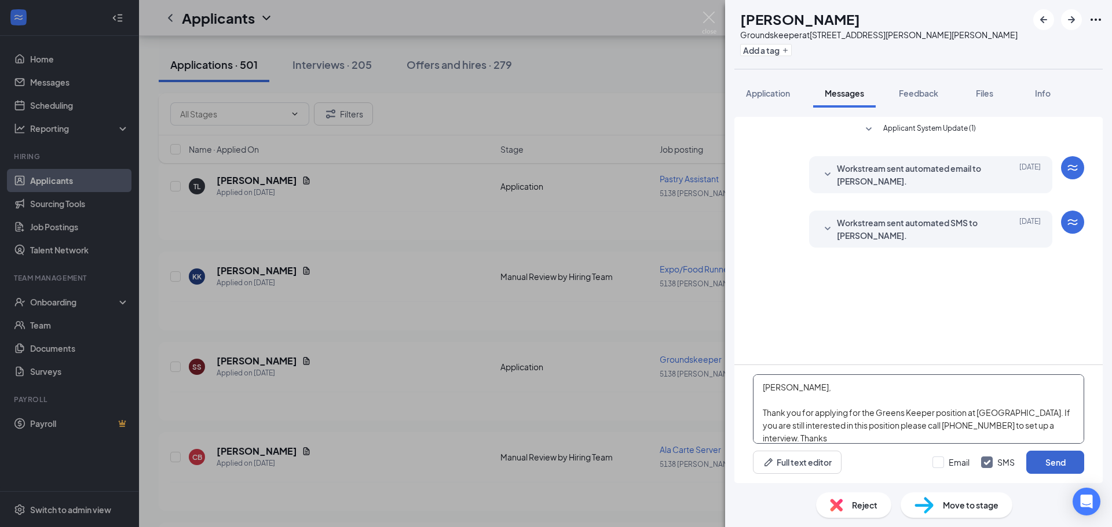
type textarea "[PERSON_NAME], Thank you for applying for the Greens Keeper position at [GEOGRA…"
click at [1051, 464] on button "Send" at bounding box center [1055, 462] width 58 height 23
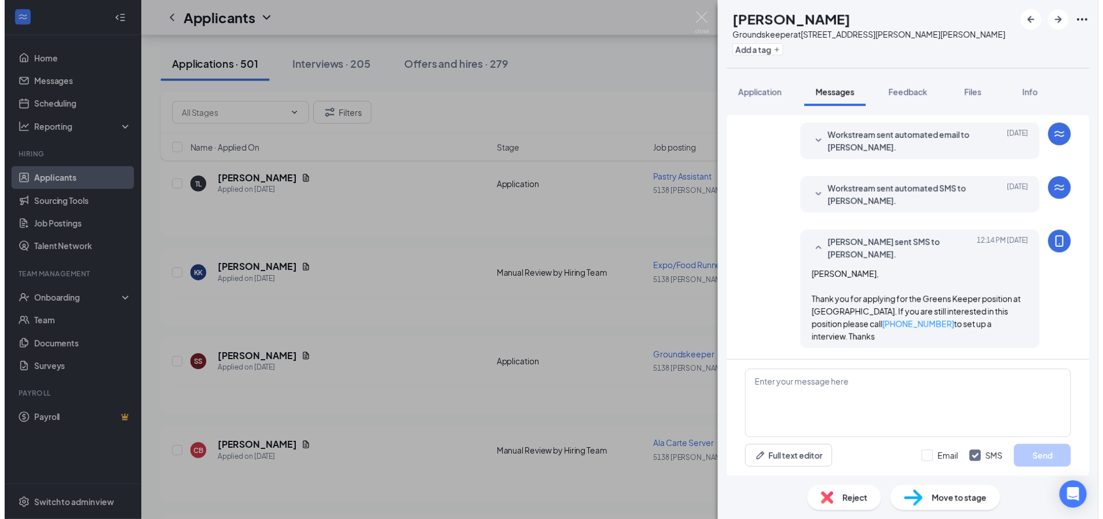
scroll to position [32, 0]
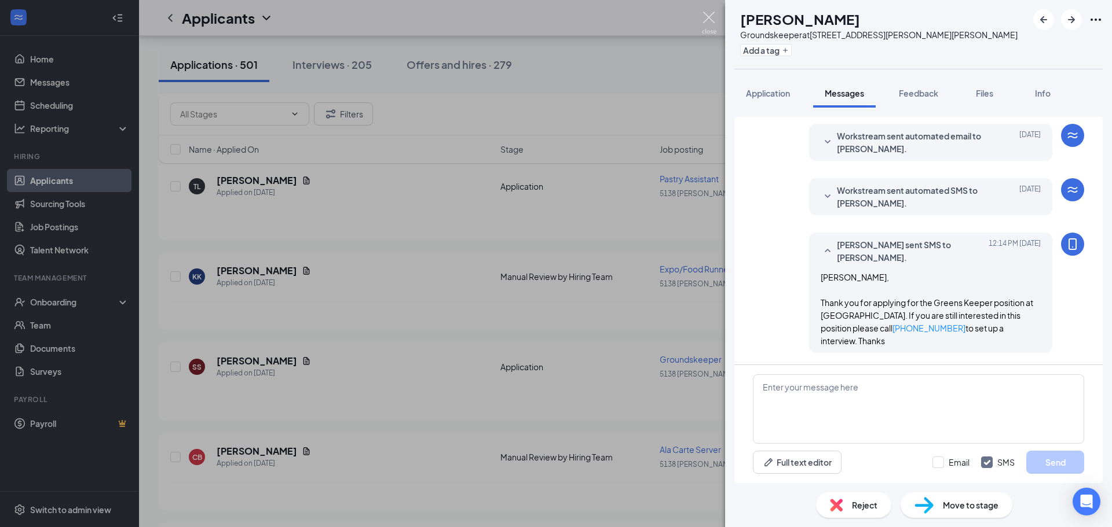
click at [710, 19] on img at bounding box center [709, 23] width 14 height 23
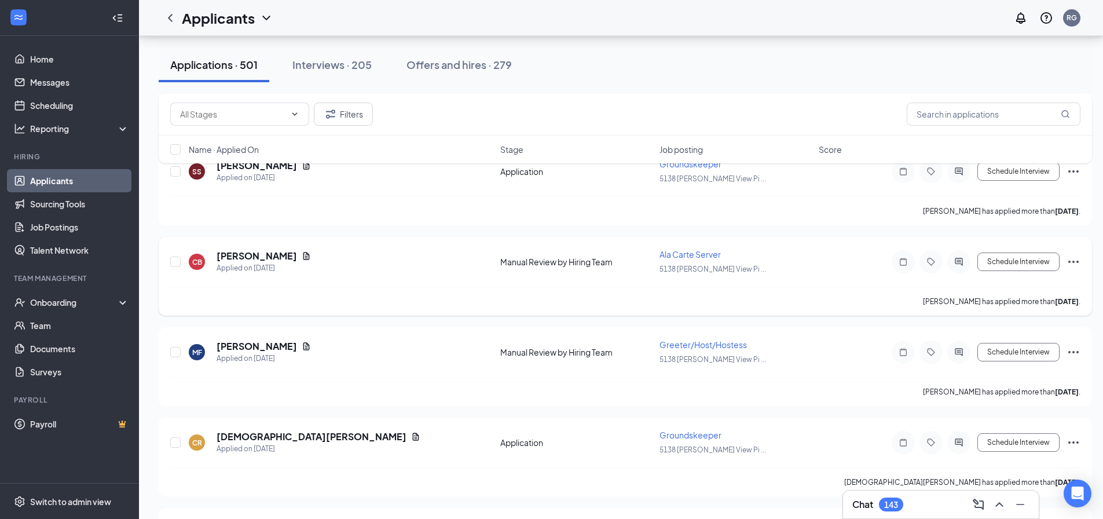
scroll to position [1795, 0]
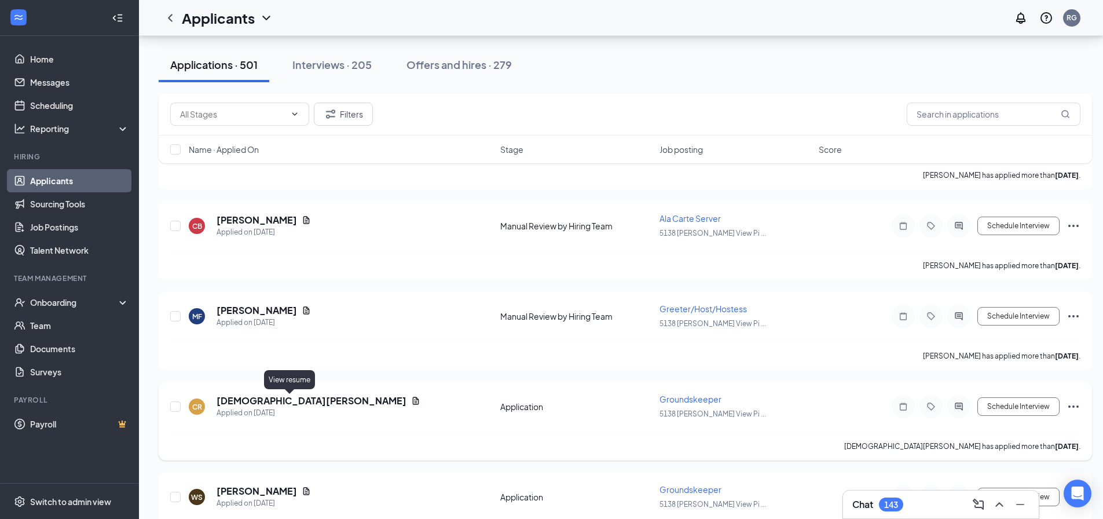
click at [413, 402] on icon "Document" at bounding box center [416, 401] width 6 height 8
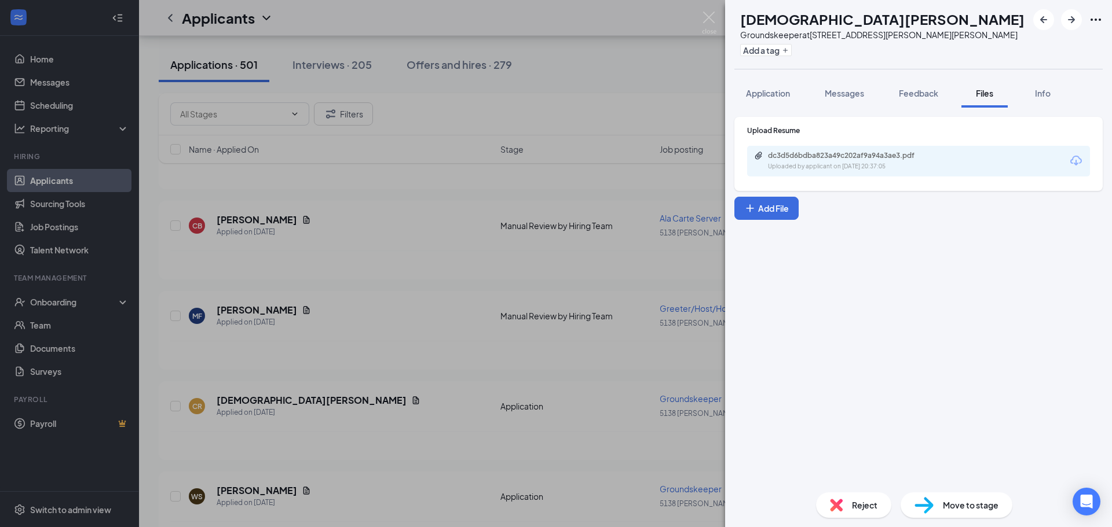
click at [1076, 160] on icon "Download" at bounding box center [1076, 161] width 14 height 14
click at [709, 19] on img at bounding box center [709, 23] width 14 height 23
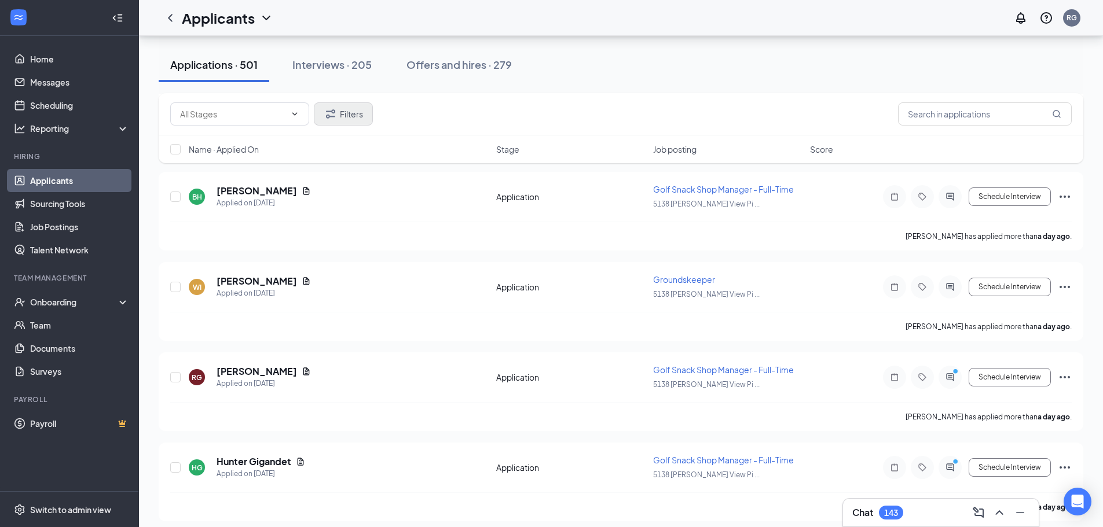
scroll to position [926, 0]
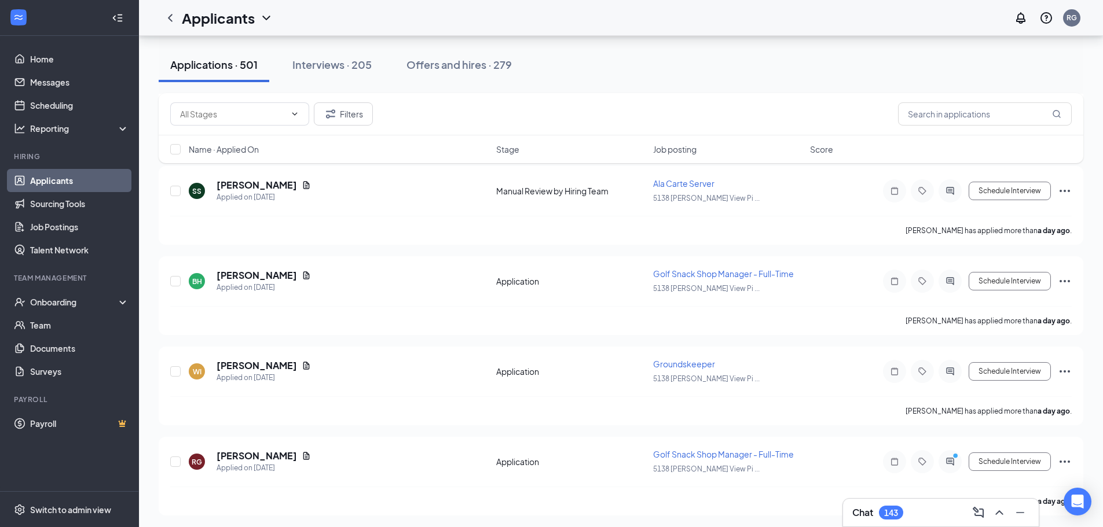
click at [337, 63] on div "Interviews · 205" at bounding box center [331, 64] width 79 height 14
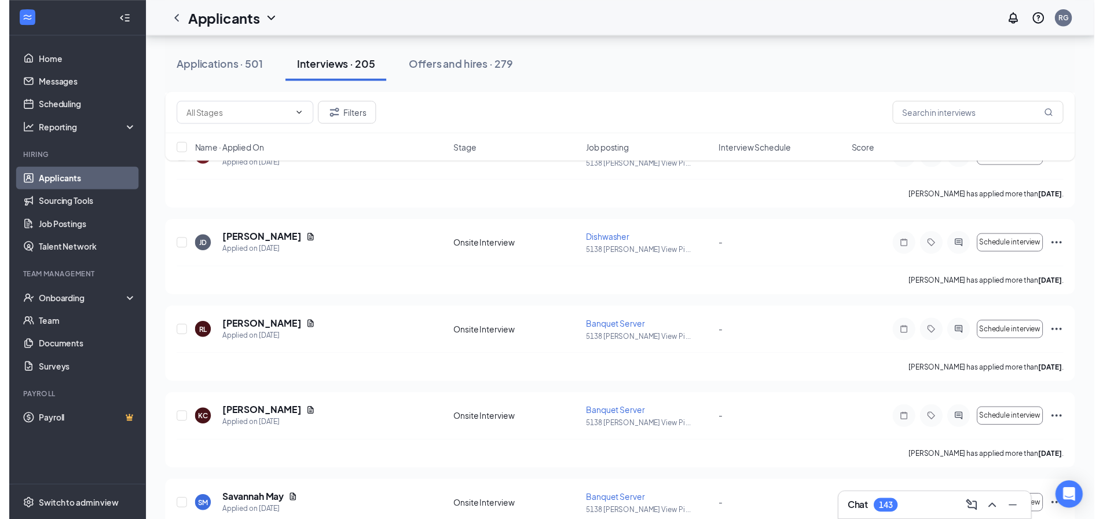
scroll to position [2200, 0]
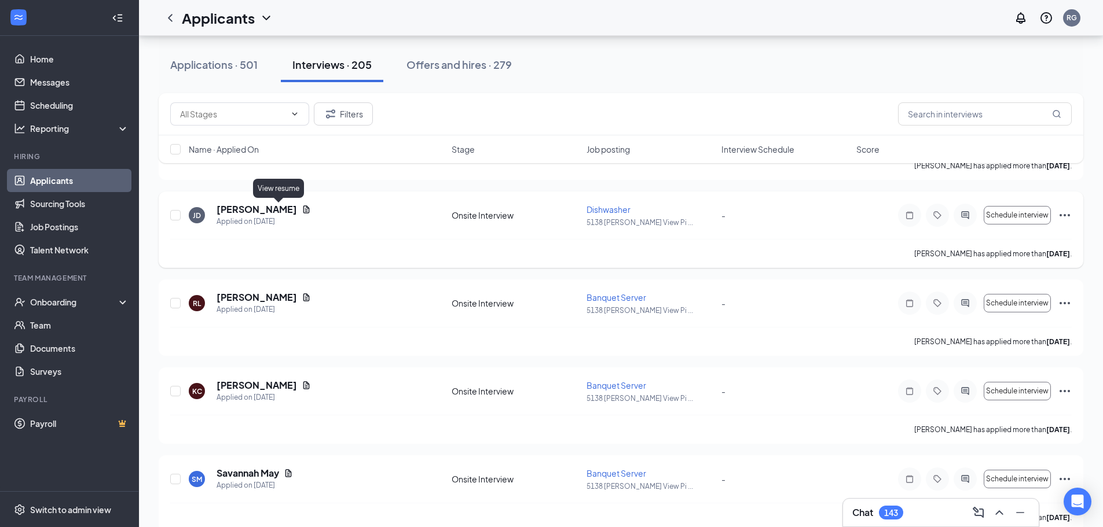
click at [302, 209] on icon "Document" at bounding box center [306, 209] width 9 height 9
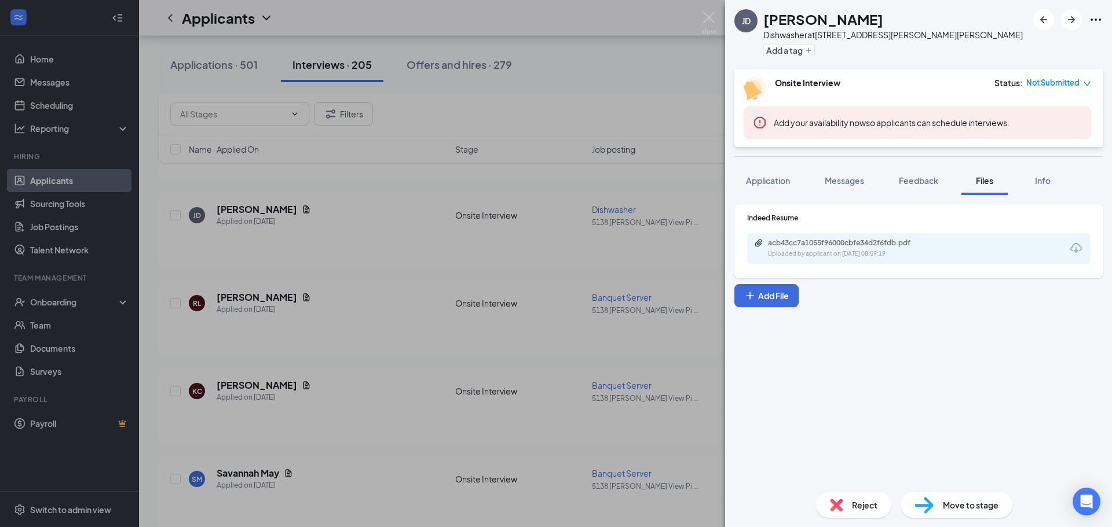
click at [1077, 246] on icon "Download" at bounding box center [1076, 248] width 14 height 14
click at [708, 16] on img at bounding box center [709, 23] width 14 height 23
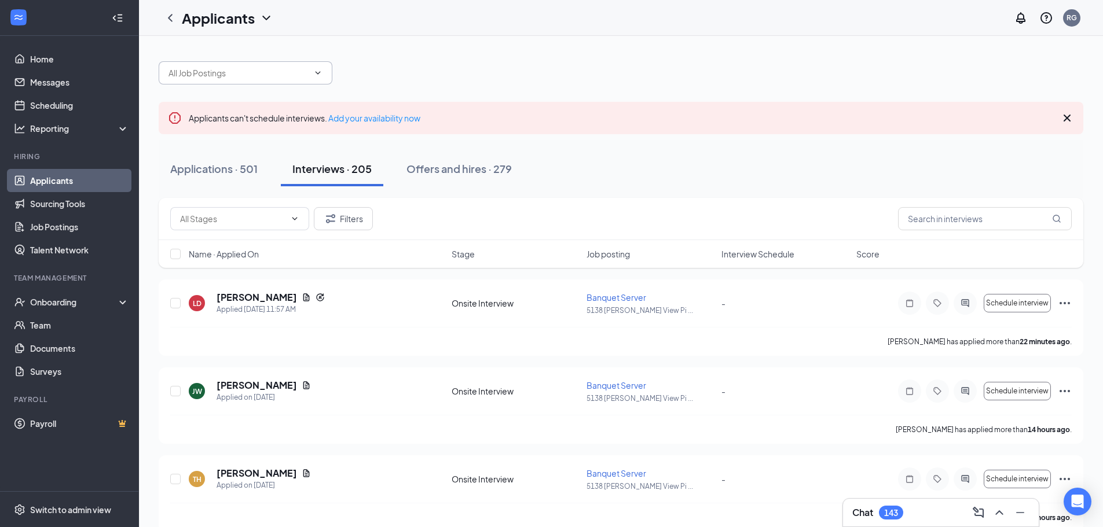
click at [317, 72] on icon "ChevronDown" at bounding box center [318, 72] width 5 height 3
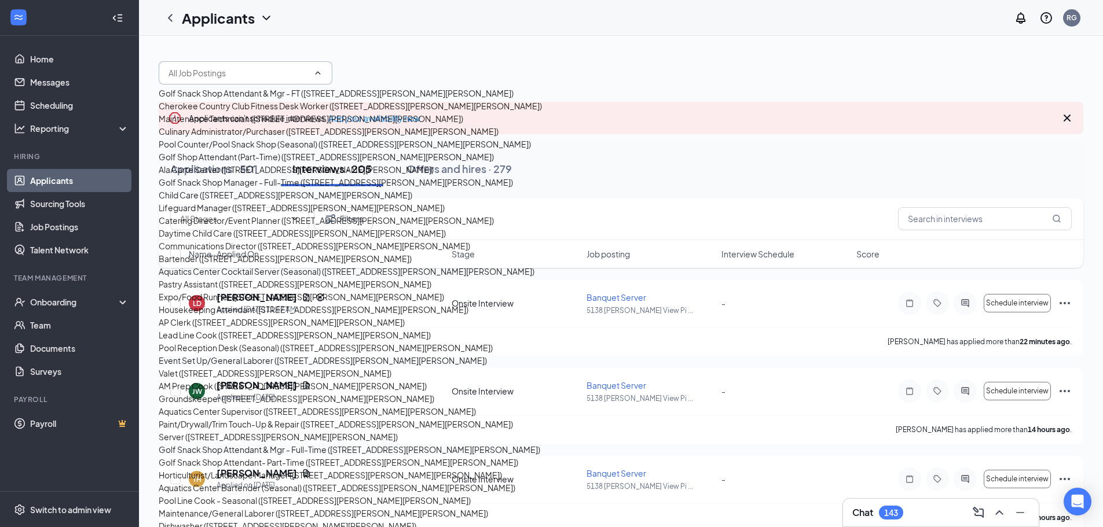
scroll to position [1158, 0]
click at [261, 520] on div "Dishwasher ([STREET_ADDRESS][PERSON_NAME][PERSON_NAME])" at bounding box center [288, 526] width 258 height 13
type input "Dishwasher ([STREET_ADDRESS][PERSON_NAME][PERSON_NAME])"
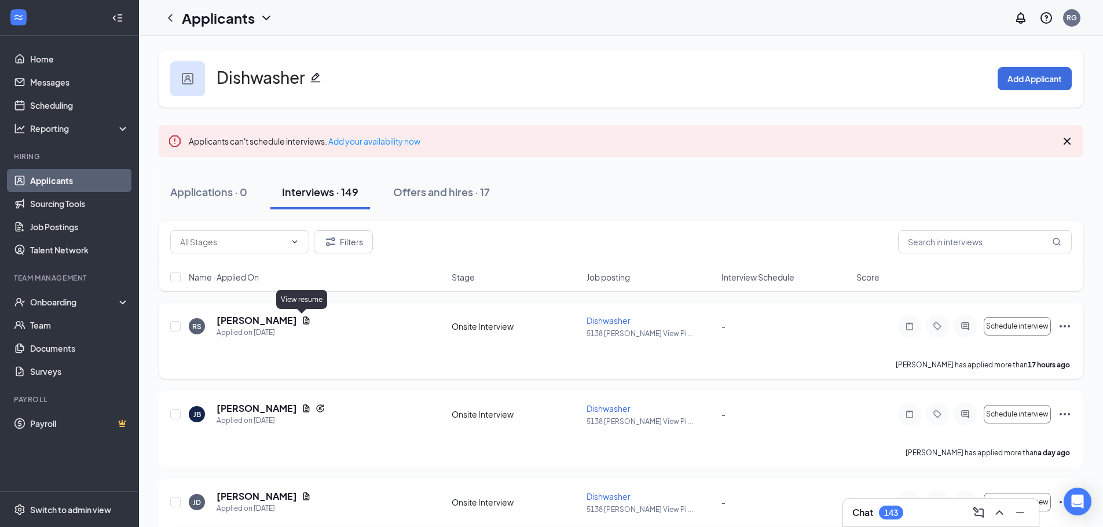
click at [303, 321] on icon "Document" at bounding box center [306, 321] width 6 height 8
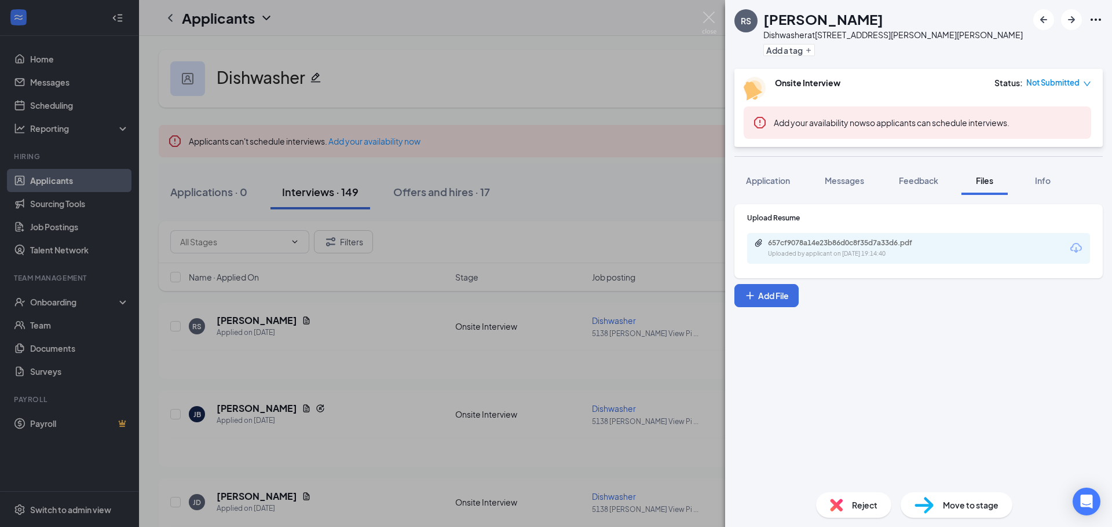
click at [1075, 248] on icon "Download" at bounding box center [1076, 248] width 12 height 10
click at [708, 20] on img at bounding box center [709, 23] width 14 height 23
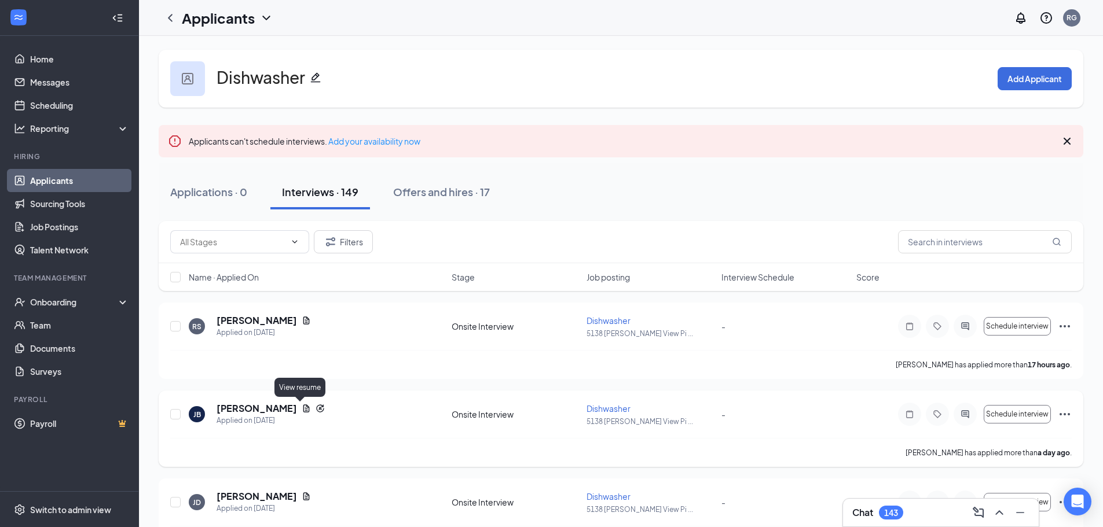
click at [302, 410] on icon "Document" at bounding box center [306, 408] width 9 height 9
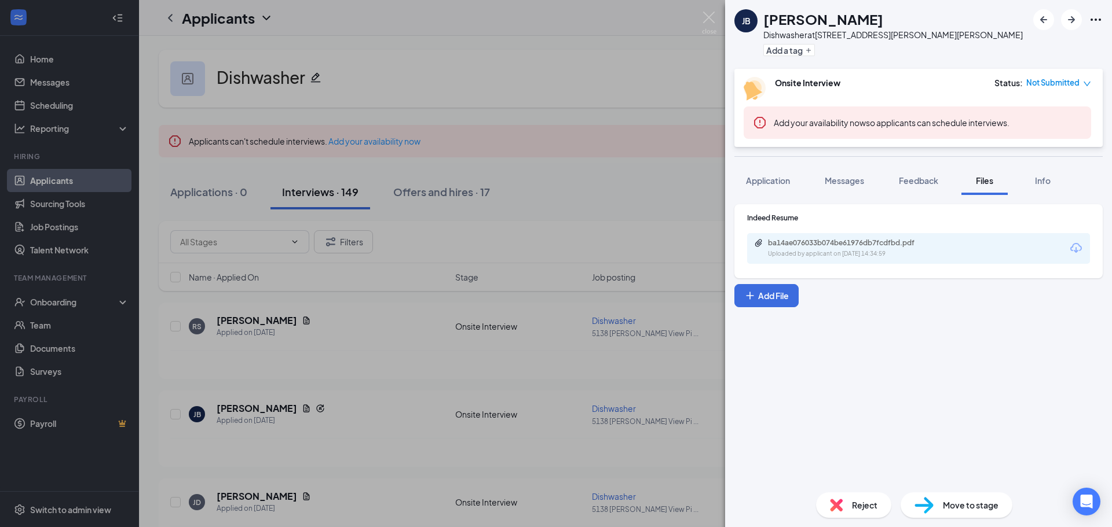
click at [1074, 247] on icon "Download" at bounding box center [1076, 248] width 14 height 14
click at [711, 19] on img at bounding box center [709, 23] width 14 height 23
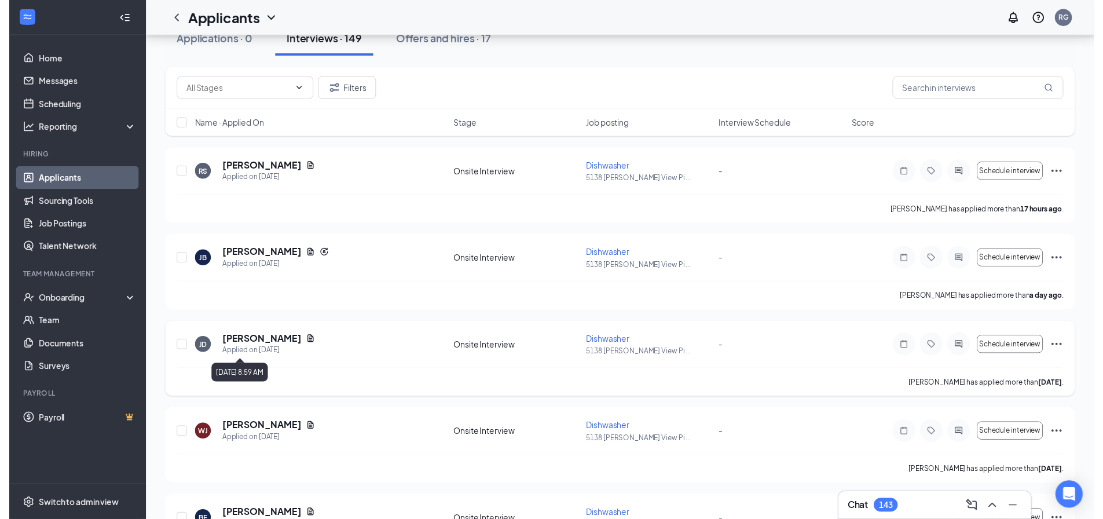
scroll to position [174, 0]
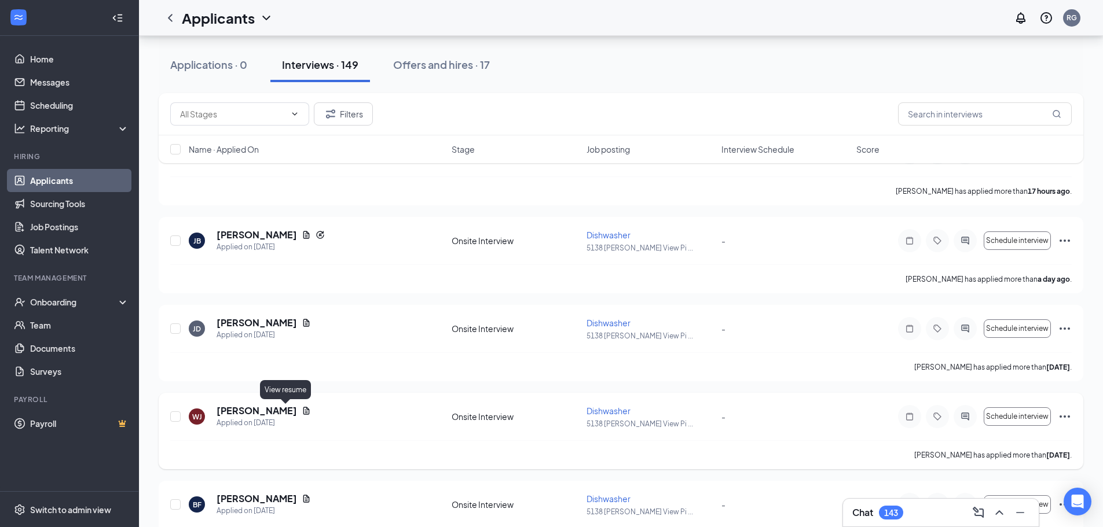
click at [302, 411] on icon "Document" at bounding box center [306, 410] width 9 height 9
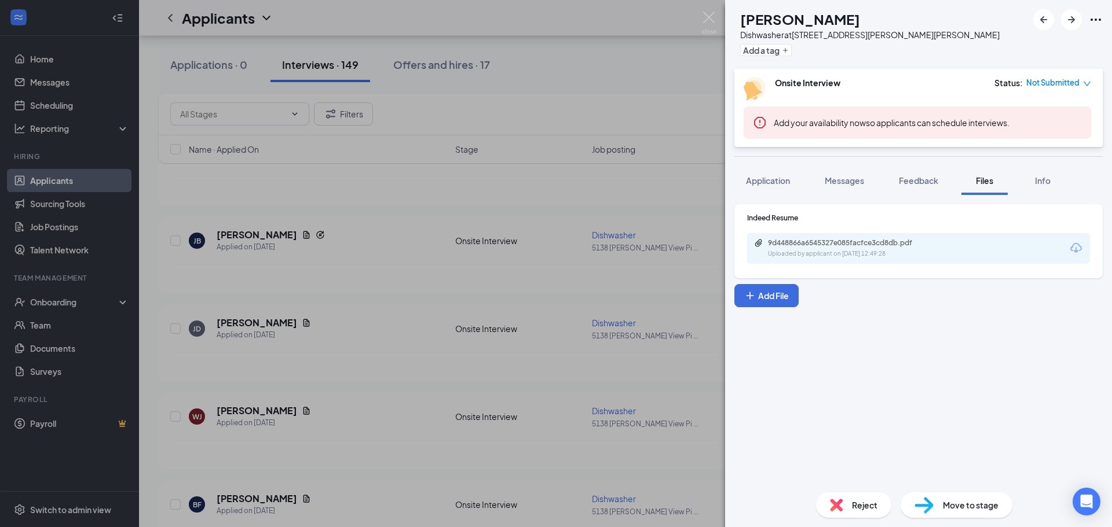
click at [1072, 246] on icon "Download" at bounding box center [1076, 248] width 14 height 14
click at [707, 16] on img at bounding box center [709, 23] width 14 height 23
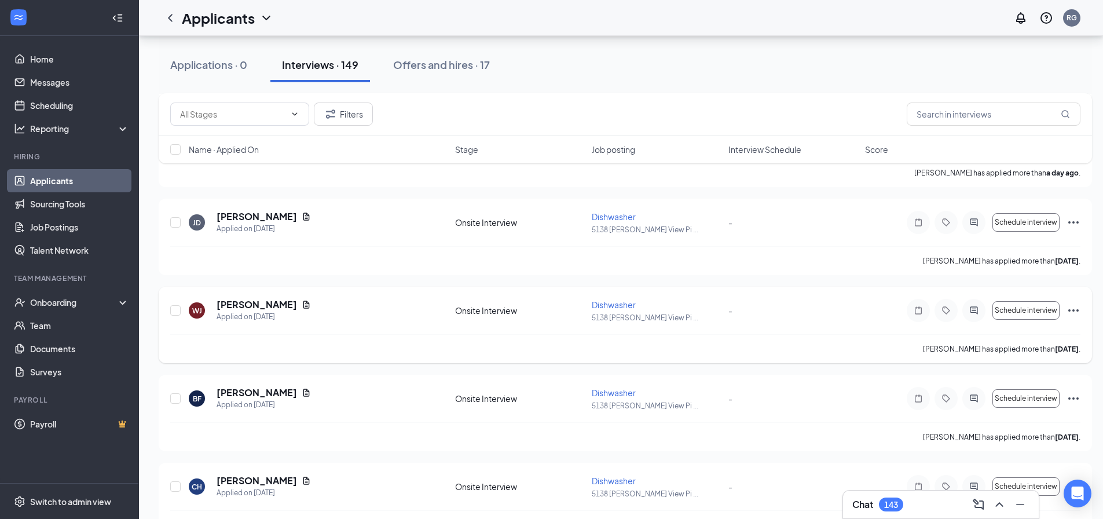
scroll to position [290, 0]
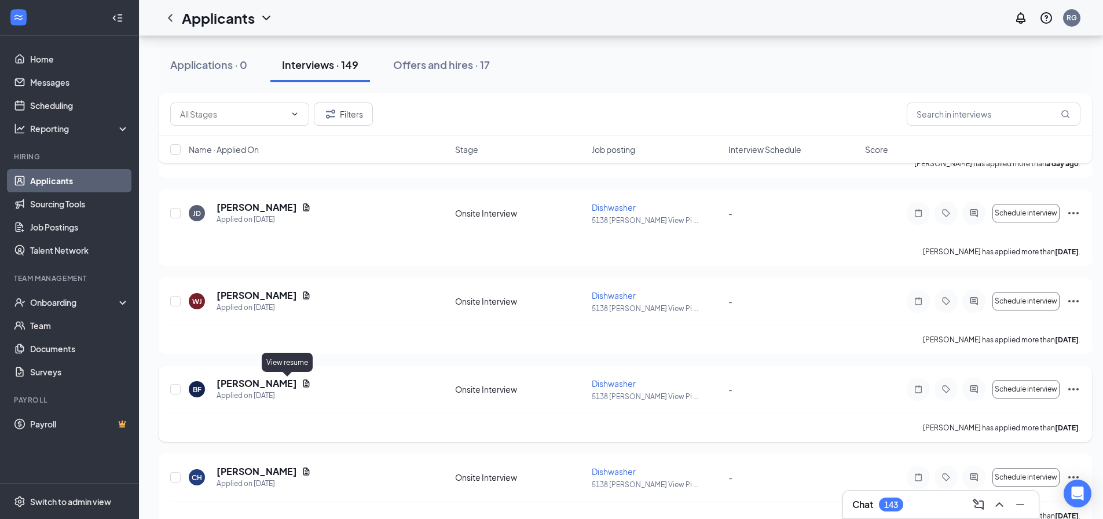
click at [302, 386] on icon "Document" at bounding box center [306, 383] width 9 height 9
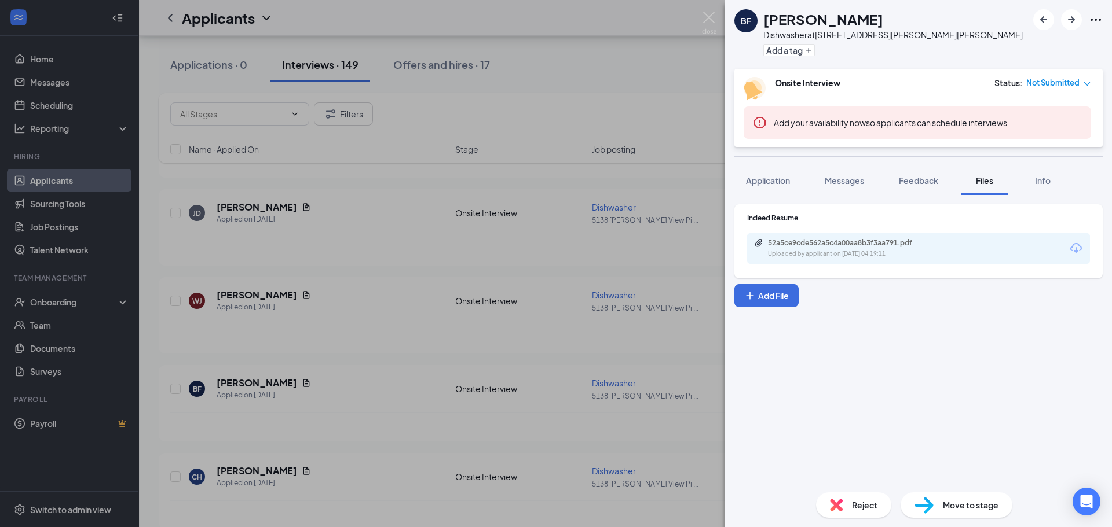
click at [1078, 243] on icon "Download" at bounding box center [1076, 248] width 14 height 14
click at [710, 19] on img at bounding box center [709, 23] width 14 height 23
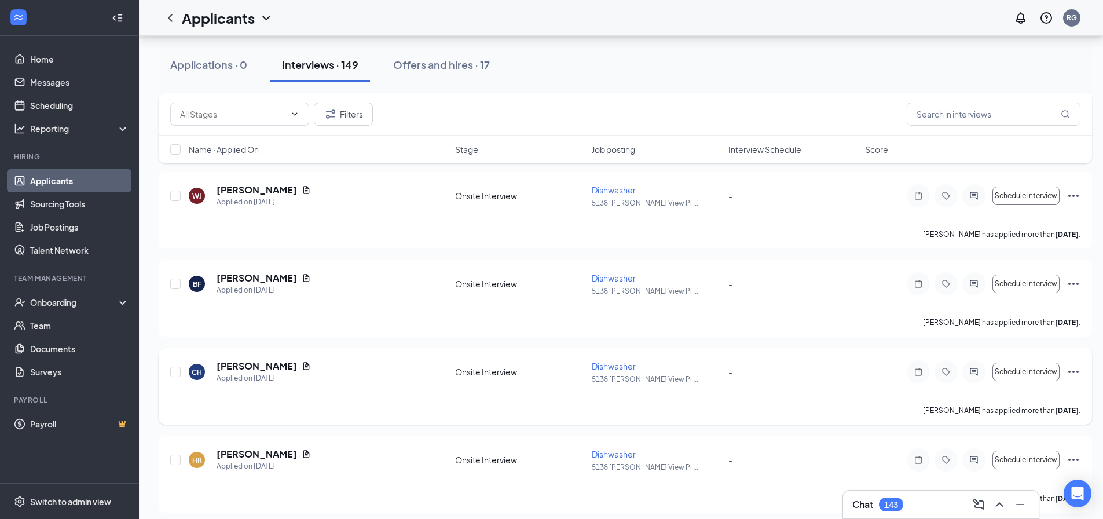
scroll to position [405, 0]
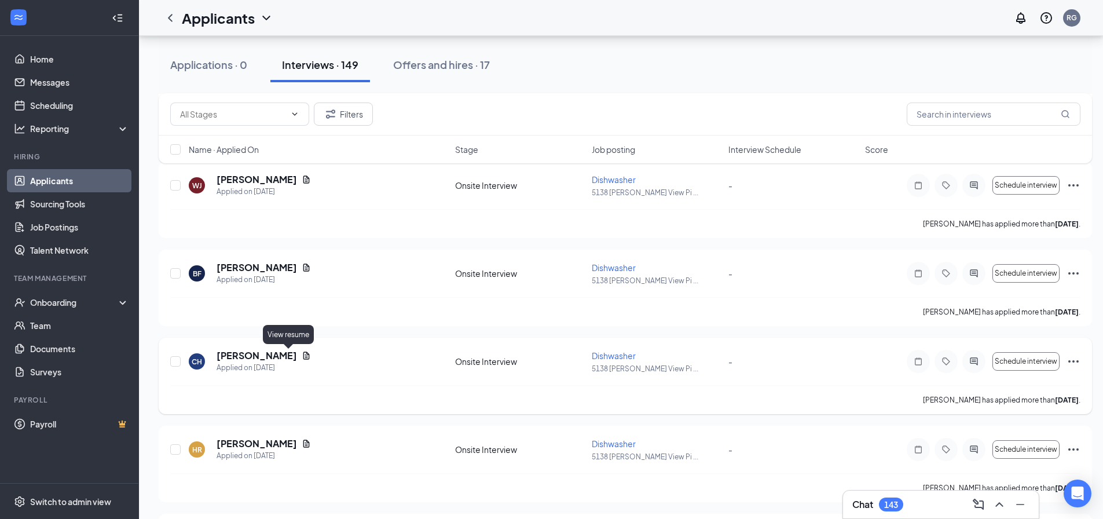
click at [303, 354] on icon "Document" at bounding box center [306, 355] width 6 height 8
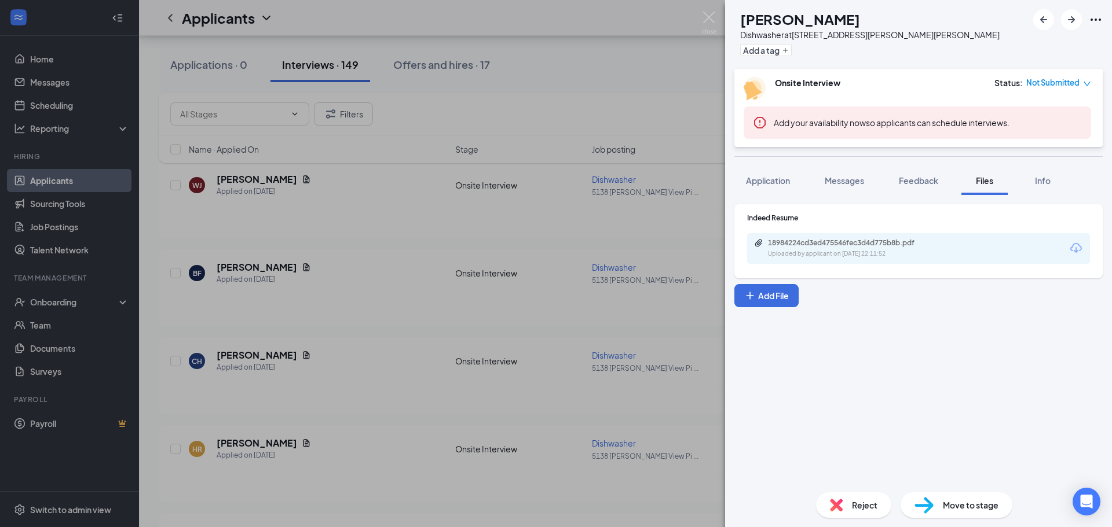
click at [1076, 246] on icon "Download" at bounding box center [1076, 248] width 14 height 14
click at [712, 17] on img at bounding box center [709, 23] width 14 height 23
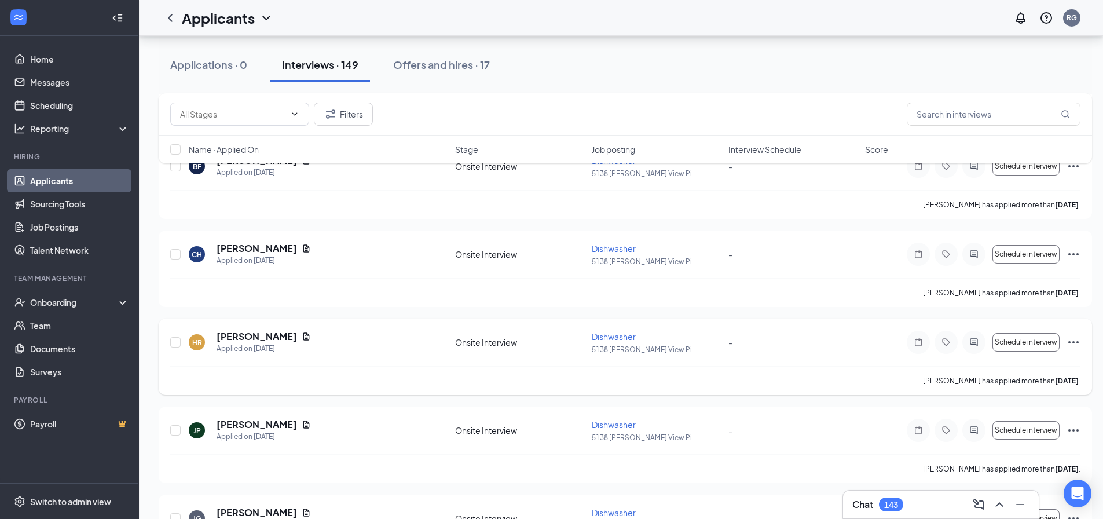
scroll to position [521, 0]
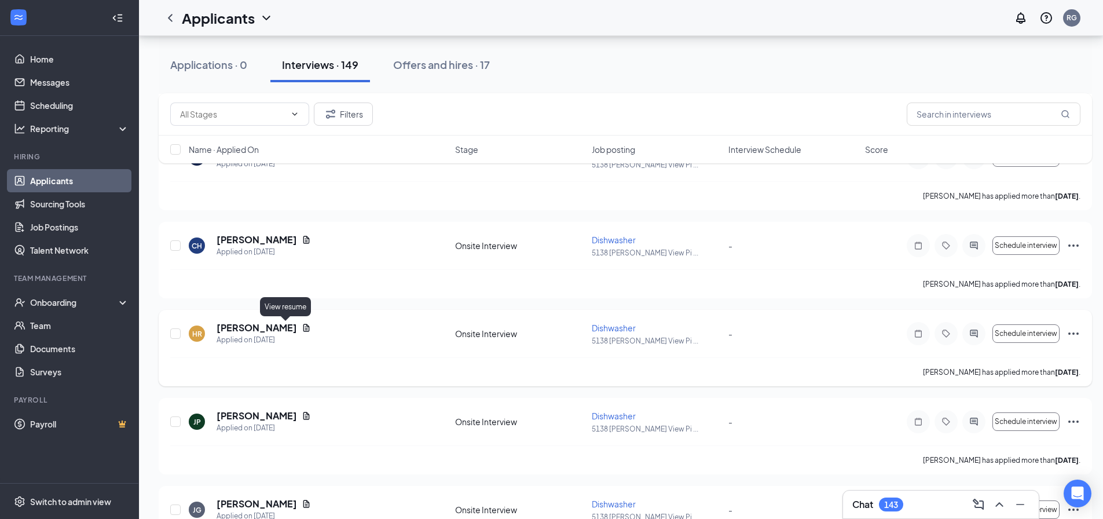
click at [302, 325] on icon "Document" at bounding box center [306, 327] width 9 height 9
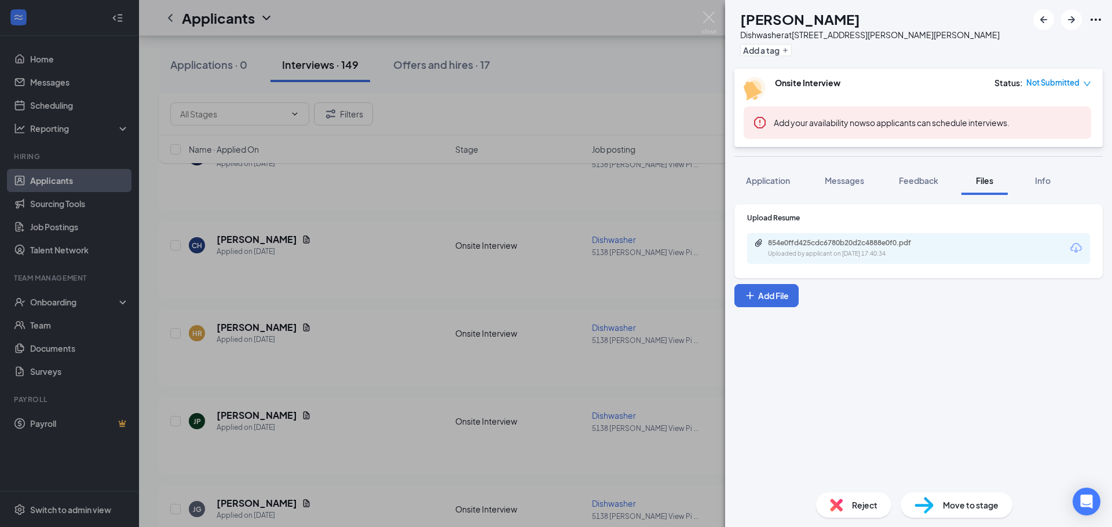
click at [1076, 249] on icon "Download" at bounding box center [1076, 248] width 12 height 10
click at [707, 16] on img at bounding box center [709, 23] width 14 height 23
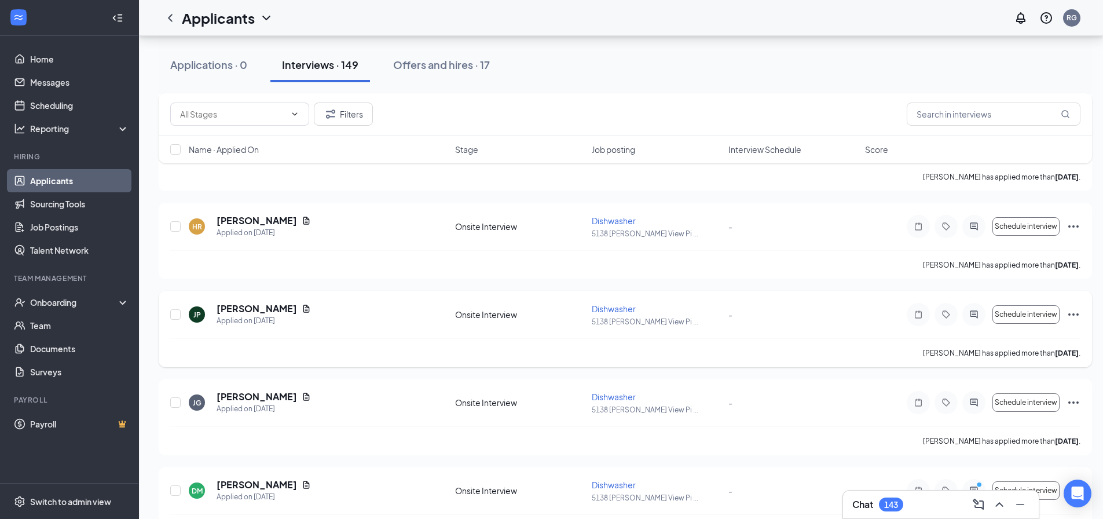
scroll to position [637, 0]
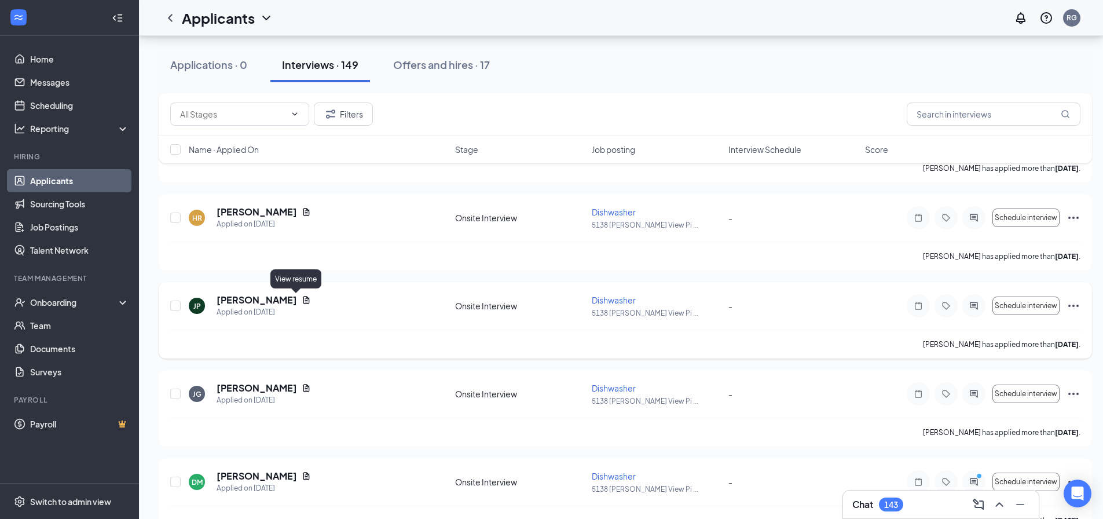
click at [303, 300] on icon "Document" at bounding box center [306, 300] width 6 height 8
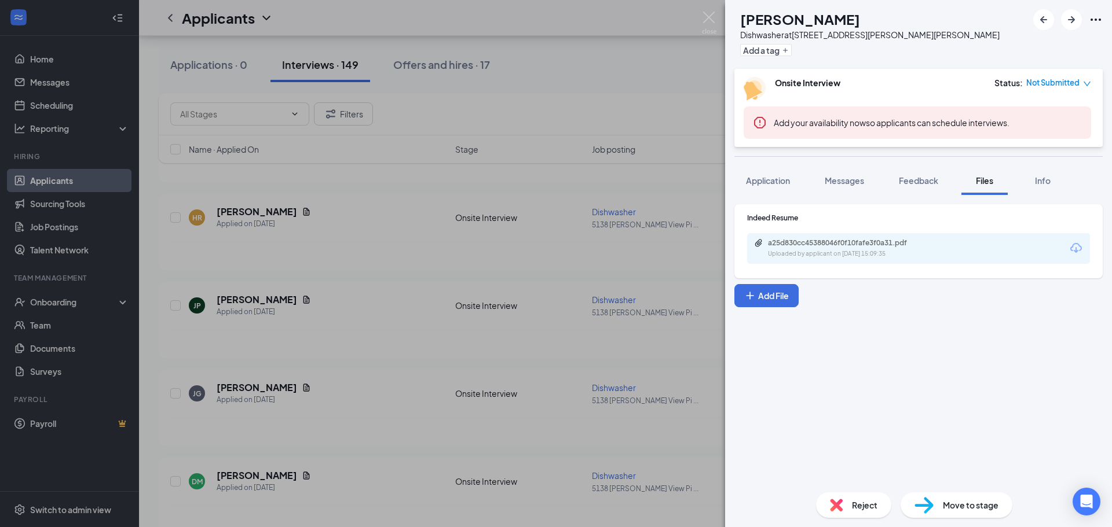
click at [1074, 247] on icon "Download" at bounding box center [1076, 248] width 14 height 14
click at [713, 19] on img at bounding box center [709, 23] width 14 height 23
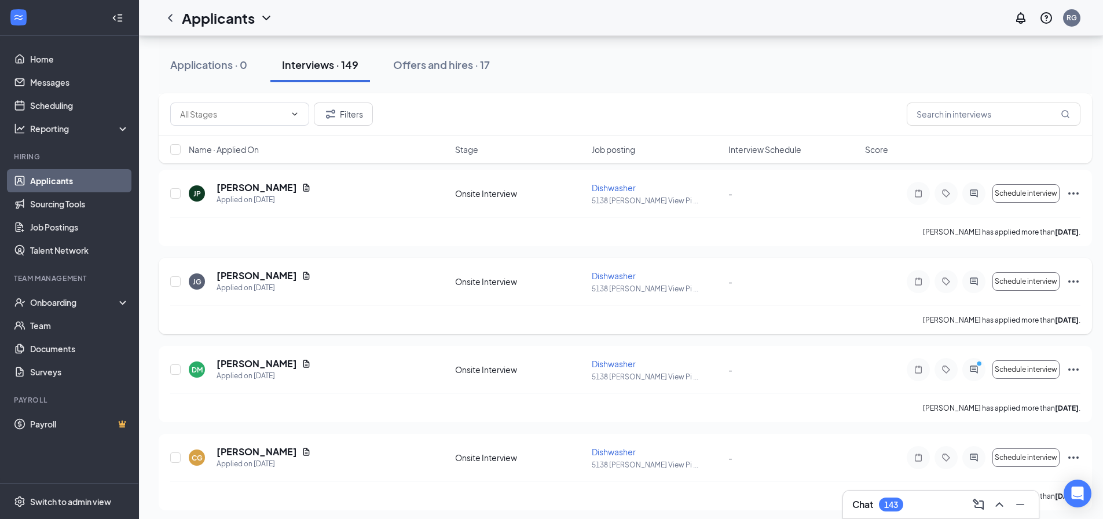
scroll to position [753, 0]
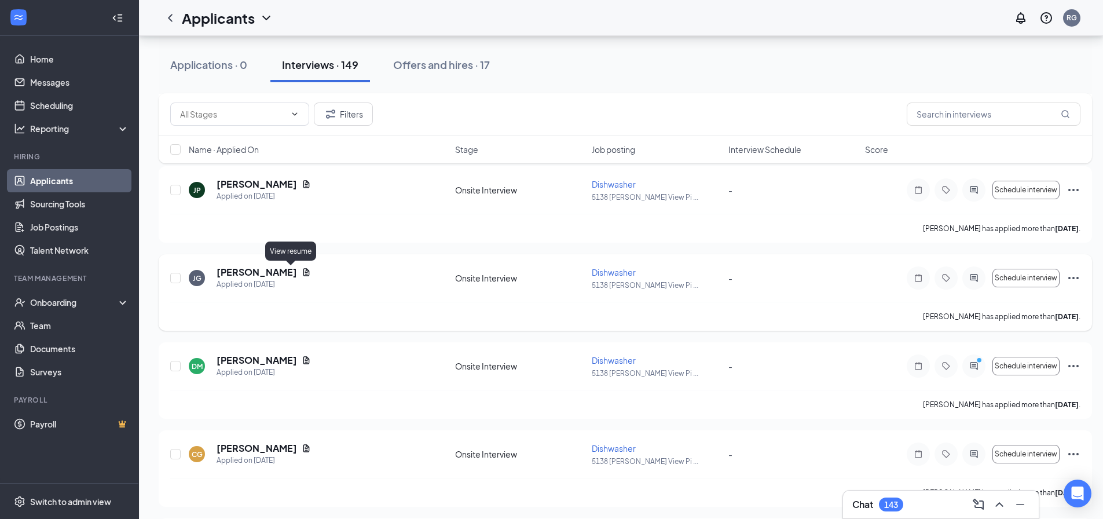
click at [302, 268] on icon "Document" at bounding box center [306, 272] width 9 height 9
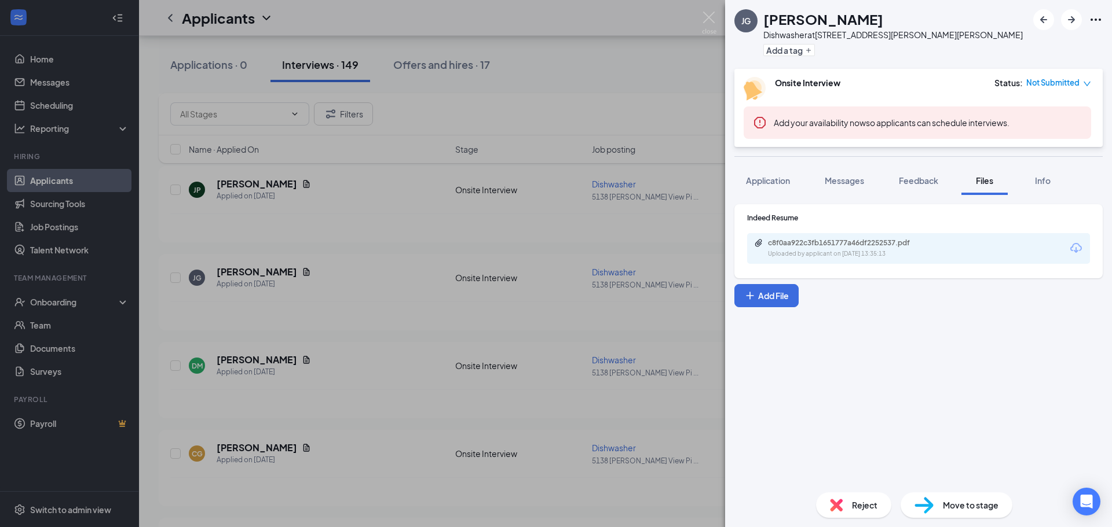
click at [1078, 250] on icon "Download" at bounding box center [1076, 248] width 14 height 14
click at [706, 19] on img at bounding box center [709, 23] width 14 height 23
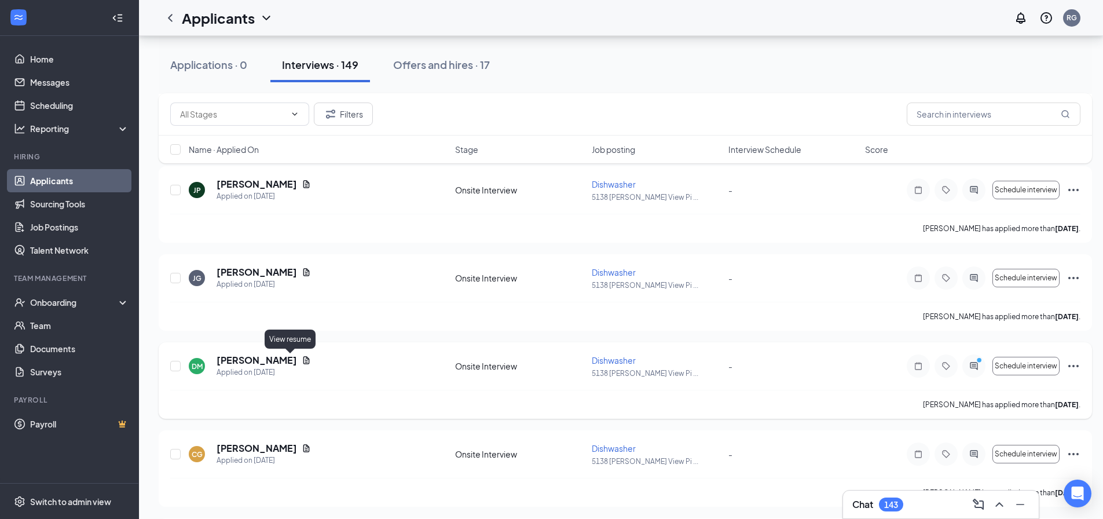
click at [302, 360] on icon "Document" at bounding box center [306, 360] width 9 height 9
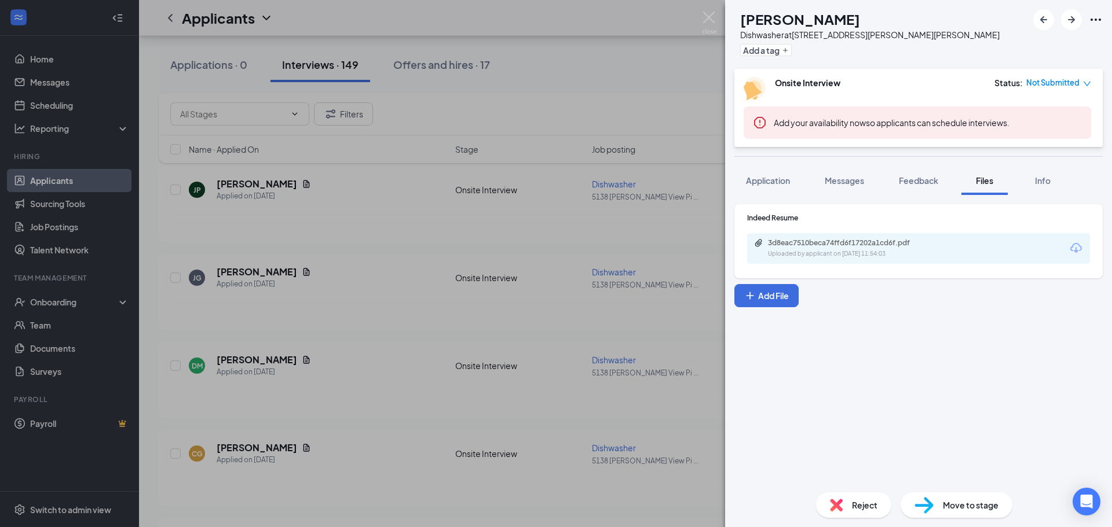
click at [1076, 248] on icon "Download" at bounding box center [1076, 248] width 12 height 10
click at [706, 11] on div "[PERSON_NAME] Dishwasher at [STREET_ADDRESS][PERSON_NAME][PERSON_NAME] Add a ta…" at bounding box center [556, 263] width 1112 height 527
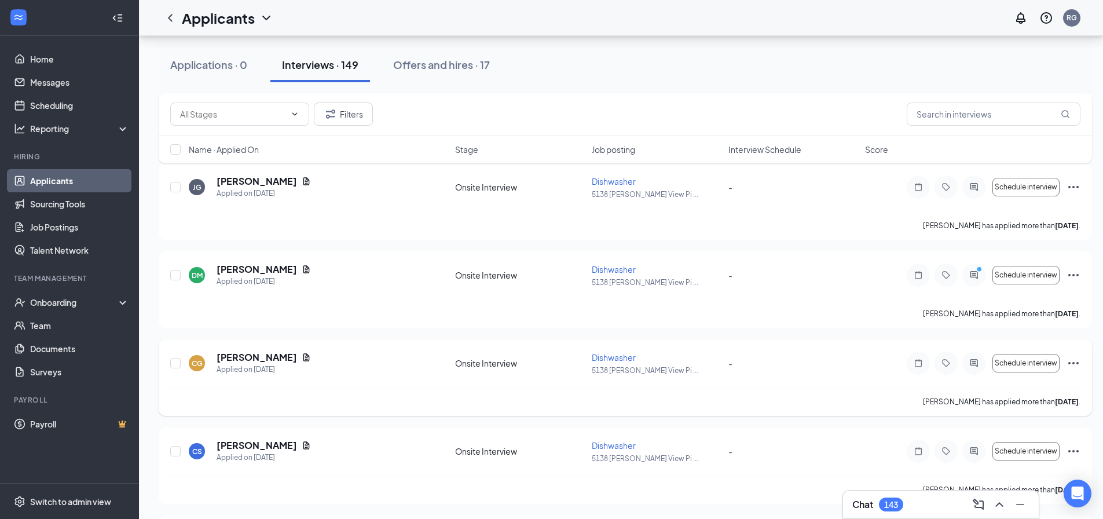
scroll to position [869, 0]
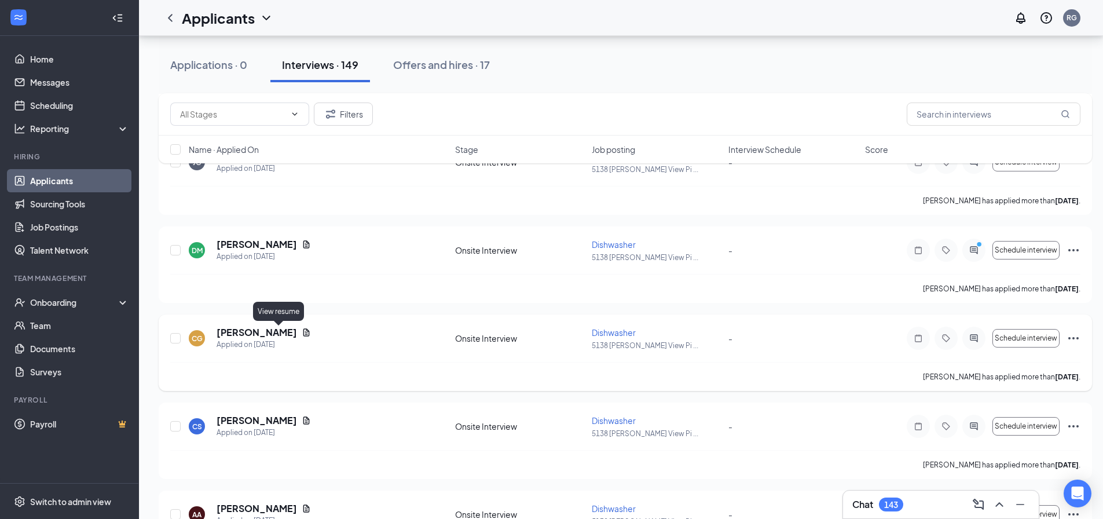
click at [303, 332] on icon "Document" at bounding box center [306, 332] width 6 height 8
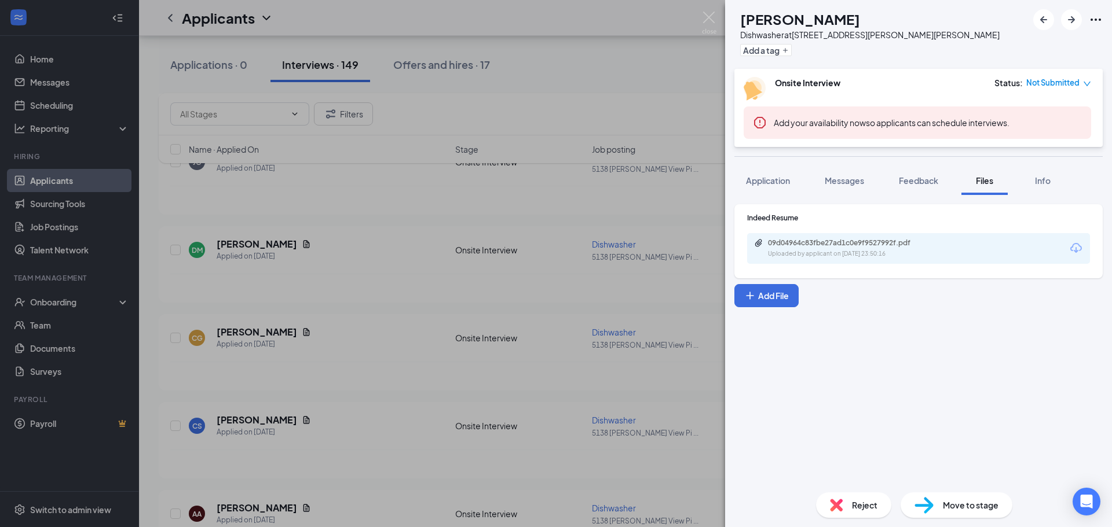
click at [1078, 247] on icon "Download" at bounding box center [1076, 248] width 14 height 14
click at [705, 16] on img at bounding box center [709, 23] width 14 height 23
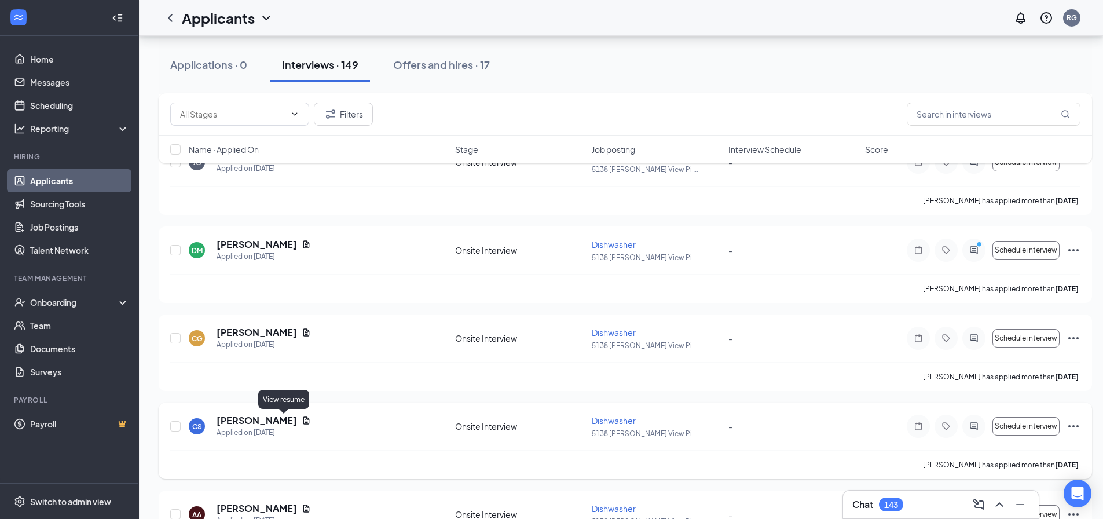
click at [303, 422] on icon "Document" at bounding box center [306, 420] width 6 height 8
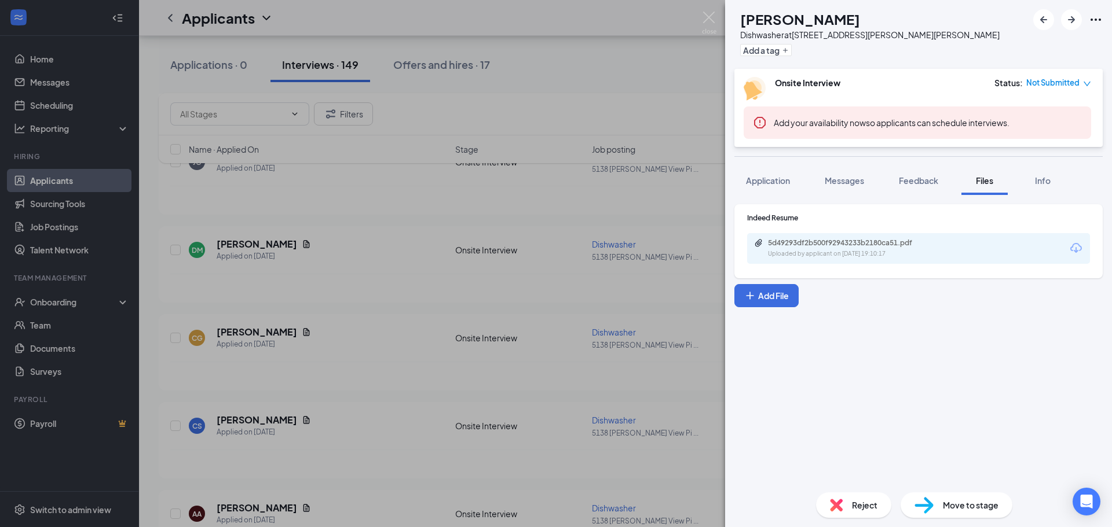
click at [1078, 246] on icon "Download" at bounding box center [1076, 248] width 14 height 14
click at [706, 16] on img at bounding box center [709, 23] width 14 height 23
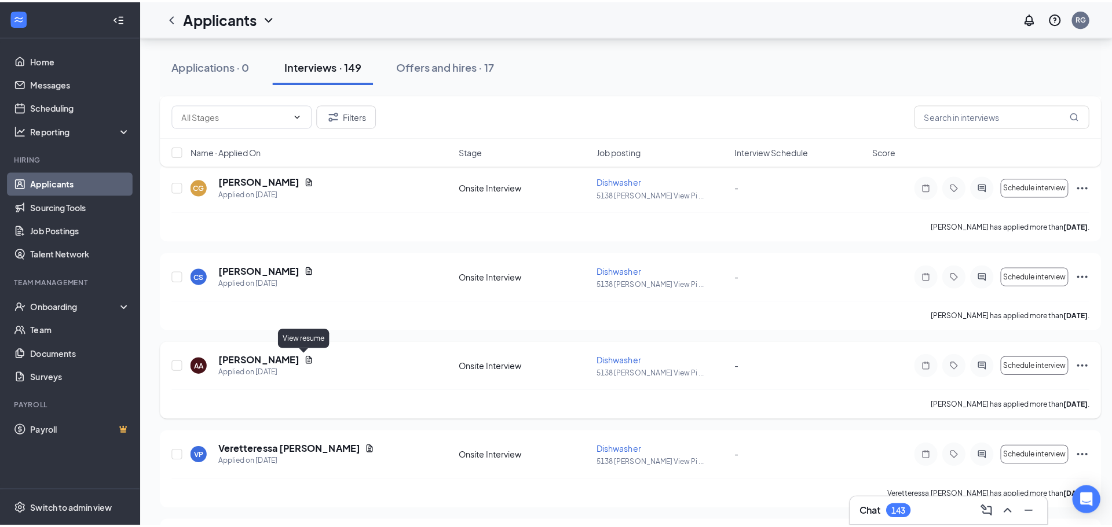
scroll to position [1042, 0]
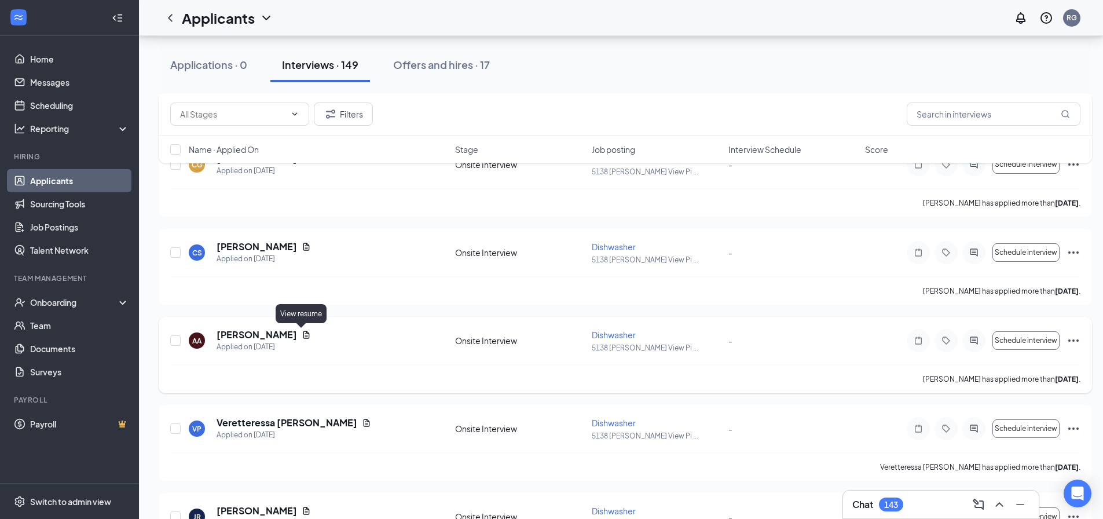
click at [302, 331] on icon "Document" at bounding box center [306, 334] width 9 height 9
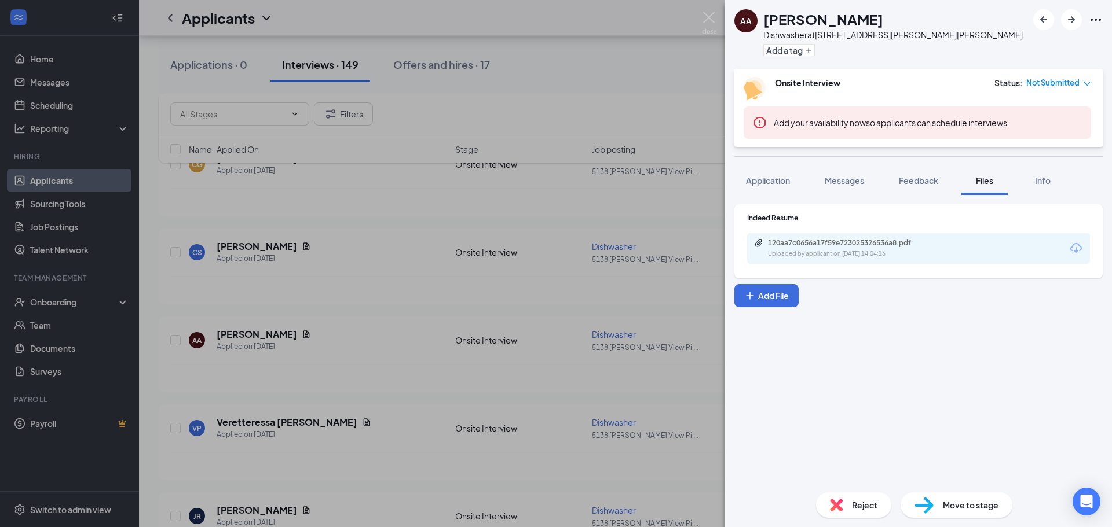
click at [1075, 247] on icon "Download" at bounding box center [1076, 248] width 14 height 14
click at [843, 179] on span "Messages" at bounding box center [844, 180] width 39 height 10
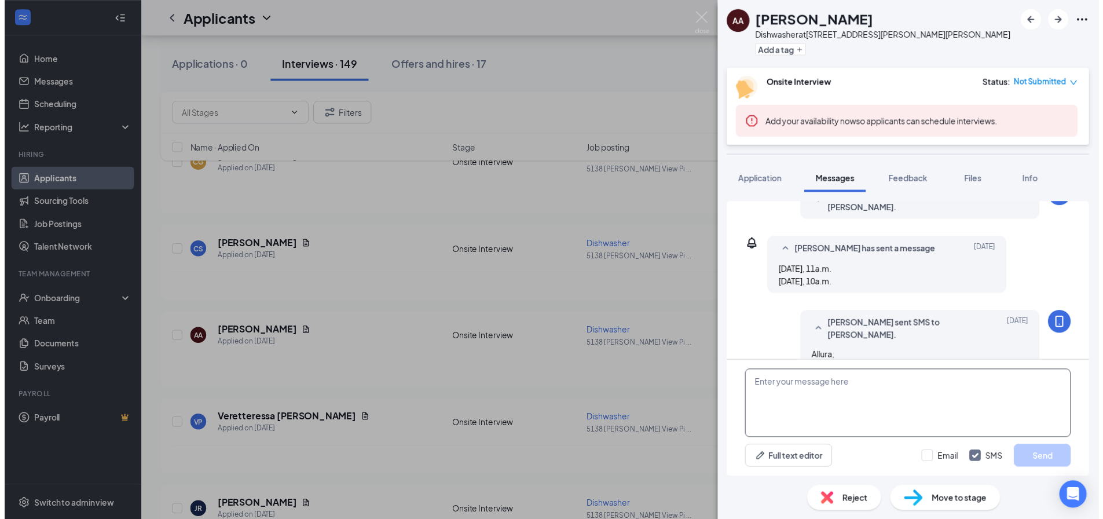
scroll to position [379, 0]
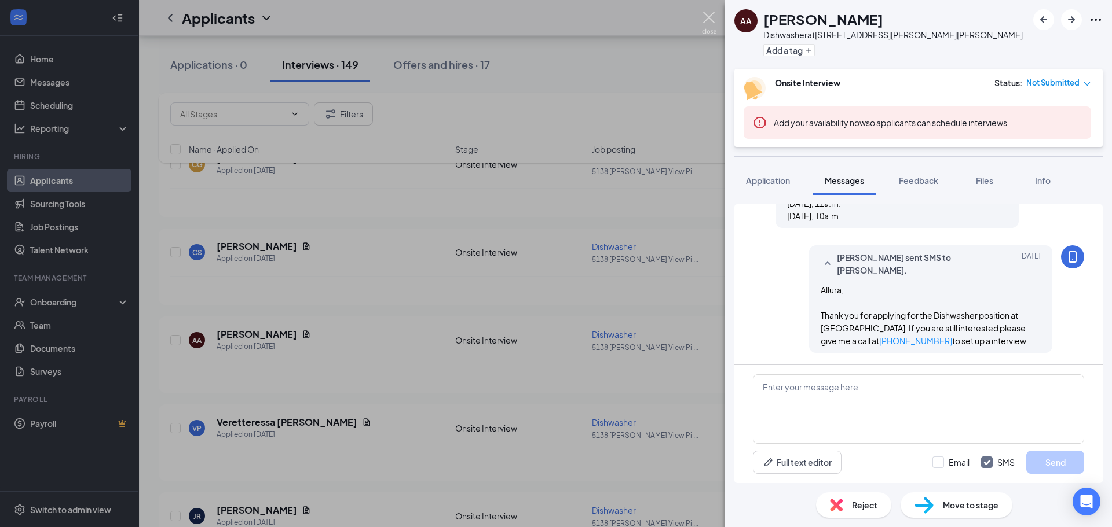
click at [709, 17] on img at bounding box center [709, 23] width 14 height 23
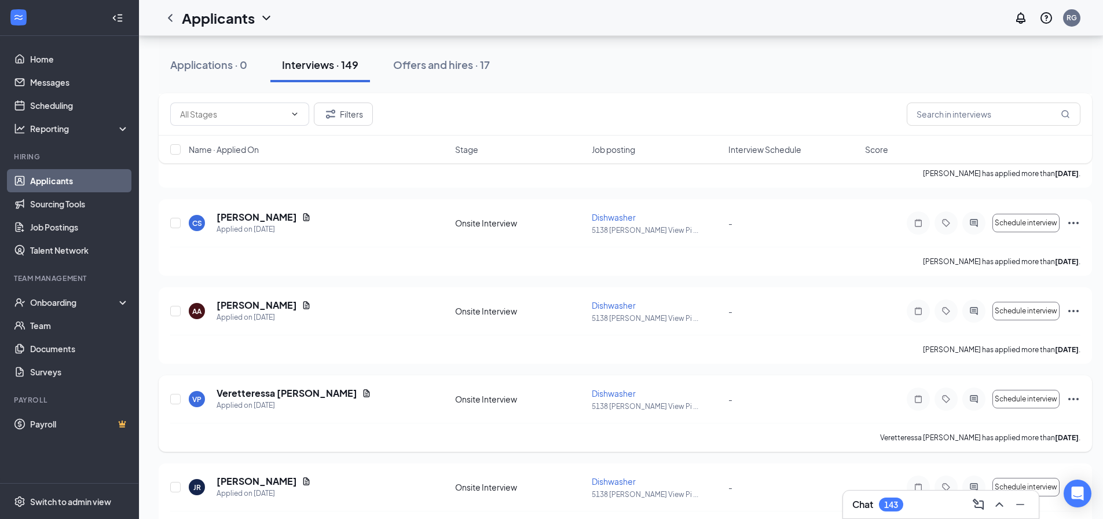
scroll to position [1100, 0]
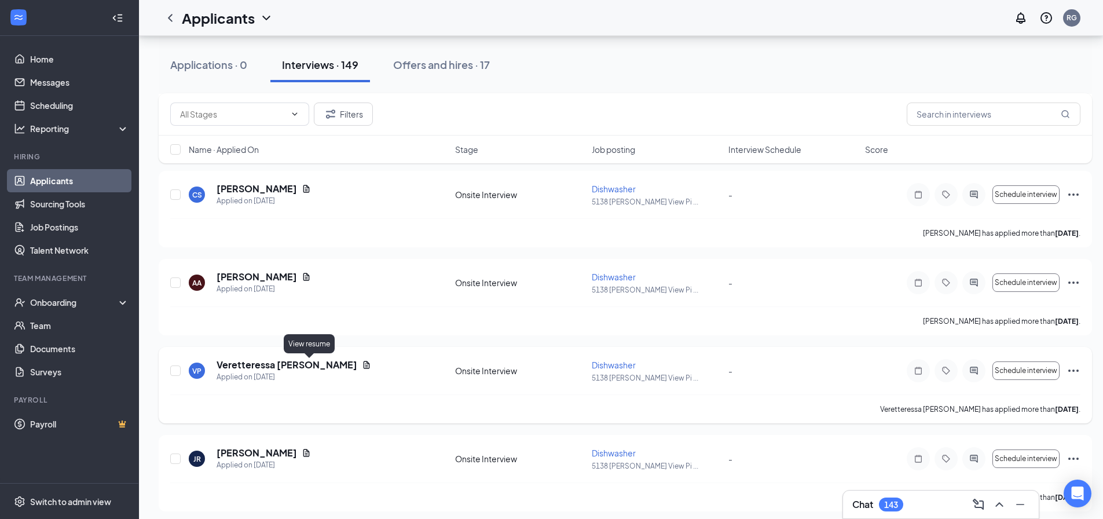
click at [362, 365] on icon "Document" at bounding box center [366, 364] width 9 height 9
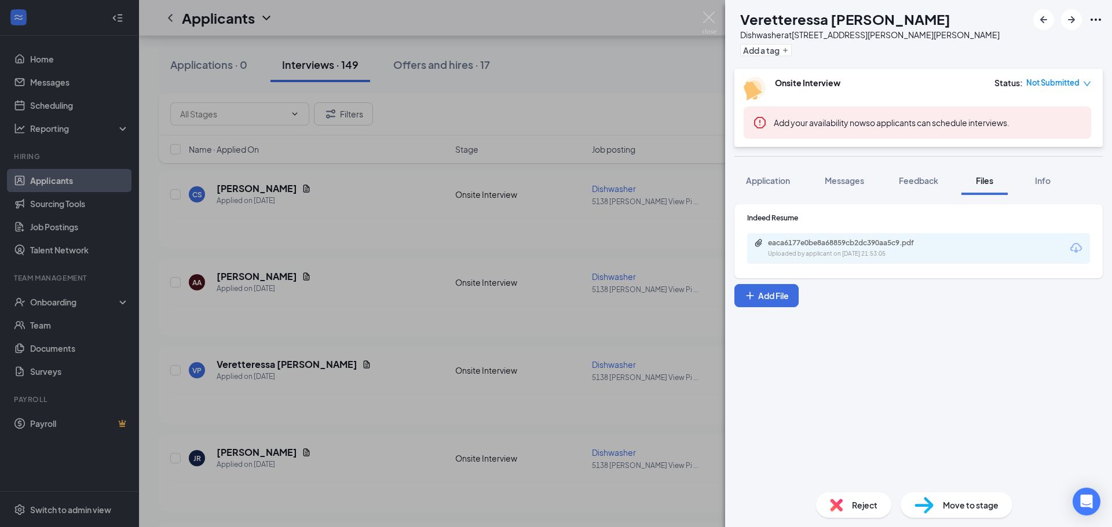
click at [1077, 248] on icon "Download" at bounding box center [1076, 248] width 14 height 14
click at [712, 17] on img at bounding box center [709, 23] width 14 height 23
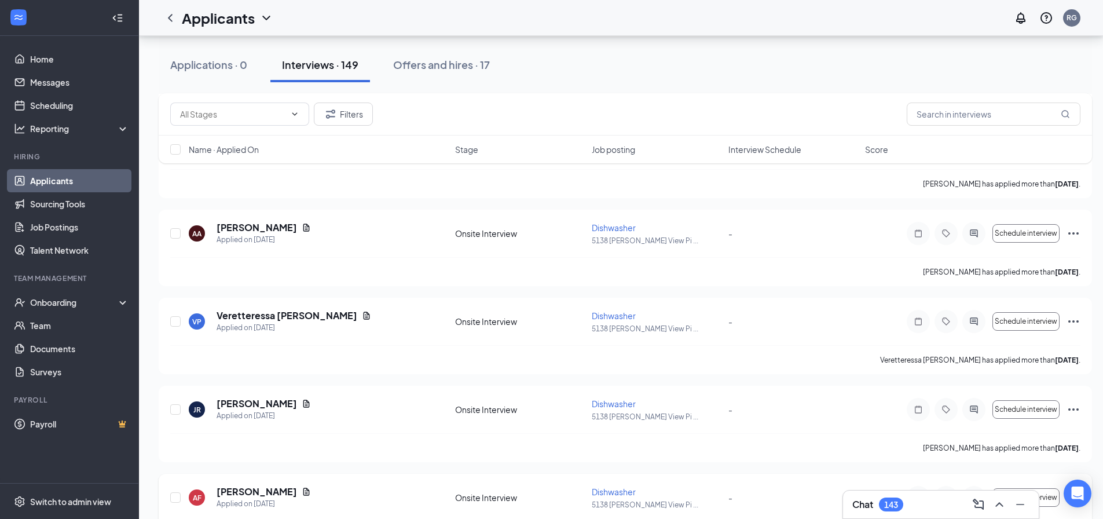
scroll to position [1274, 0]
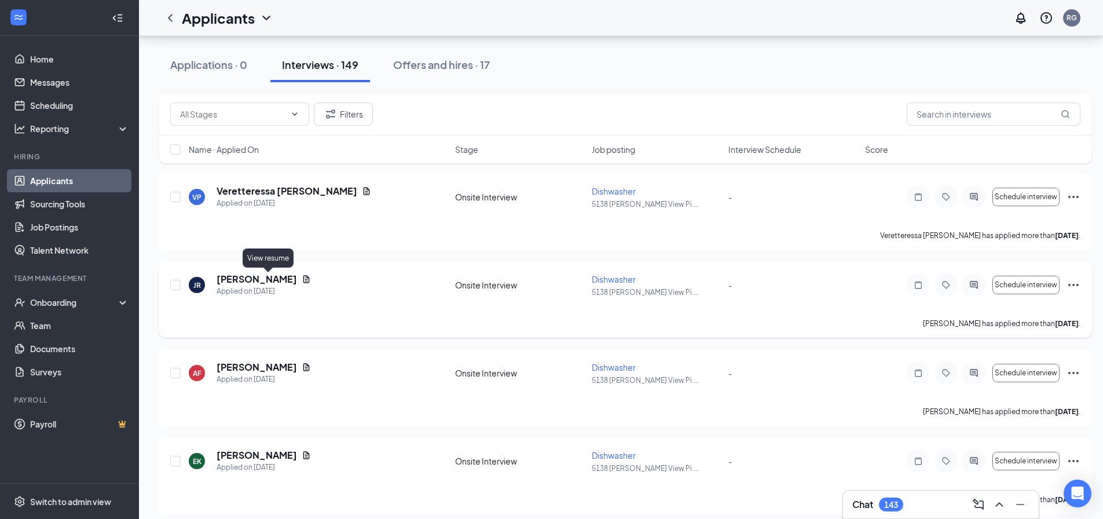
click at [303, 279] on icon "Document" at bounding box center [306, 279] width 6 height 8
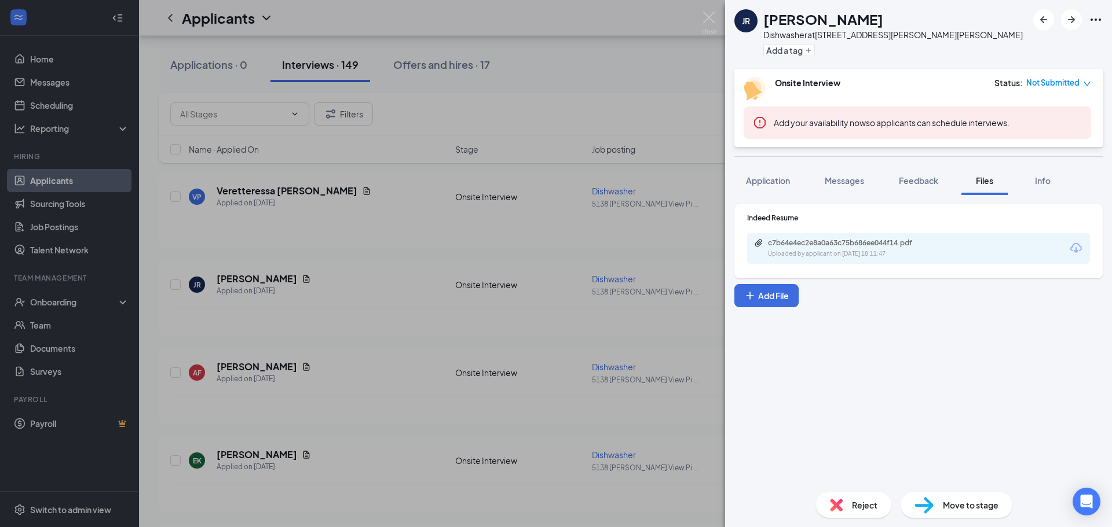
click at [1075, 247] on icon "Download" at bounding box center [1076, 248] width 14 height 14
drag, startPoint x: 1072, startPoint y: 247, endPoint x: 1074, endPoint y: 256, distance: 9.5
click at [1072, 247] on icon "Download" at bounding box center [1076, 248] width 14 height 14
click at [708, 15] on img at bounding box center [709, 23] width 14 height 23
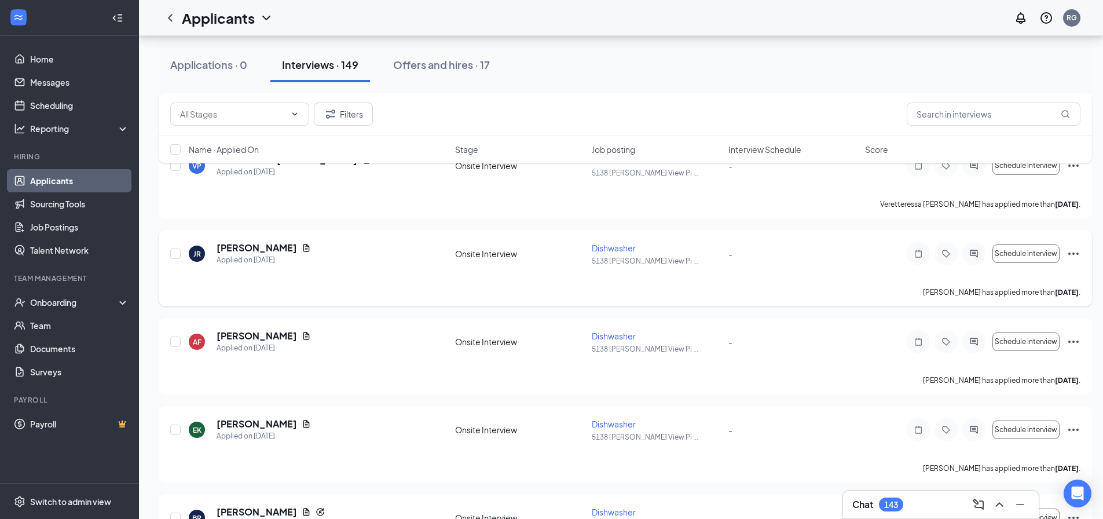
scroll to position [1332, 0]
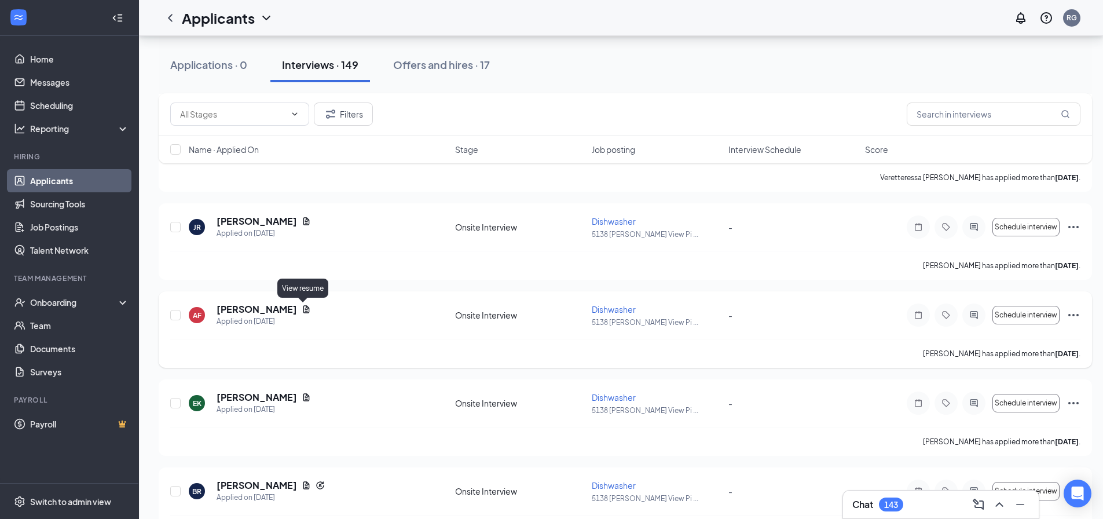
click at [305, 309] on icon "Document" at bounding box center [306, 309] width 9 height 9
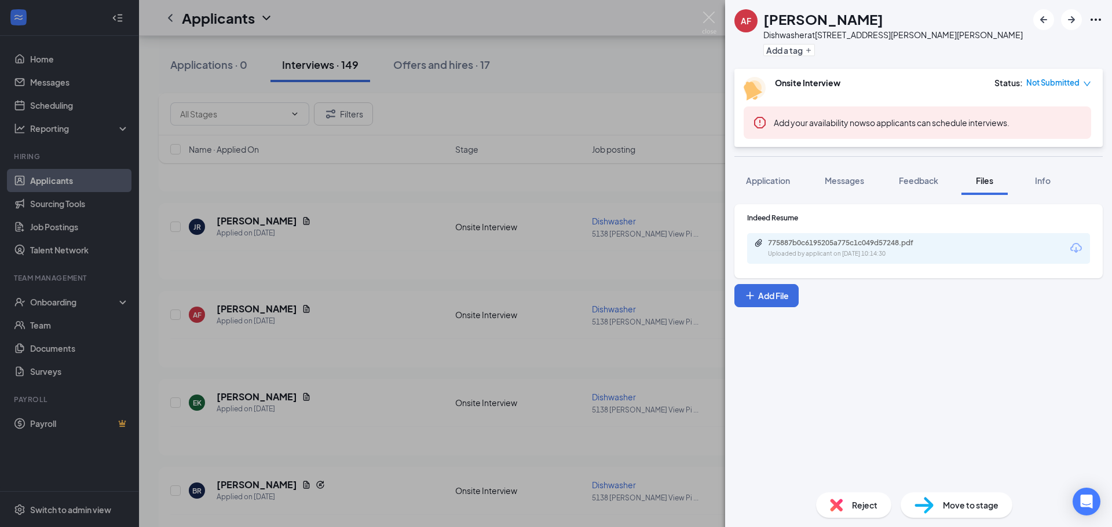
click at [1076, 248] on icon "Download" at bounding box center [1076, 248] width 12 height 10
click at [709, 17] on img at bounding box center [709, 23] width 14 height 23
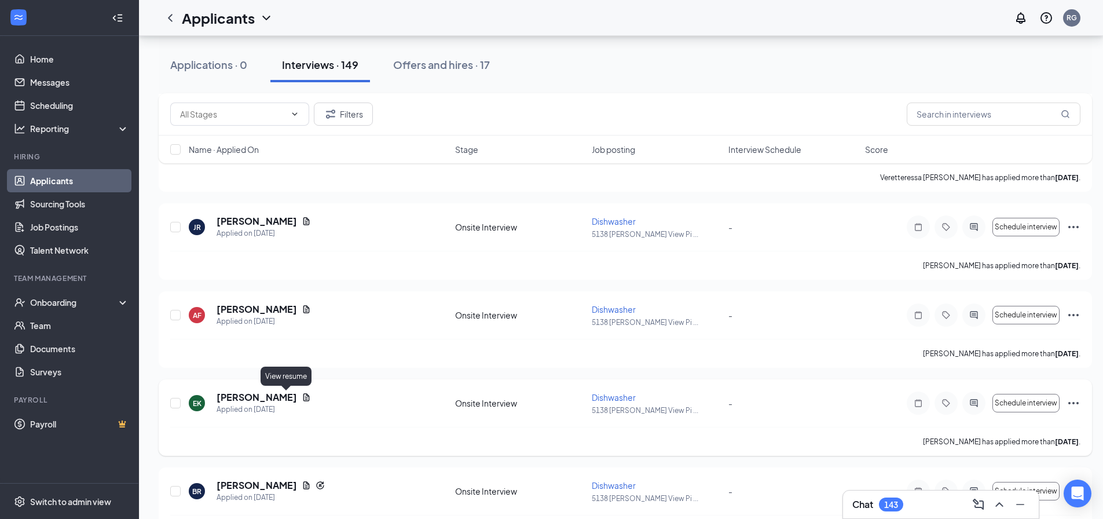
click at [302, 397] on icon "Document" at bounding box center [306, 397] width 9 height 9
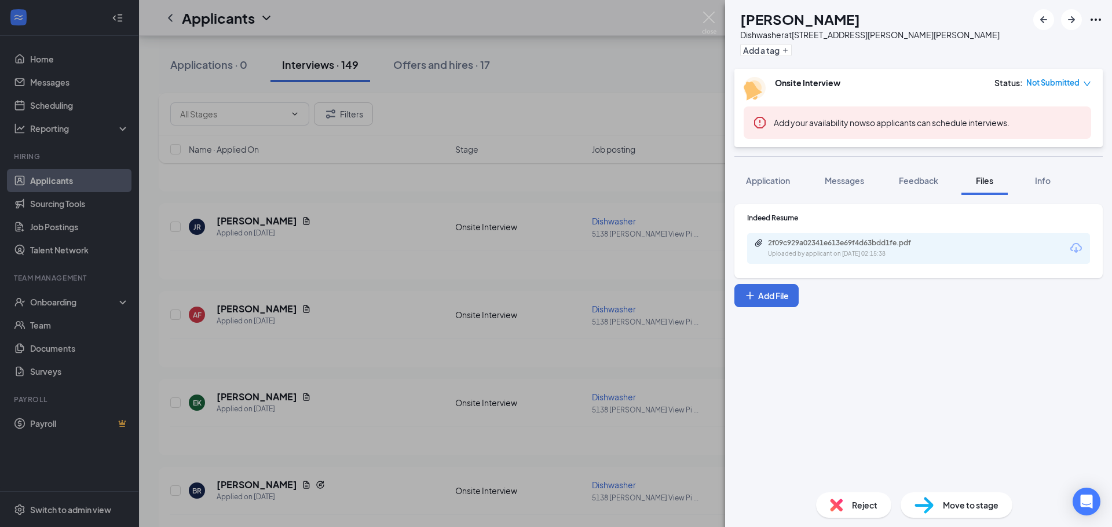
click at [1079, 247] on icon "Download" at bounding box center [1076, 248] width 14 height 14
click at [708, 16] on img at bounding box center [709, 23] width 14 height 23
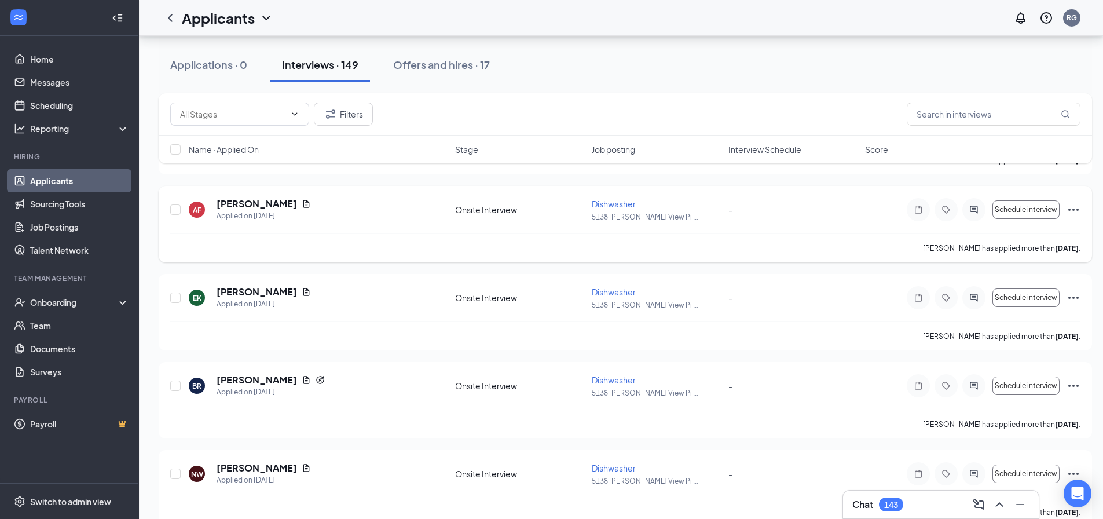
scroll to position [1448, 0]
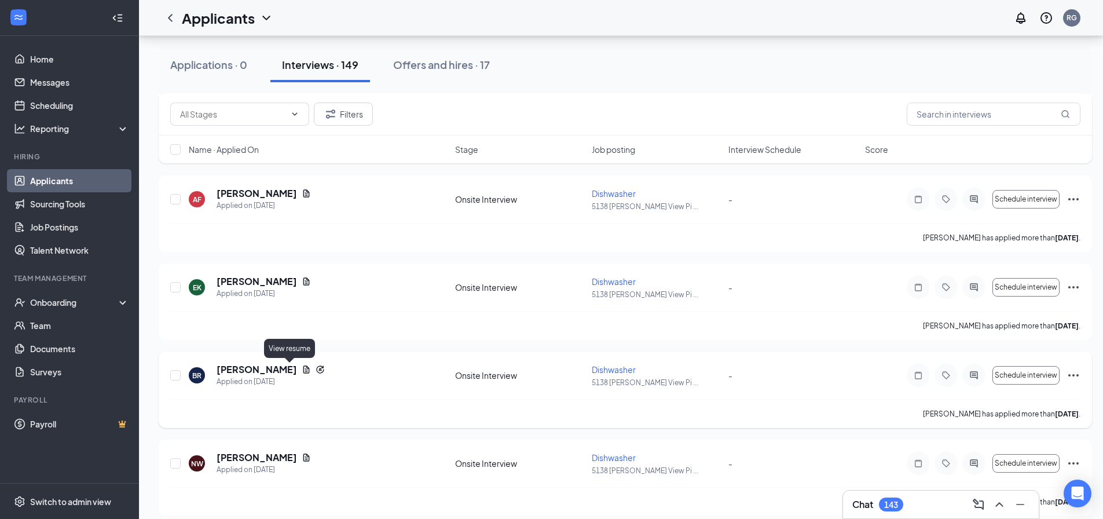
click at [302, 370] on icon "Document" at bounding box center [306, 369] width 9 height 9
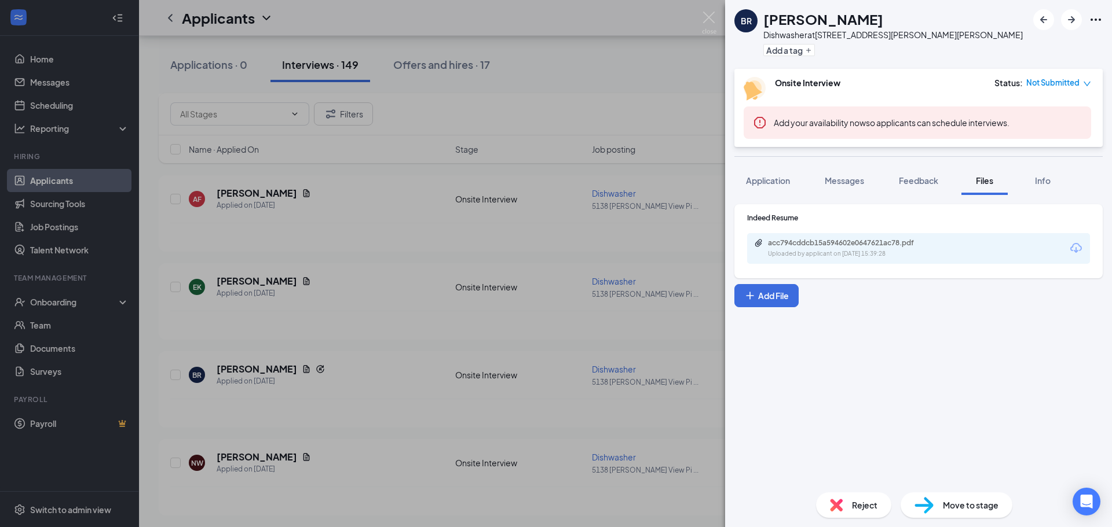
click at [1075, 246] on icon "Download" at bounding box center [1076, 248] width 14 height 14
click at [710, 16] on img at bounding box center [709, 23] width 14 height 23
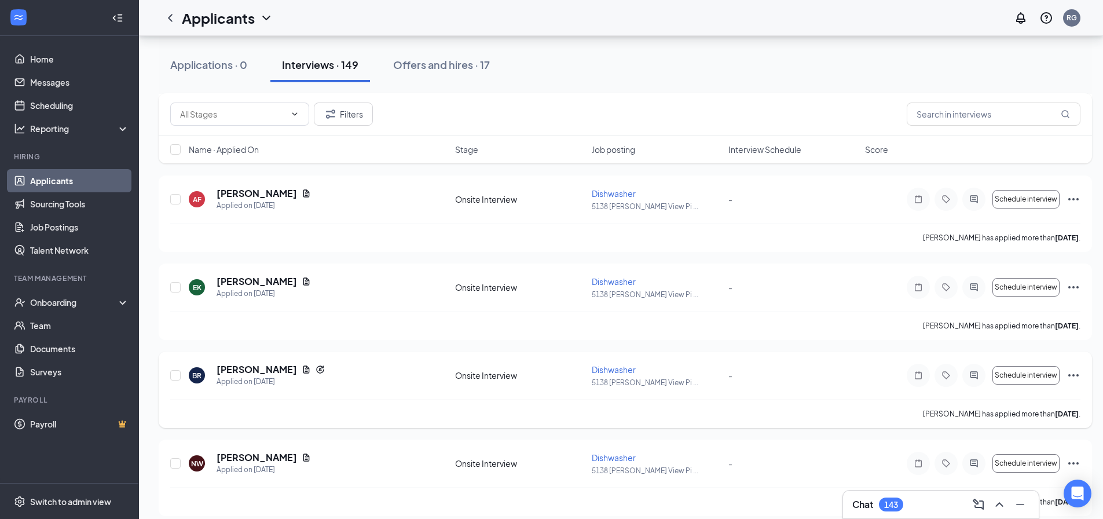
click at [1074, 373] on icon "Ellipses" at bounding box center [1074, 375] width 14 height 14
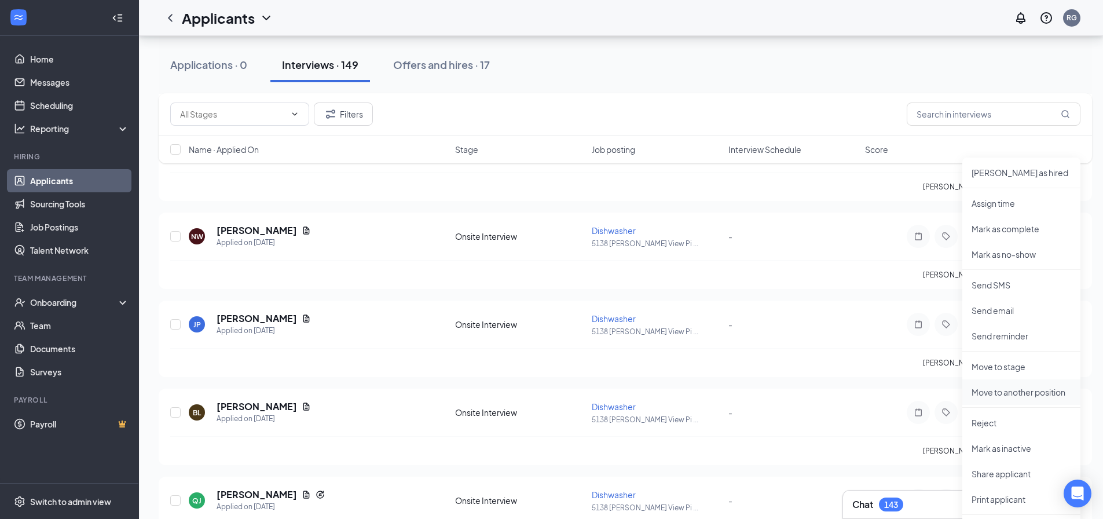
scroll to position [1679, 0]
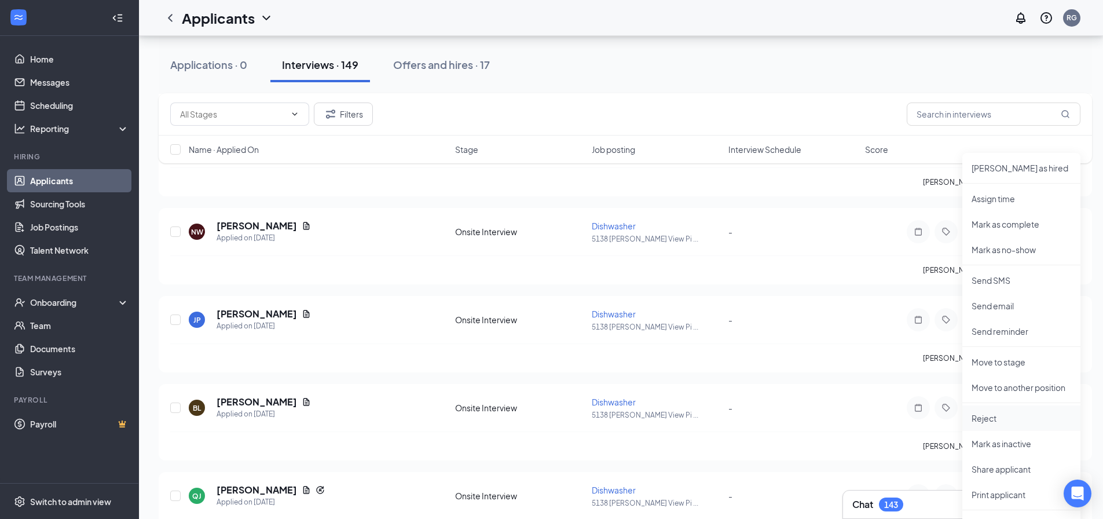
click at [994, 422] on p "Reject" at bounding box center [1022, 418] width 100 height 12
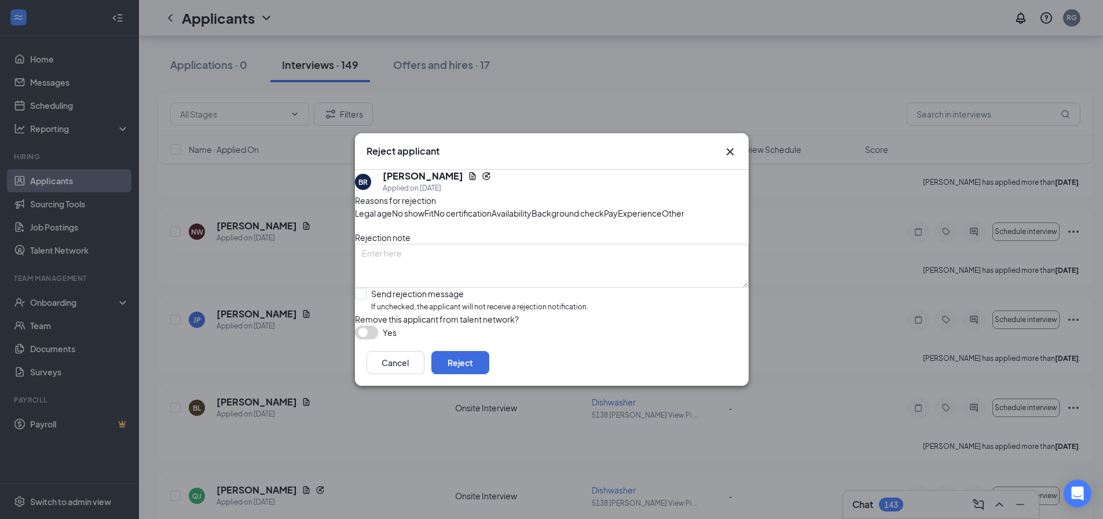
click at [424, 207] on span "No show" at bounding box center [408, 213] width 32 height 13
click at [489, 374] on button "Reject" at bounding box center [460, 362] width 58 height 23
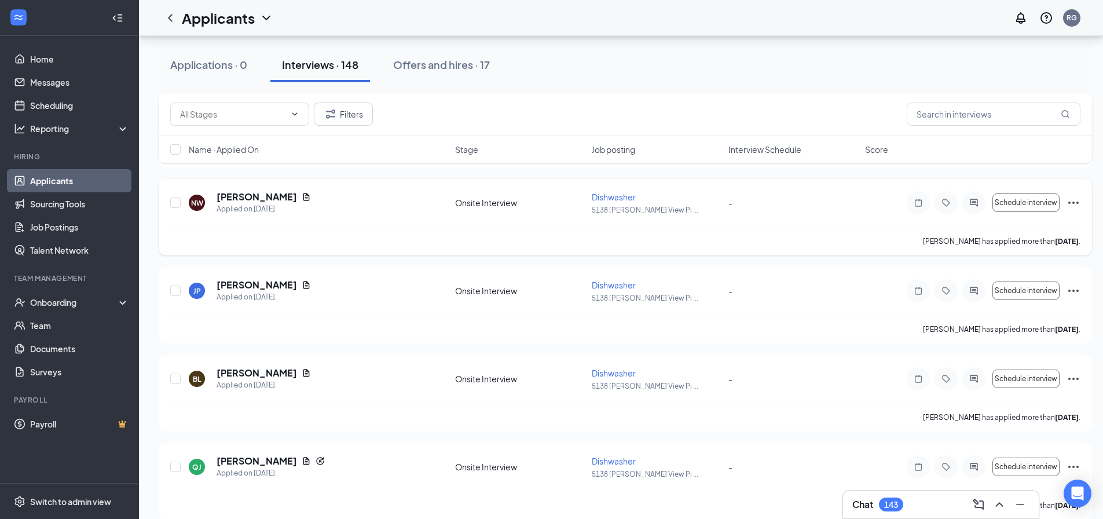
scroll to position [1563, 0]
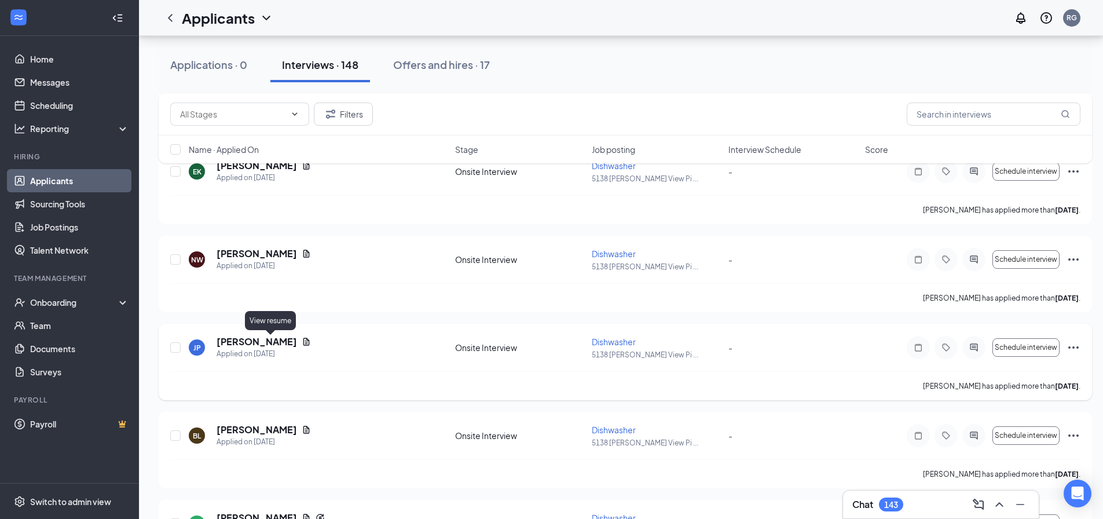
click at [303, 342] on icon "Document" at bounding box center [306, 342] width 6 height 8
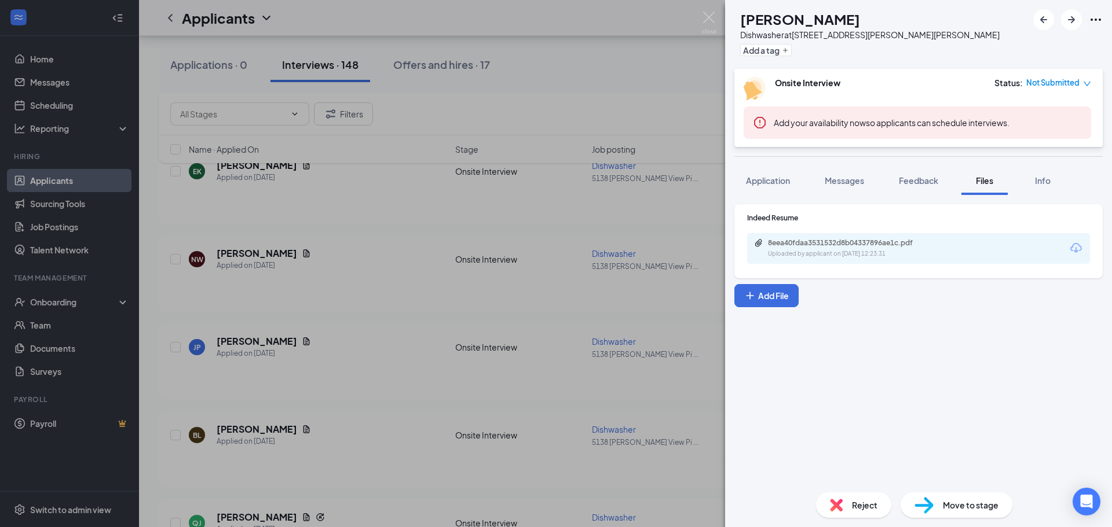
click at [1079, 247] on icon "Download" at bounding box center [1076, 248] width 12 height 10
click at [705, 17] on img at bounding box center [709, 23] width 14 height 23
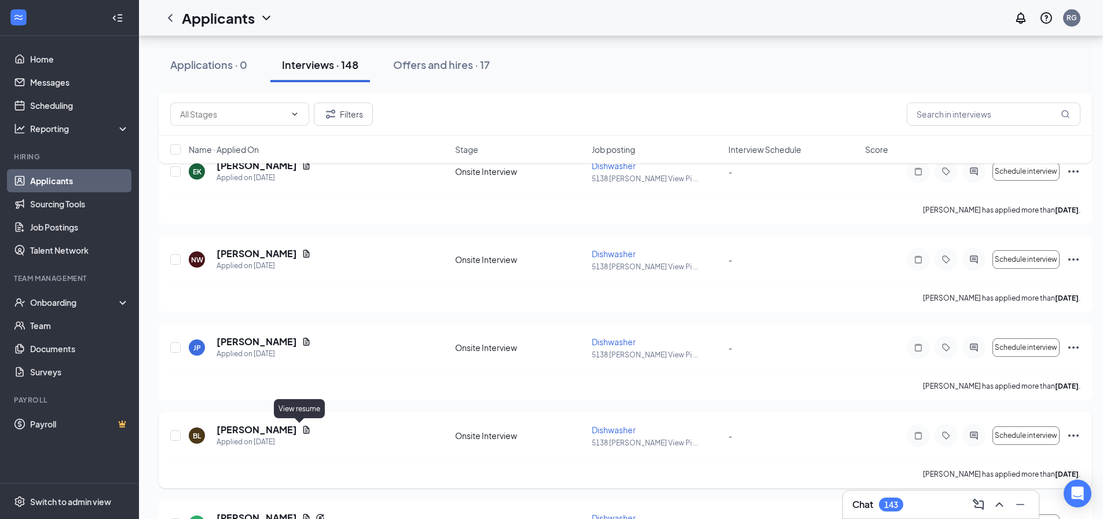
click at [303, 431] on icon "Document" at bounding box center [306, 430] width 6 height 8
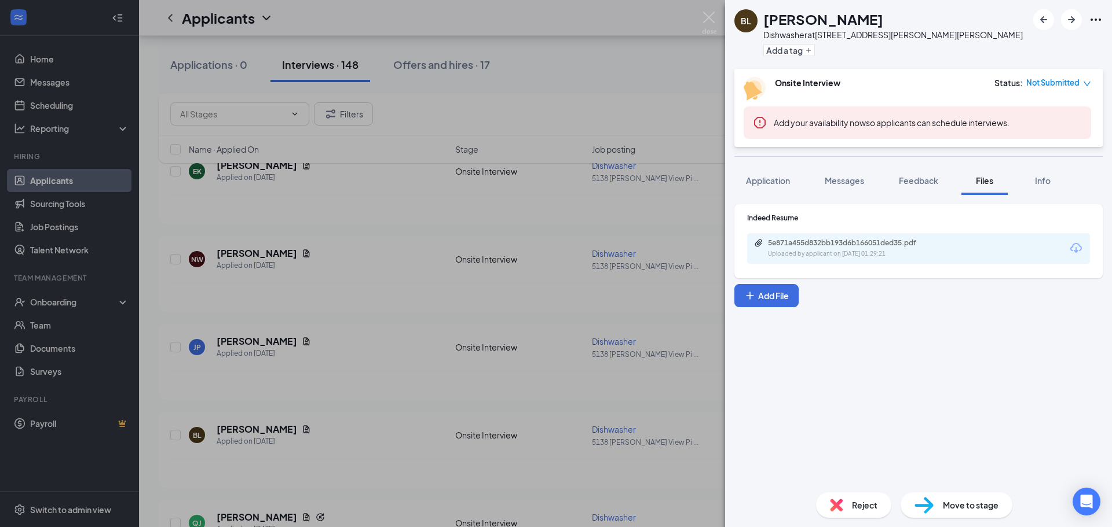
click at [1076, 250] on icon "Download" at bounding box center [1076, 248] width 12 height 10
click at [710, 17] on img at bounding box center [709, 23] width 14 height 23
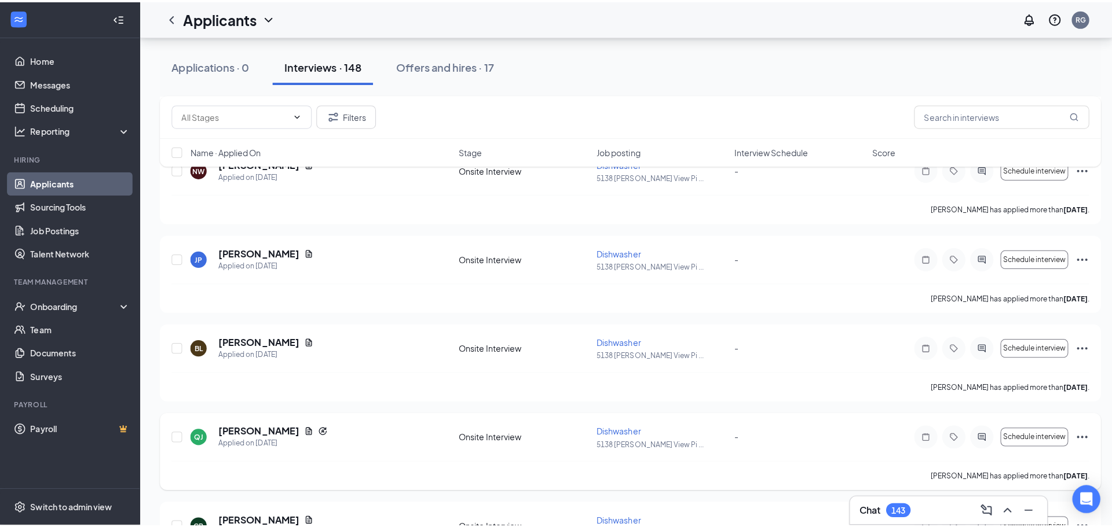
scroll to position [1679, 0]
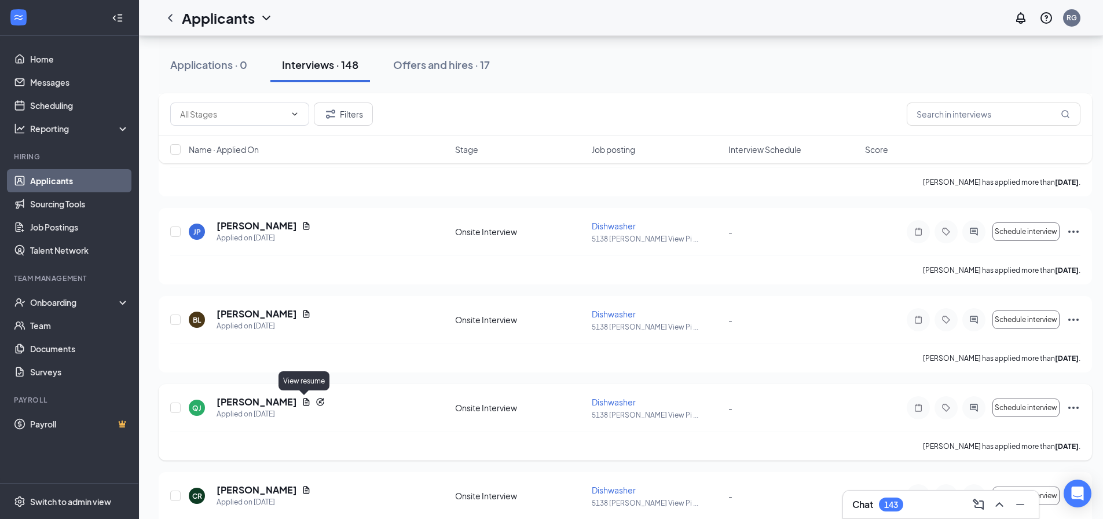
click at [304, 403] on icon "Document" at bounding box center [306, 401] width 9 height 9
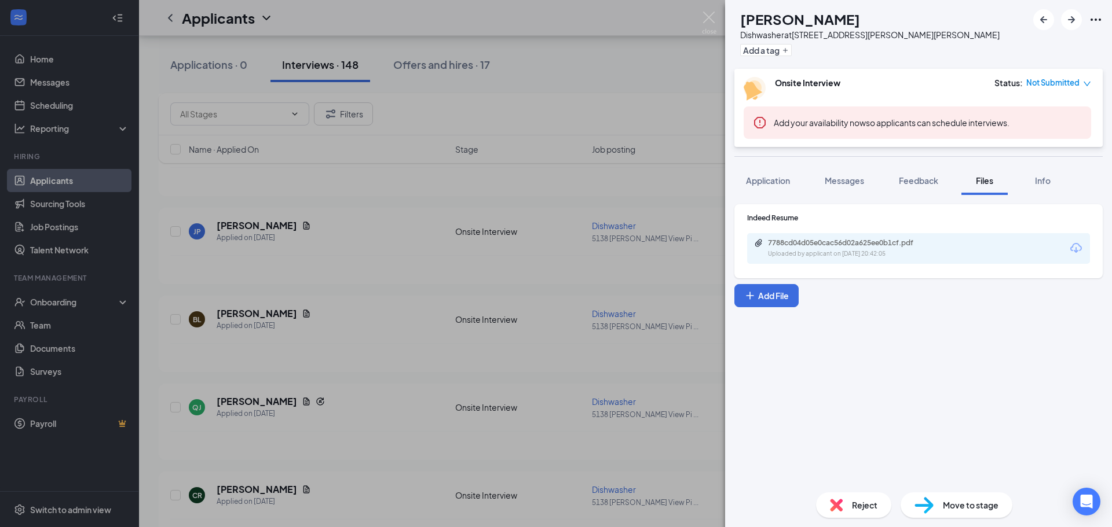
click at [1078, 245] on icon "Download" at bounding box center [1076, 248] width 12 height 10
click at [847, 179] on span "Messages" at bounding box center [844, 180] width 39 height 10
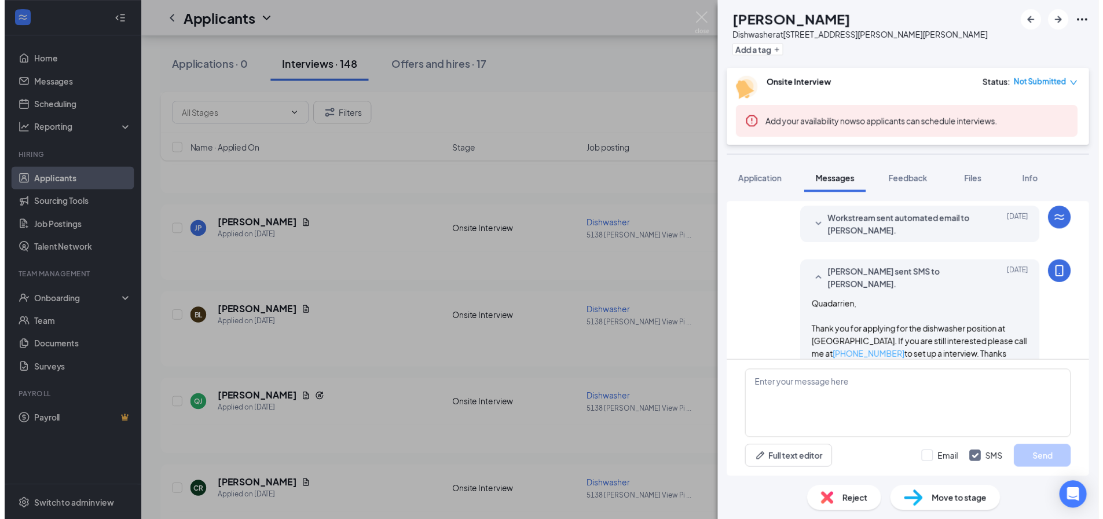
scroll to position [304, 0]
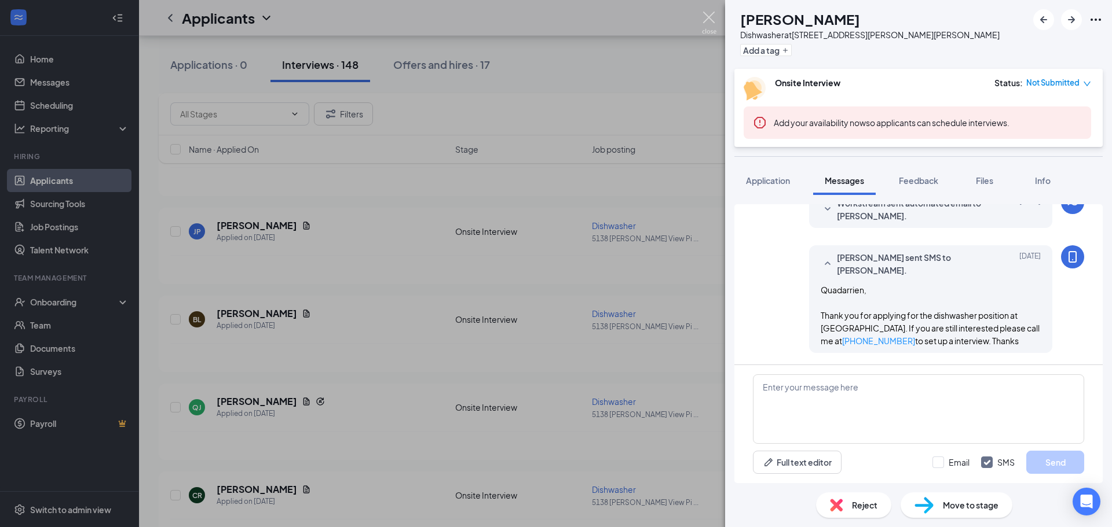
click at [710, 16] on img at bounding box center [709, 23] width 14 height 23
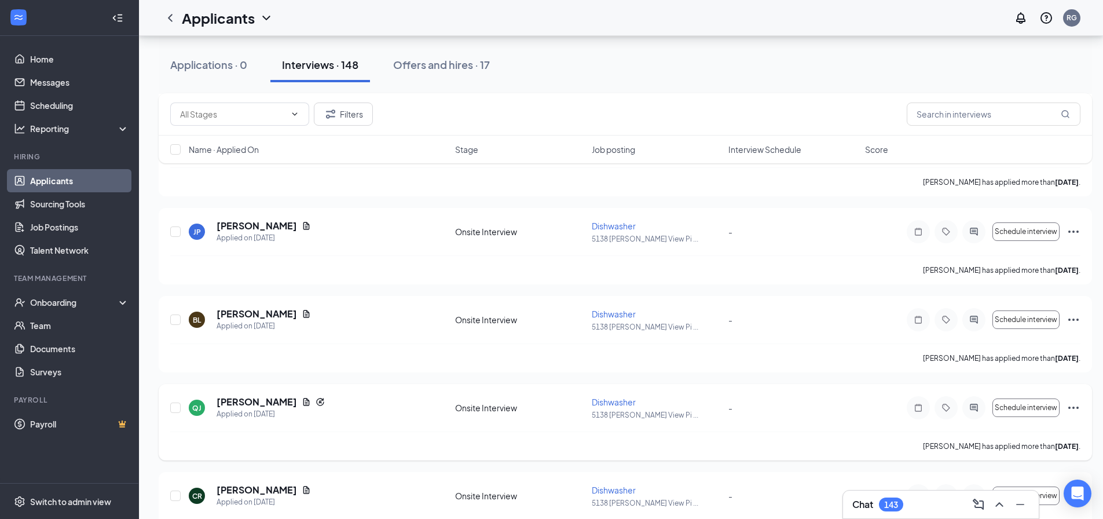
click at [1070, 405] on icon "Ellipses" at bounding box center [1074, 408] width 14 height 14
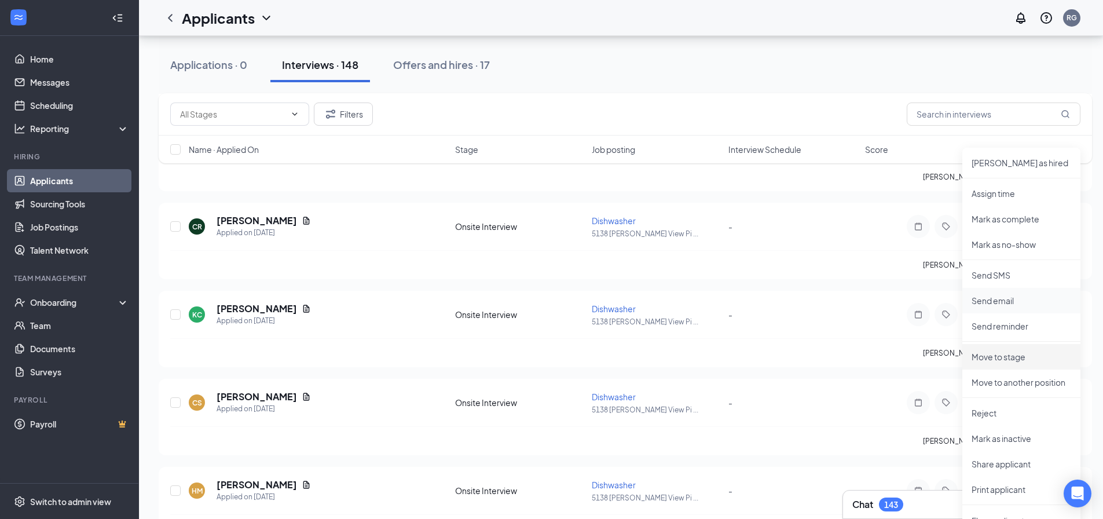
scroll to position [1969, 0]
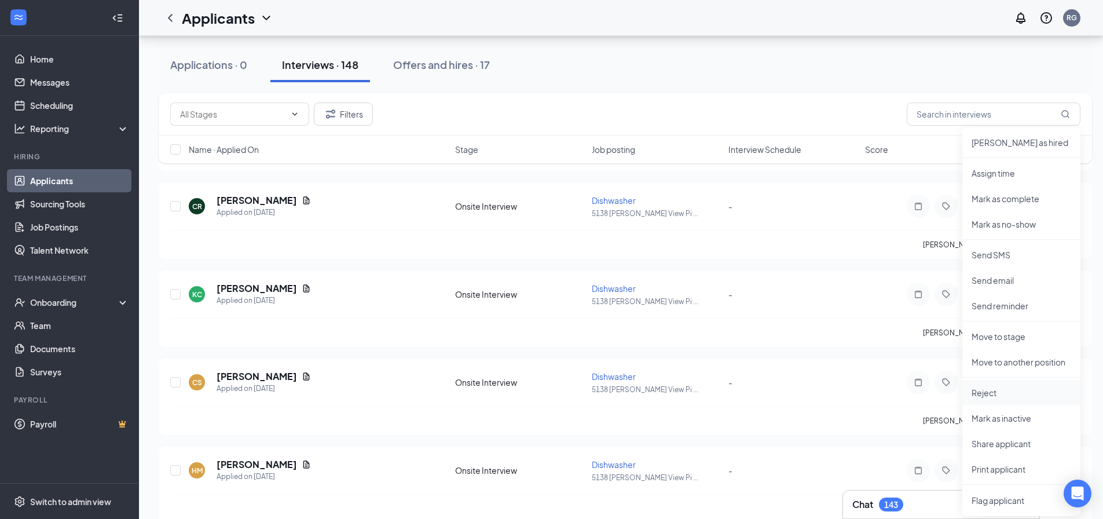
click at [993, 396] on p "Reject" at bounding box center [1022, 393] width 100 height 12
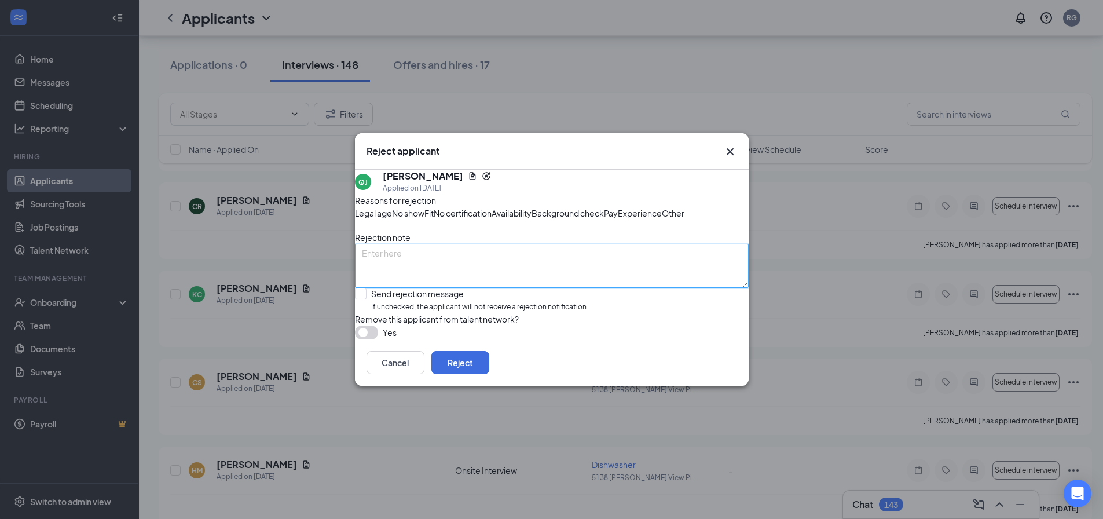
click at [404, 266] on textarea at bounding box center [552, 266] width 394 height 44
type textarea "Did not set up interview"
click at [489, 374] on button "Reject" at bounding box center [460, 362] width 58 height 23
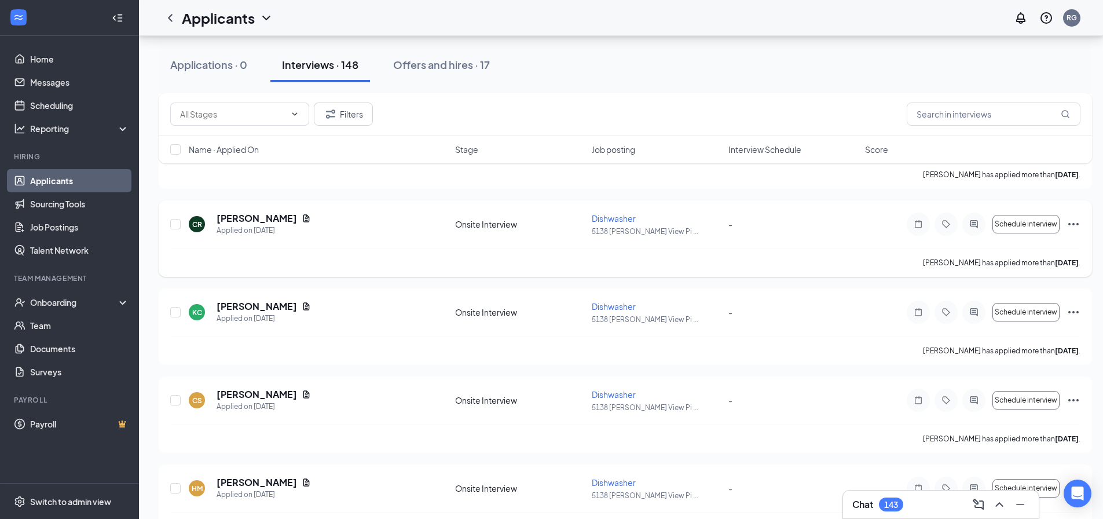
scroll to position [1853, 0]
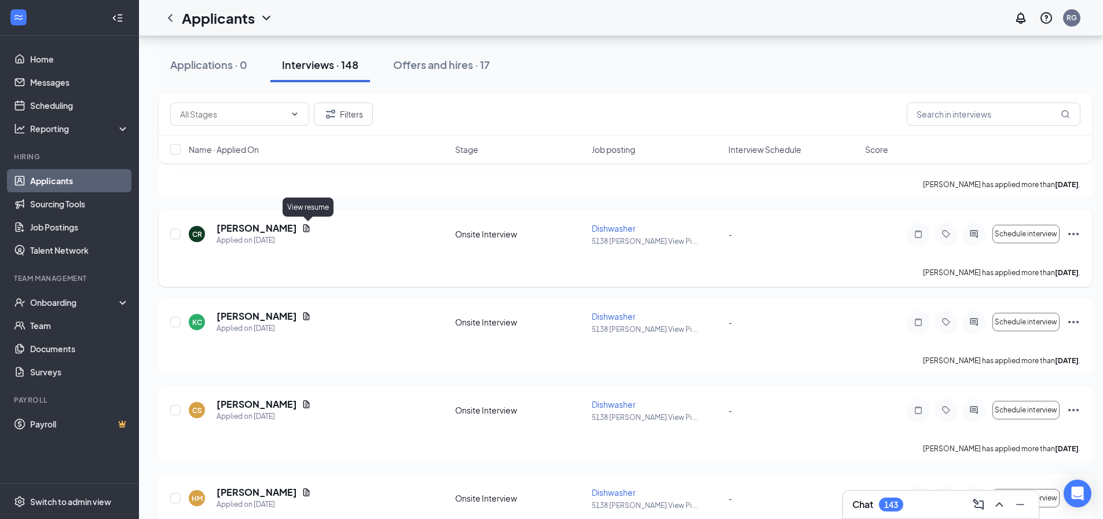
click at [309, 226] on icon "Document" at bounding box center [306, 228] width 9 height 9
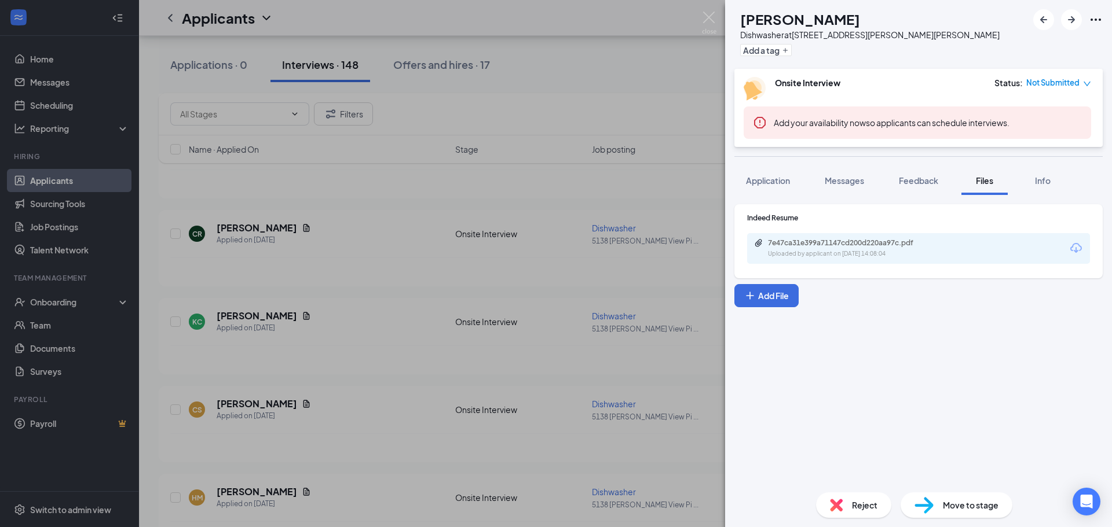
click at [1078, 247] on icon "Download" at bounding box center [1076, 248] width 14 height 14
click at [709, 17] on img at bounding box center [709, 23] width 14 height 23
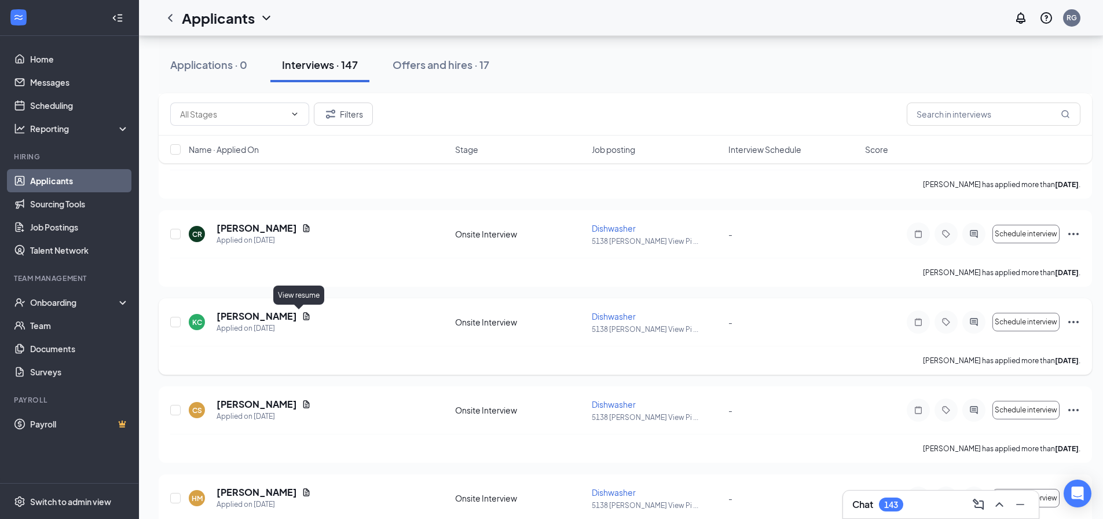
click at [302, 318] on icon "Document" at bounding box center [306, 316] width 9 height 9
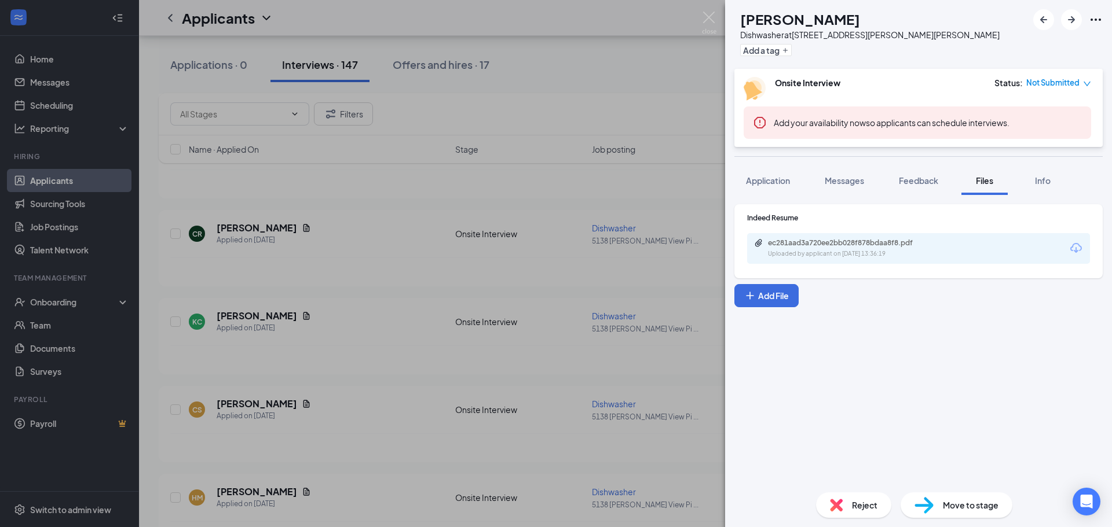
click at [1076, 249] on icon "Download" at bounding box center [1076, 248] width 12 height 10
click at [708, 20] on img at bounding box center [709, 23] width 14 height 23
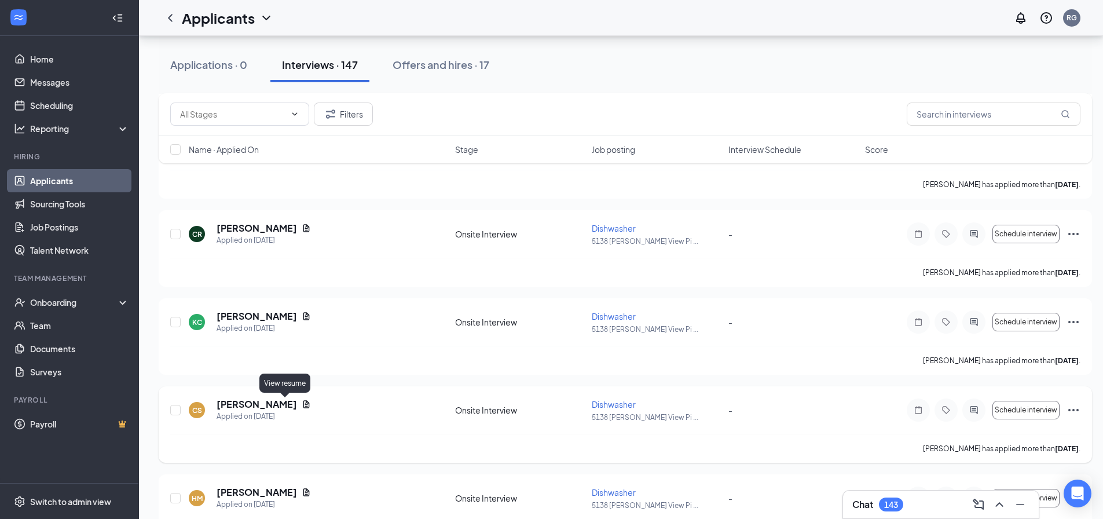
click at [303, 402] on icon "Document" at bounding box center [306, 404] width 6 height 8
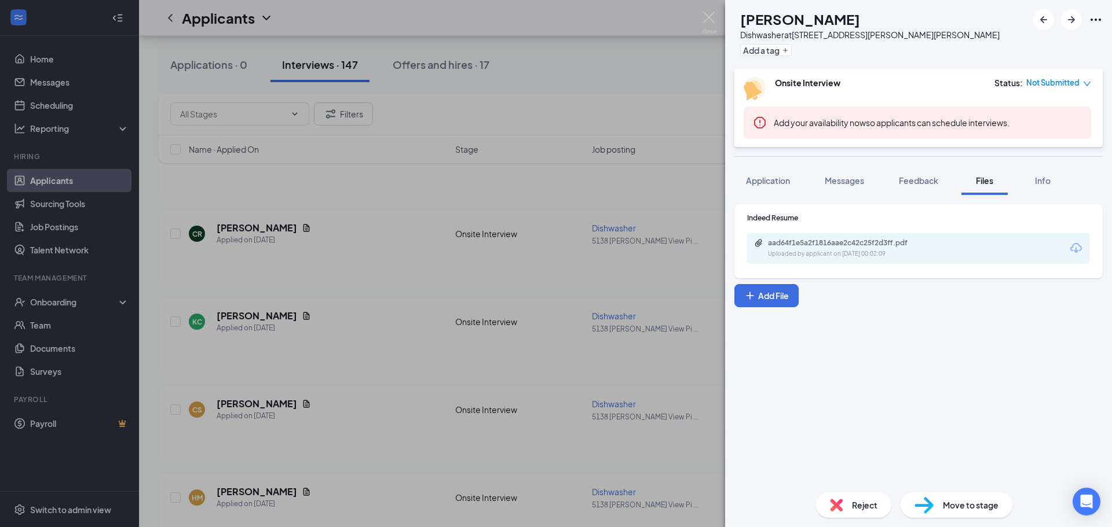
click at [1075, 248] on icon "Download" at bounding box center [1076, 248] width 12 height 10
click at [708, 17] on img at bounding box center [709, 23] width 14 height 23
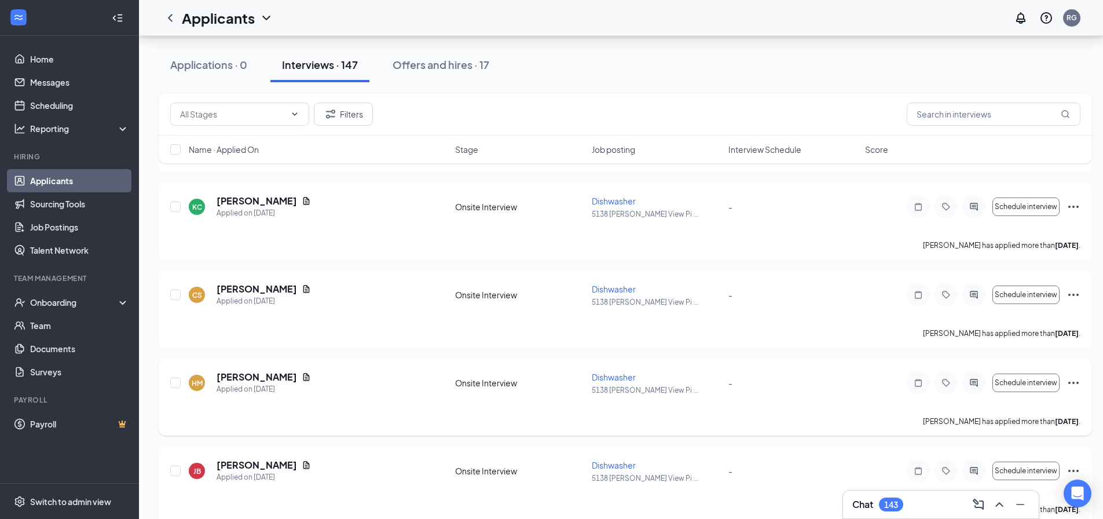
scroll to position [1969, 0]
click at [1074, 380] on icon "Ellipses" at bounding box center [1074, 382] width 14 height 14
click at [1023, 405] on p "[PERSON_NAME] as hired" at bounding box center [1022, 407] width 100 height 12
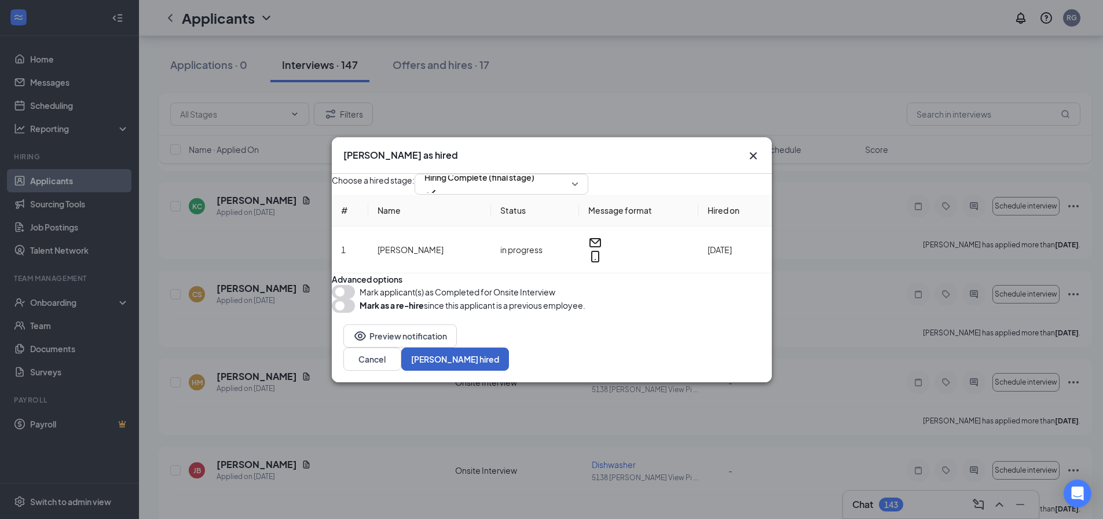
click at [509, 371] on button "[PERSON_NAME] hired" at bounding box center [455, 358] width 108 height 23
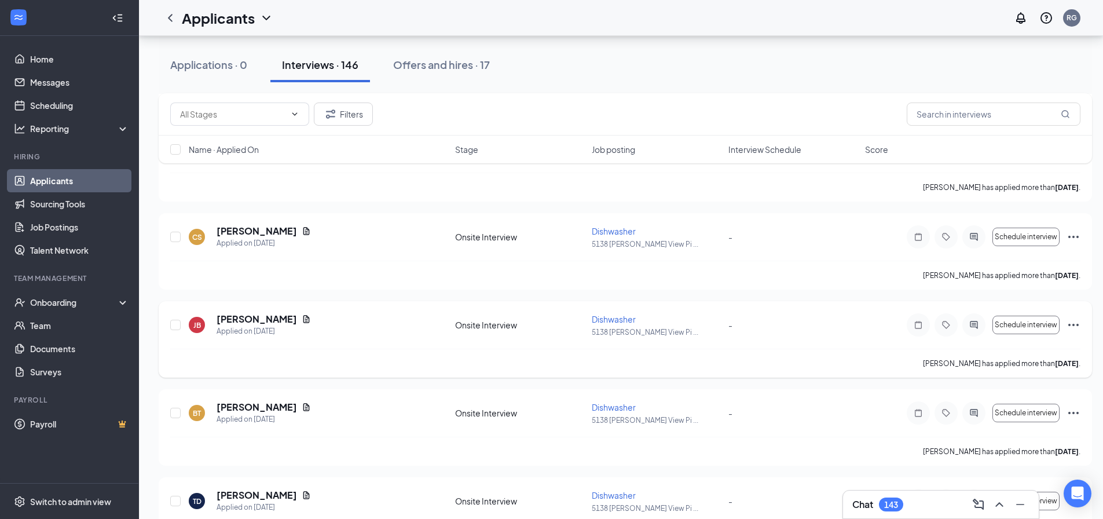
scroll to position [2027, 0]
click at [1073, 321] on icon "Ellipses" at bounding box center [1074, 324] width 14 height 14
click at [745, 333] on div "[PERSON_NAME] Applied on [DATE] Onsite Interview Dishwasher 5138 [PERSON_NAME] …" at bounding box center [625, 330] width 910 height 36
click at [302, 318] on icon "Document" at bounding box center [306, 318] width 9 height 9
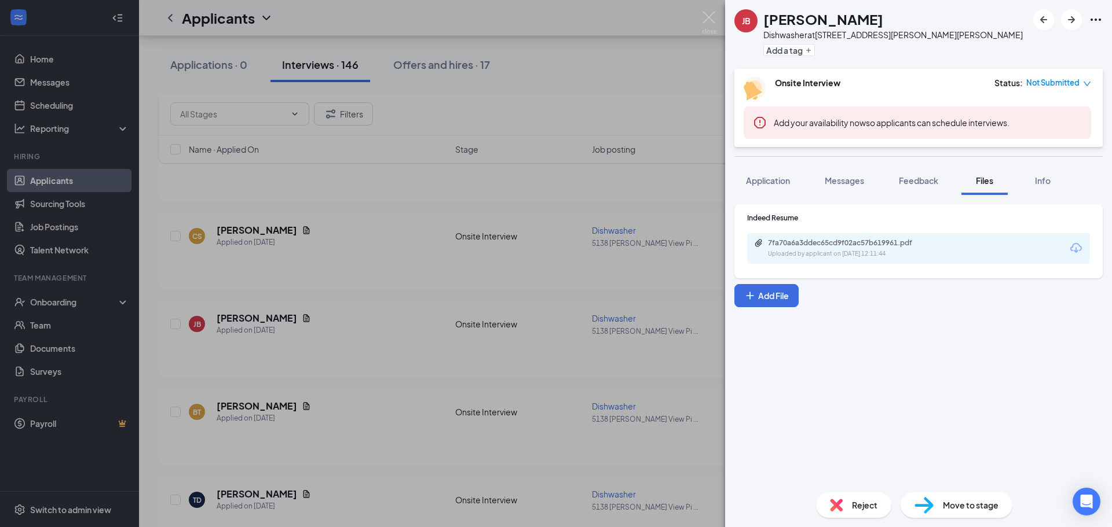
click at [1074, 247] on icon "Download" at bounding box center [1076, 248] width 14 height 14
click at [710, 21] on img at bounding box center [709, 23] width 14 height 23
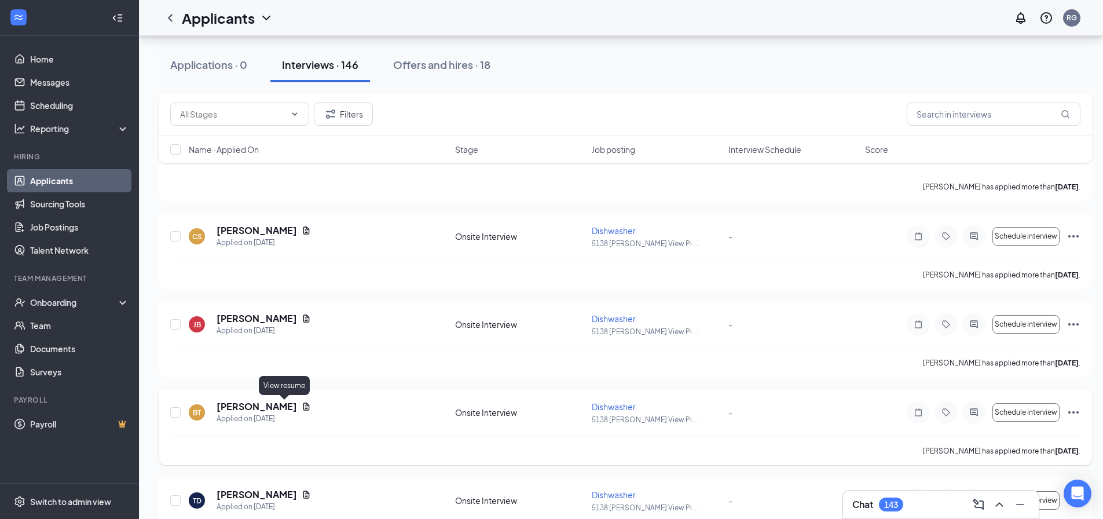
click at [302, 406] on icon "Document" at bounding box center [306, 406] width 9 height 9
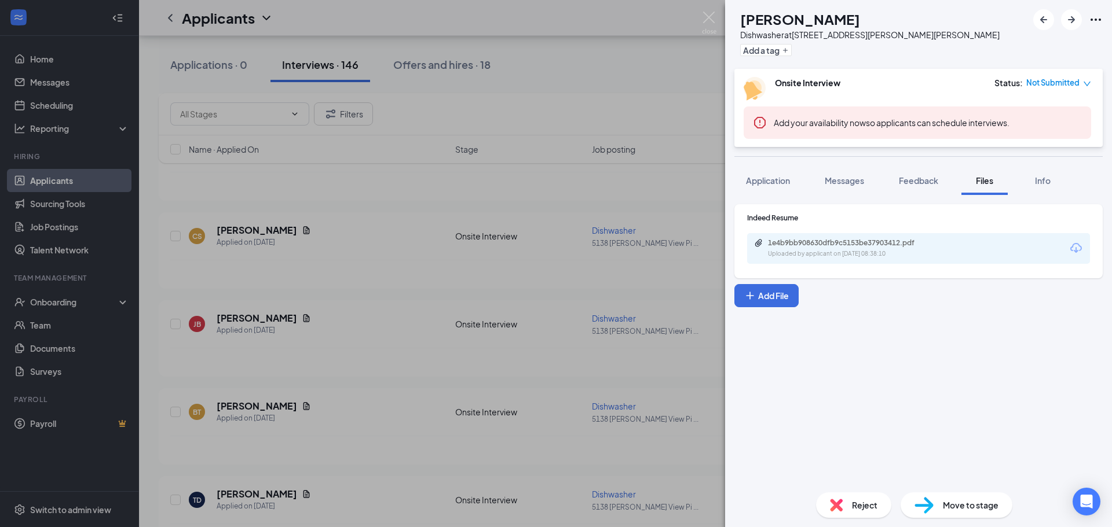
click at [1076, 248] on icon "Download" at bounding box center [1076, 248] width 12 height 10
click at [713, 19] on img at bounding box center [709, 23] width 14 height 23
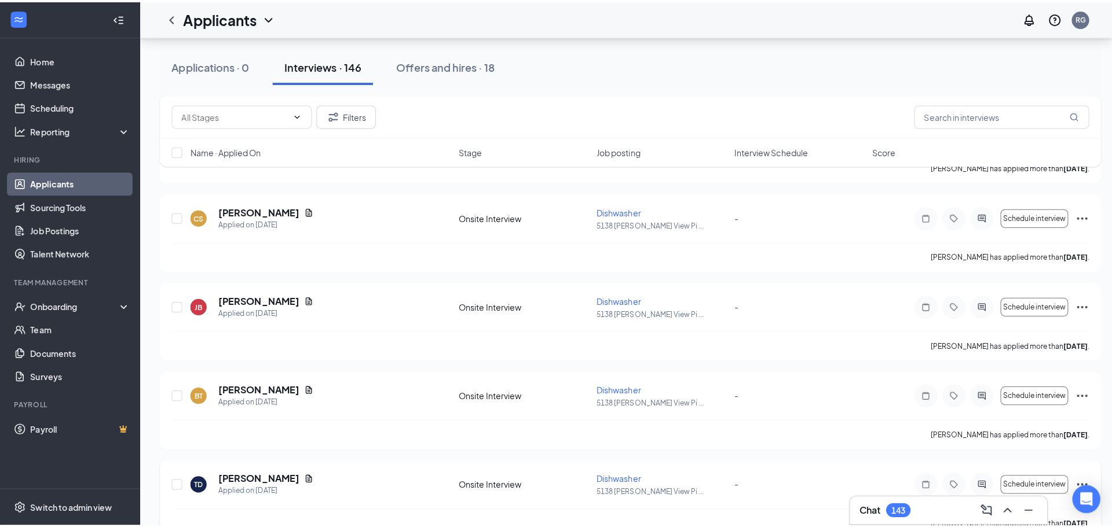
scroll to position [2200, 0]
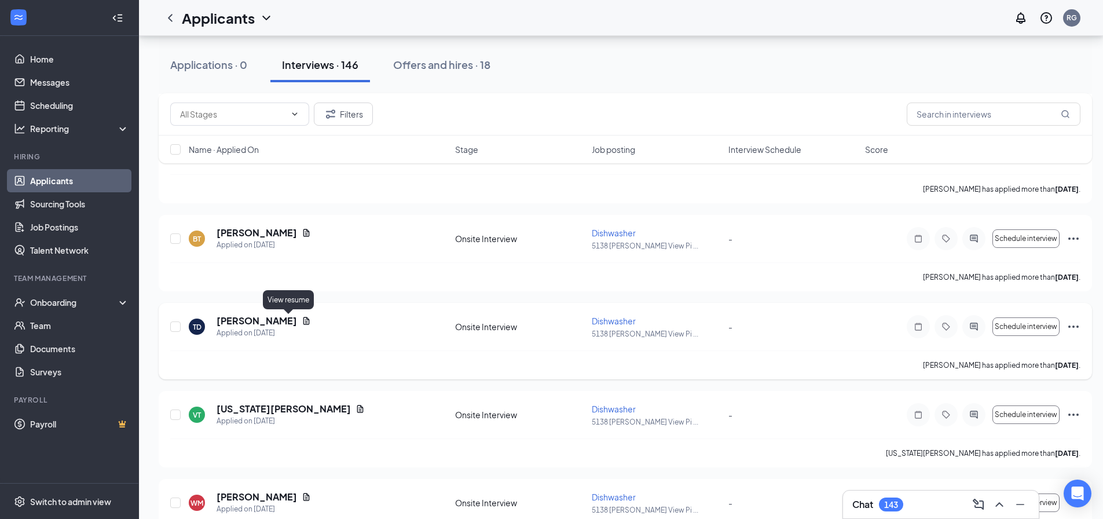
click at [303, 320] on icon "Document" at bounding box center [306, 321] width 6 height 8
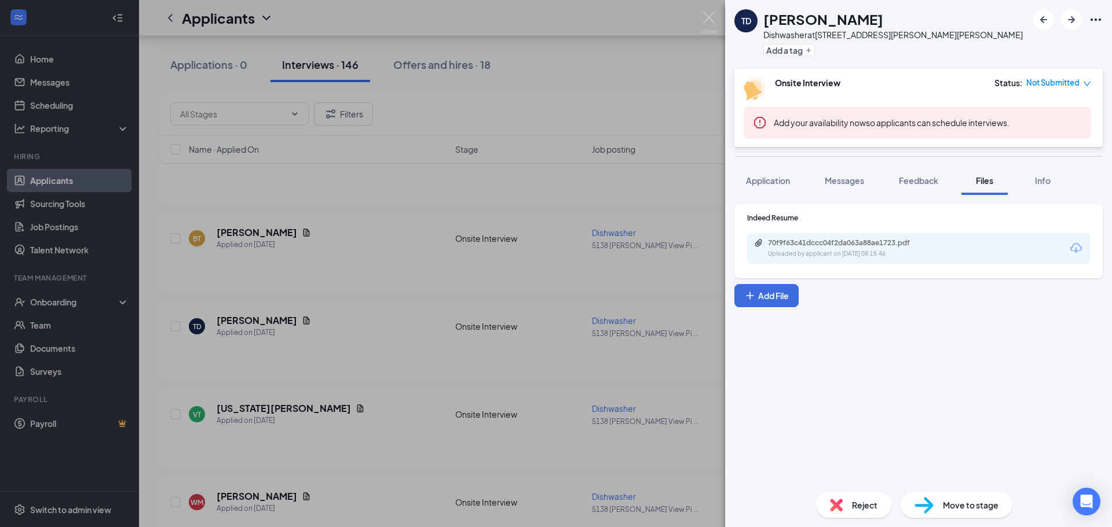
click at [1072, 246] on icon "Download" at bounding box center [1076, 248] width 12 height 10
click at [847, 181] on span "Messages" at bounding box center [844, 180] width 39 height 10
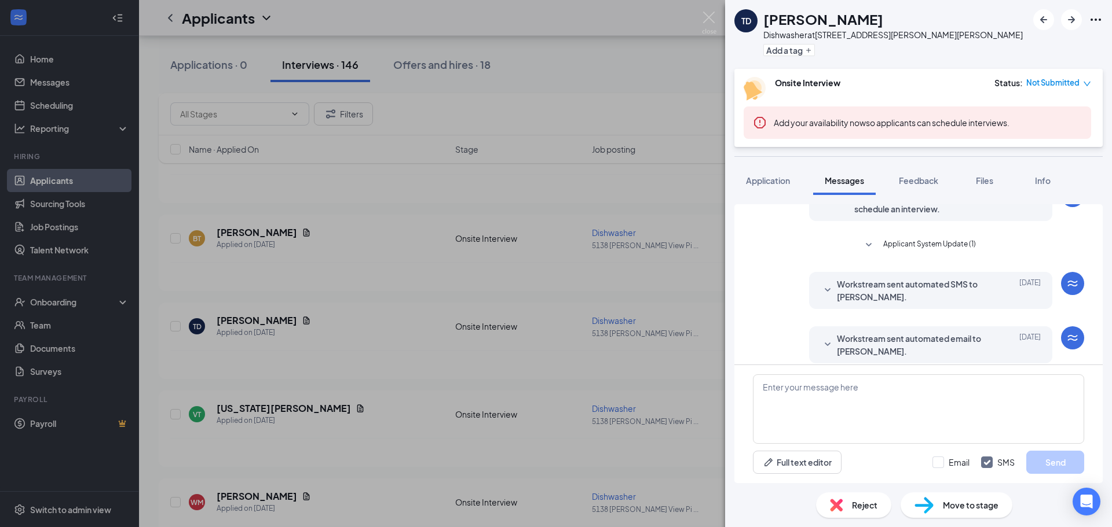
scroll to position [266, 0]
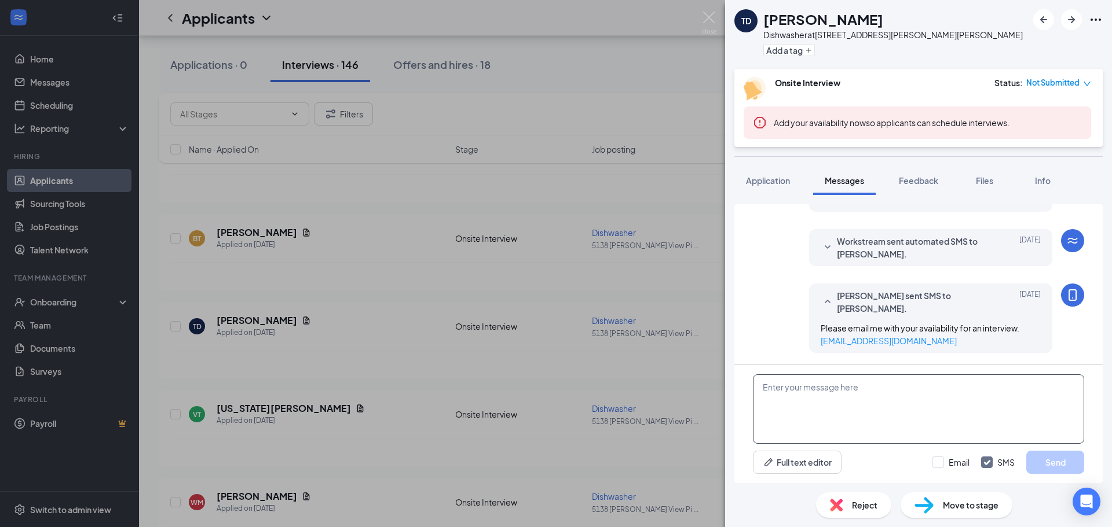
click at [789, 384] on textarea at bounding box center [918, 409] width 331 height 69
paste textarea "Thank you for applying for the Greens Keeper position at [GEOGRAPHIC_DATA]. If …"
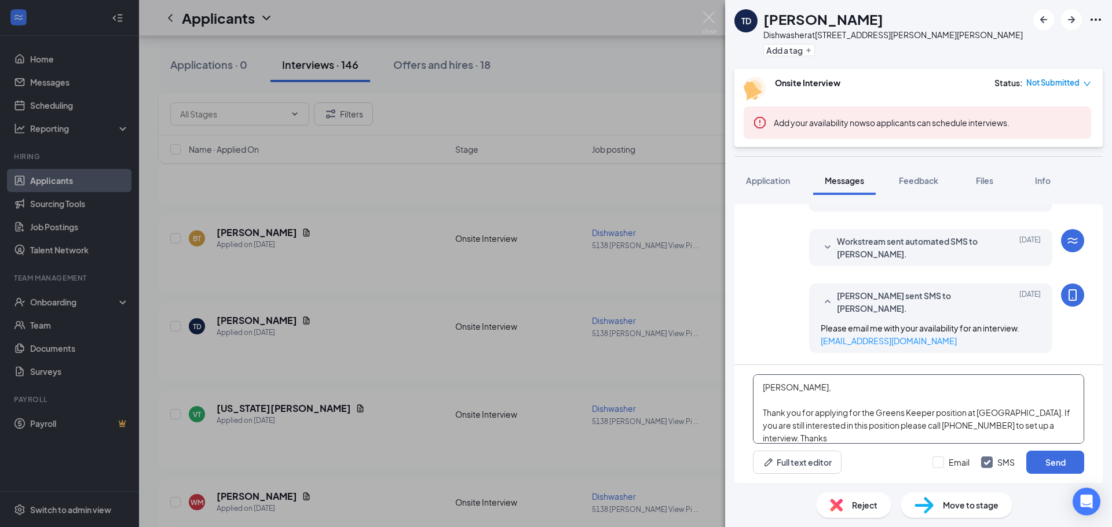
click at [933, 413] on textarea "[PERSON_NAME], Thank you for applying for the Greens Keeper position at [GEOGRA…" at bounding box center [918, 409] width 331 height 69
type textarea "[PERSON_NAME], Thank you for applying for the Dishwasher position at [GEOGRAPHI…"
click at [1054, 464] on button "Send" at bounding box center [1055, 462] width 58 height 23
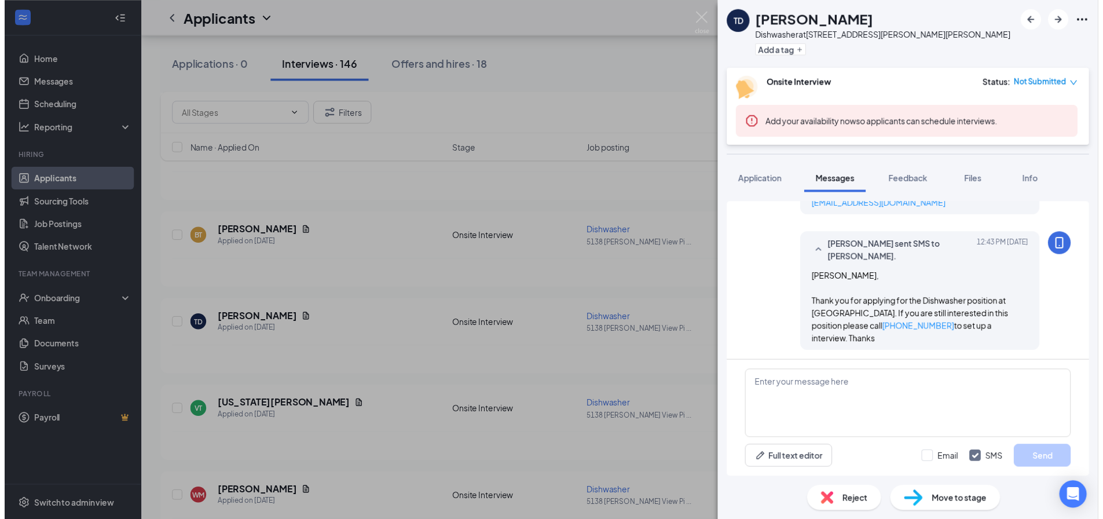
scroll to position [404, 0]
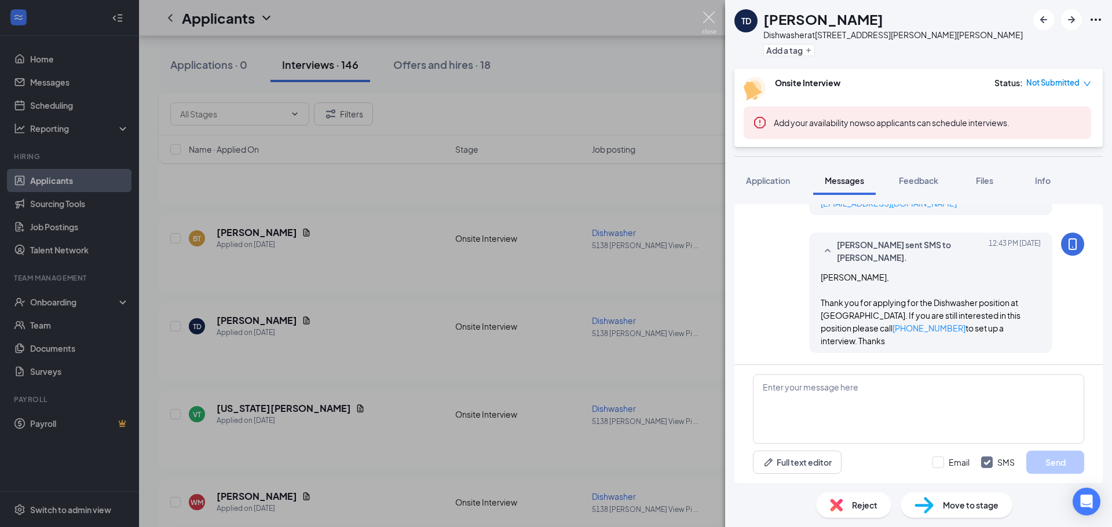
click at [710, 22] on img at bounding box center [709, 23] width 14 height 23
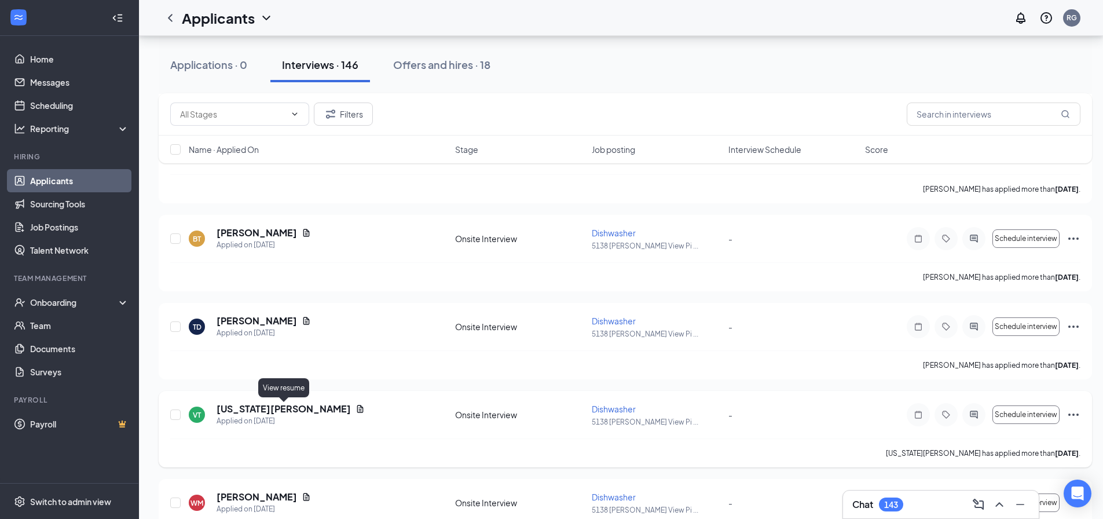
click at [357, 409] on icon "Document" at bounding box center [360, 409] width 6 height 8
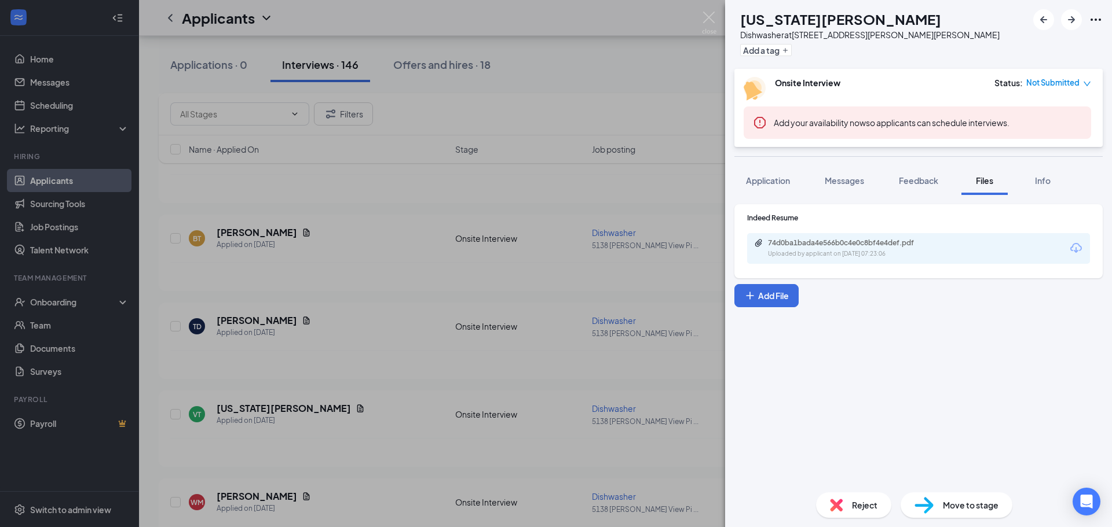
click at [1076, 248] on icon "Download" at bounding box center [1076, 248] width 14 height 14
click at [706, 17] on img at bounding box center [709, 23] width 14 height 23
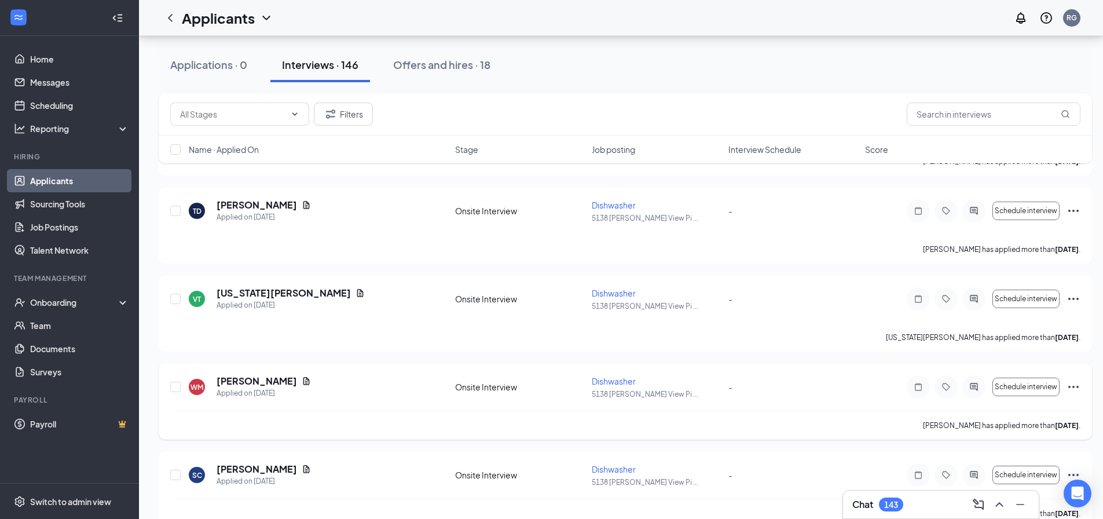
scroll to position [2374, 0]
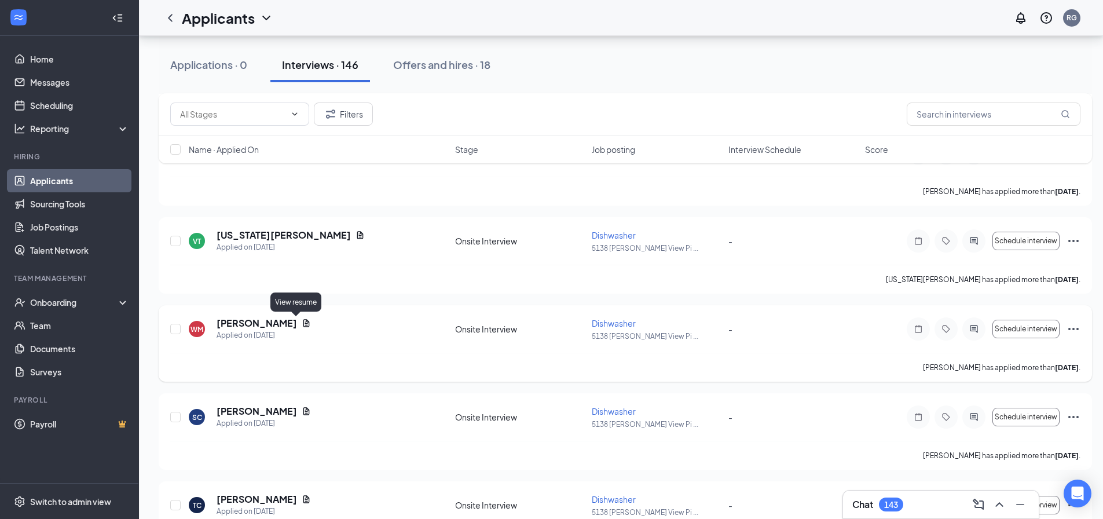
click at [303, 324] on icon "Document" at bounding box center [306, 323] width 6 height 8
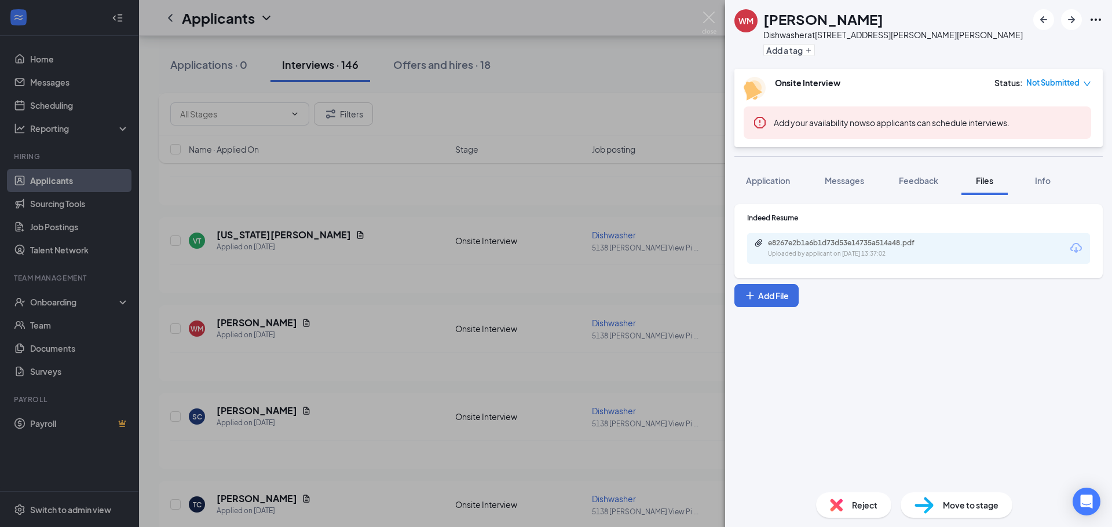
click at [1078, 250] on icon "Download" at bounding box center [1076, 248] width 14 height 14
click at [710, 14] on img at bounding box center [709, 23] width 14 height 23
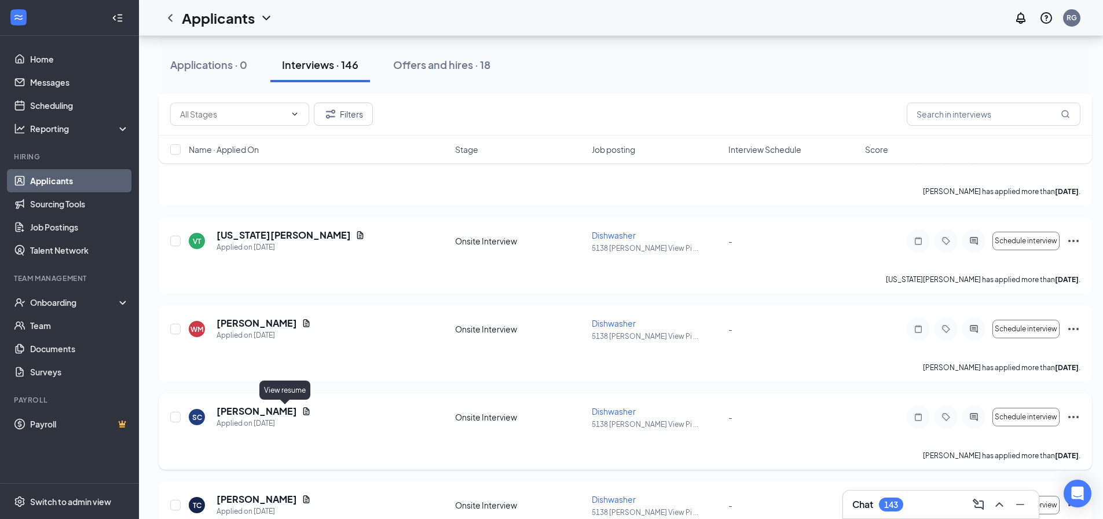
click at [302, 411] on icon "Document" at bounding box center [306, 410] width 9 height 9
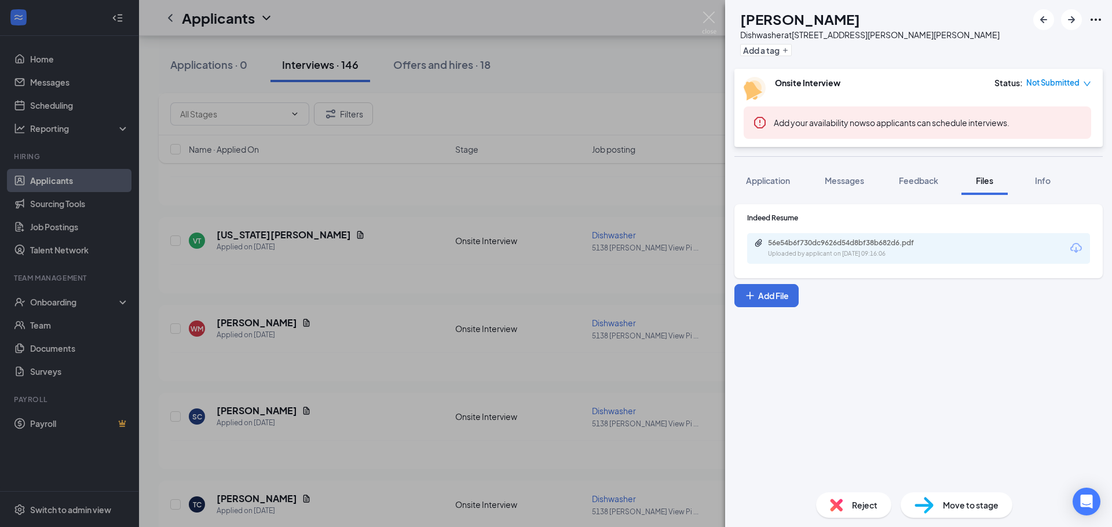
click at [1074, 247] on icon "Download" at bounding box center [1076, 248] width 14 height 14
click at [708, 16] on img at bounding box center [709, 23] width 14 height 23
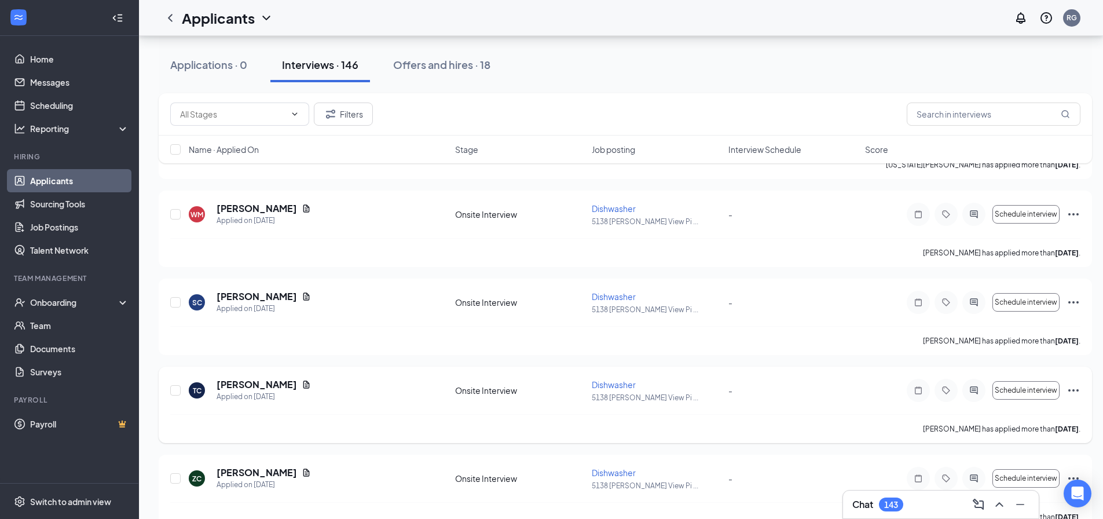
scroll to position [2490, 0]
click at [302, 384] on icon "Document" at bounding box center [306, 383] width 9 height 9
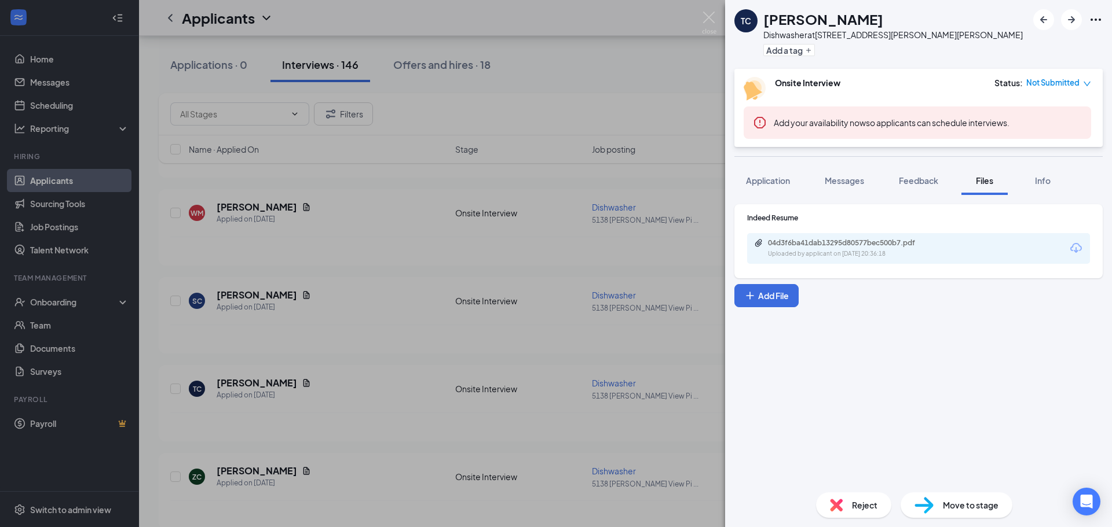
click at [1078, 250] on icon "Download" at bounding box center [1076, 248] width 14 height 14
click at [706, 20] on img at bounding box center [709, 23] width 14 height 23
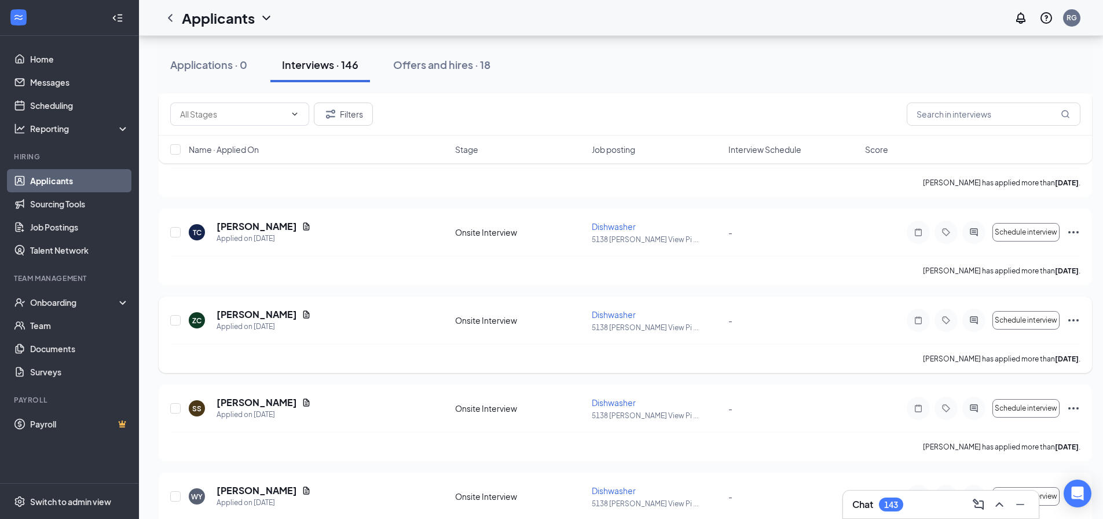
scroll to position [2664, 0]
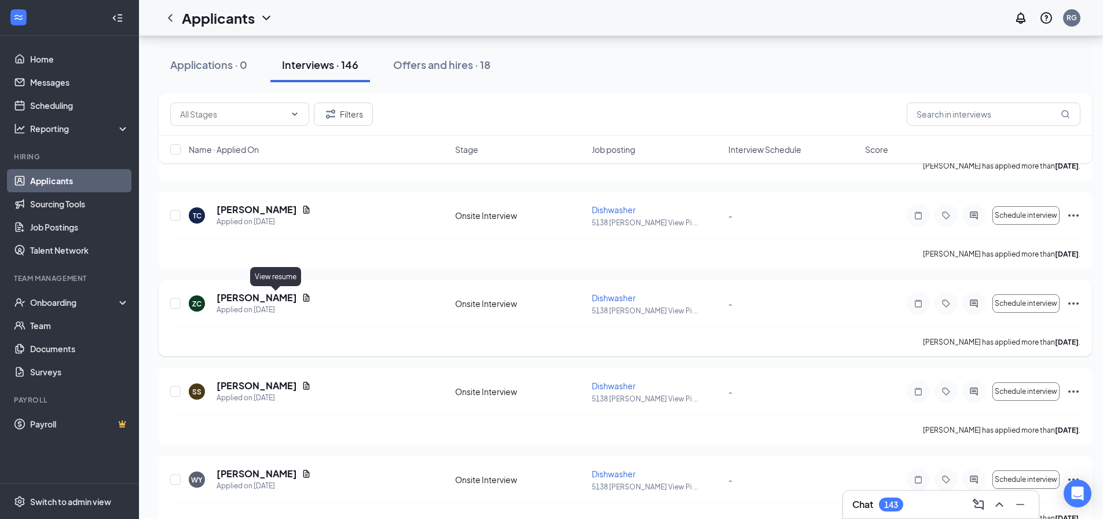
click at [302, 295] on icon "Document" at bounding box center [306, 297] width 9 height 9
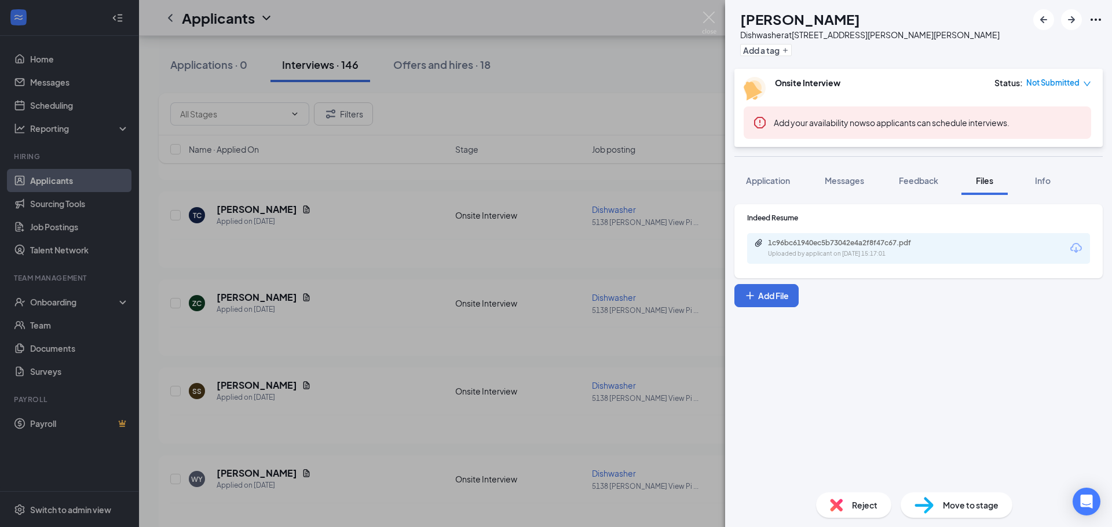
click at [1075, 246] on icon "Download" at bounding box center [1076, 248] width 14 height 14
click at [709, 17] on img at bounding box center [709, 23] width 14 height 23
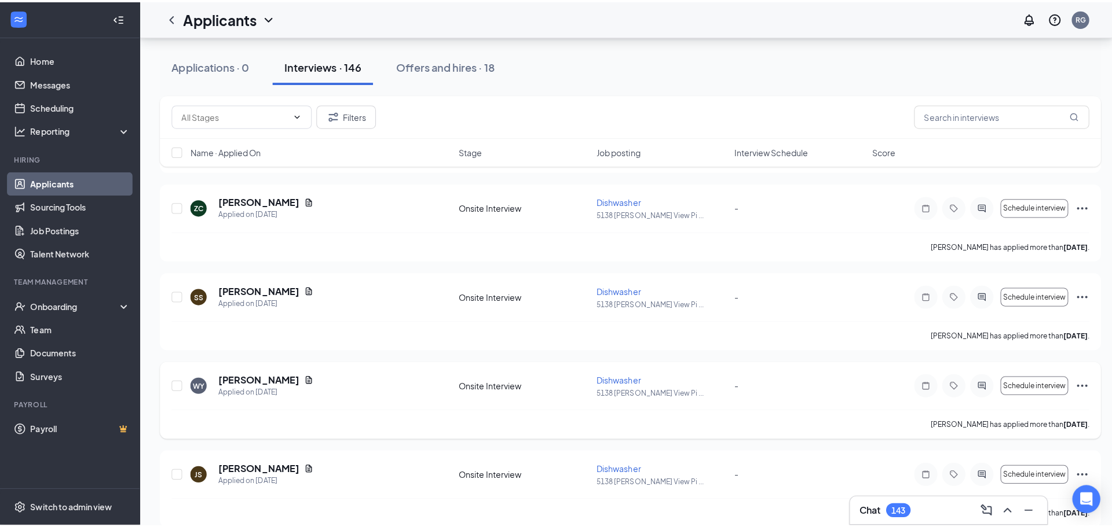
scroll to position [2779, 0]
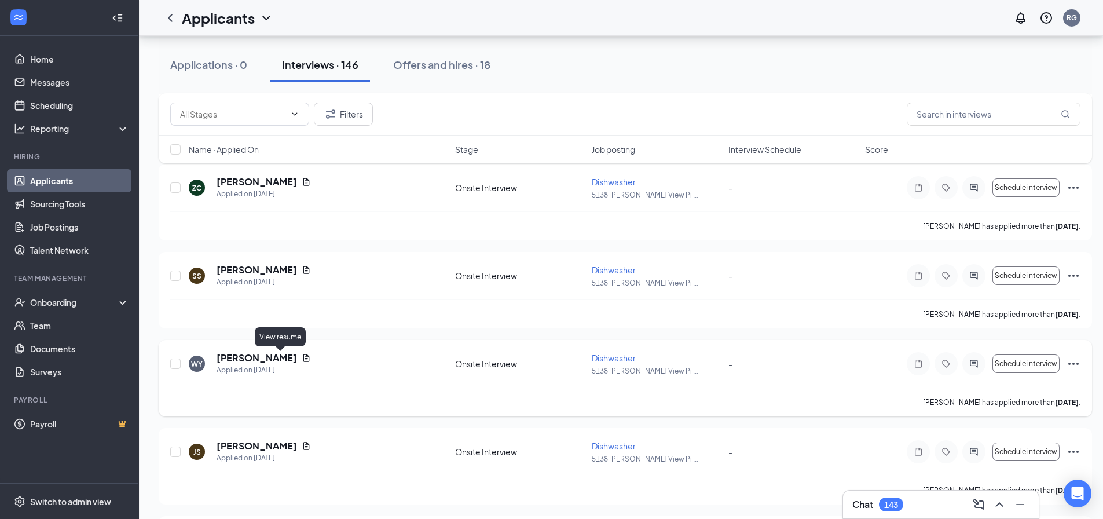
click at [302, 358] on icon "Document" at bounding box center [306, 357] width 9 height 9
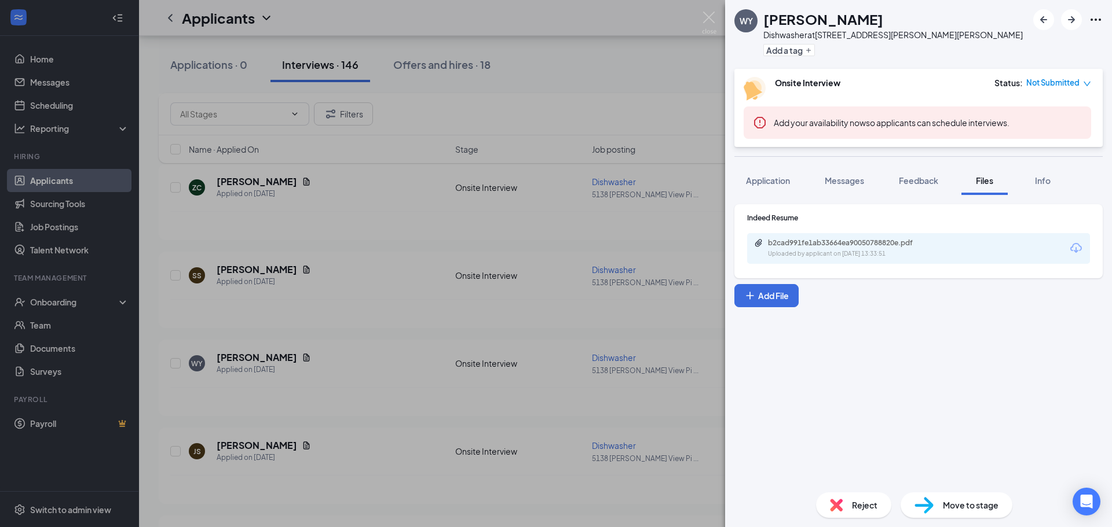
click at [1077, 248] on icon "Download" at bounding box center [1076, 248] width 14 height 14
click at [845, 181] on span "Messages" at bounding box center [844, 180] width 39 height 10
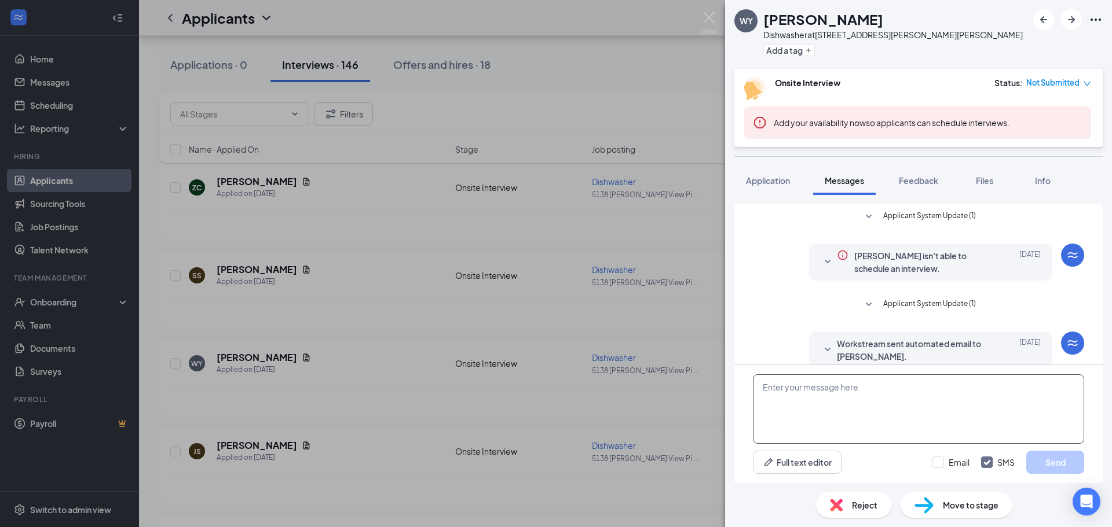
scroll to position [241, 0]
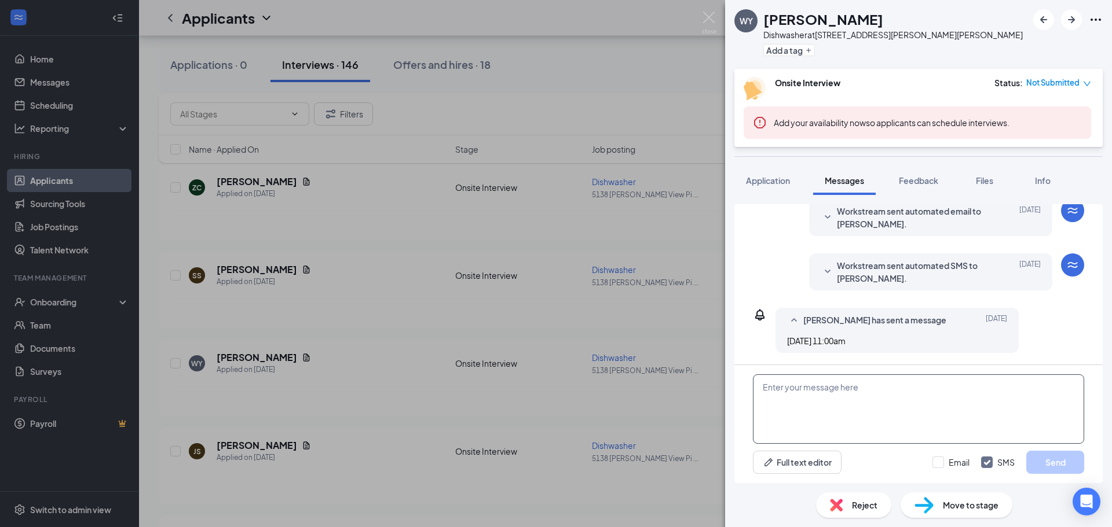
click at [777, 387] on textarea at bounding box center [918, 409] width 331 height 69
click at [788, 388] on textarea "[PERSON_NAME]," at bounding box center [918, 409] width 331 height 69
click at [763, 409] on textarea "[PERSON_NAME]," at bounding box center [918, 409] width 331 height 69
paste textarea "Thank you for applying for the Greens Keeper position at [GEOGRAPHIC_DATA]. If …"
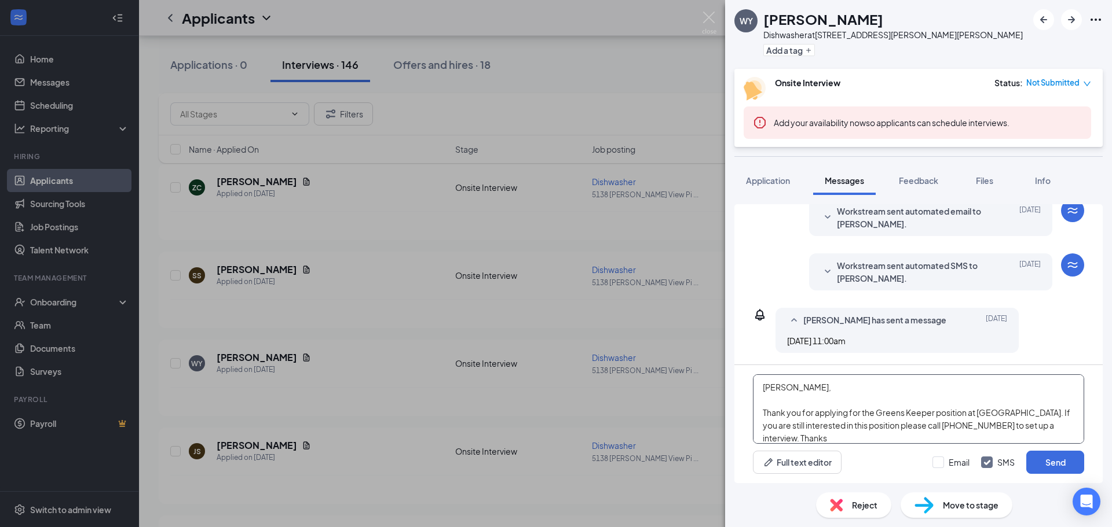
click at [935, 416] on textarea "[PERSON_NAME], Thank you for applying for the Greens Keeper position at [GEOGRA…" at bounding box center [918, 409] width 331 height 69
type textarea "[PERSON_NAME], Thank you for applying for the Dishwasher position at [GEOGRAPHI…"
click at [1053, 461] on button "Send" at bounding box center [1055, 462] width 58 height 23
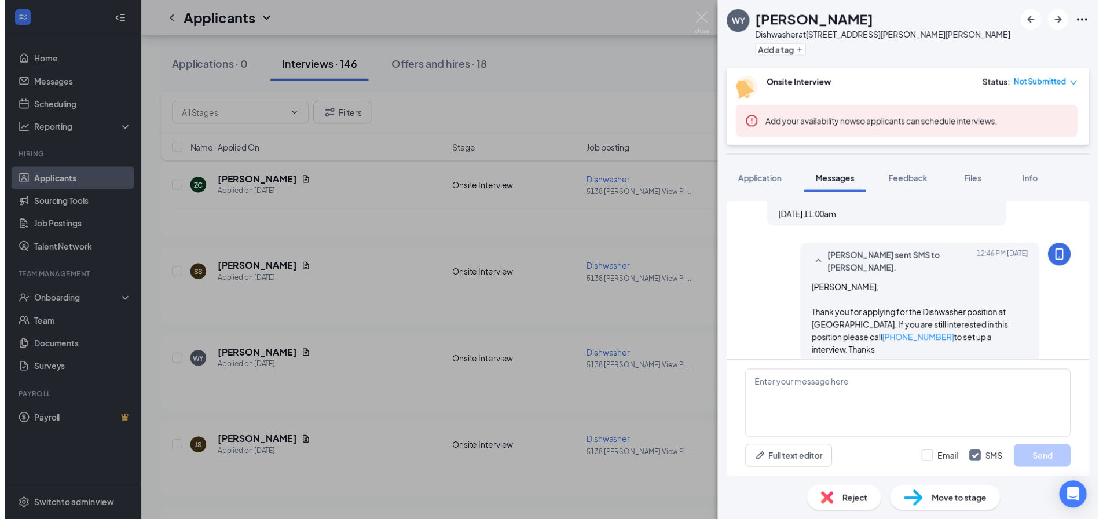
scroll to position [379, 0]
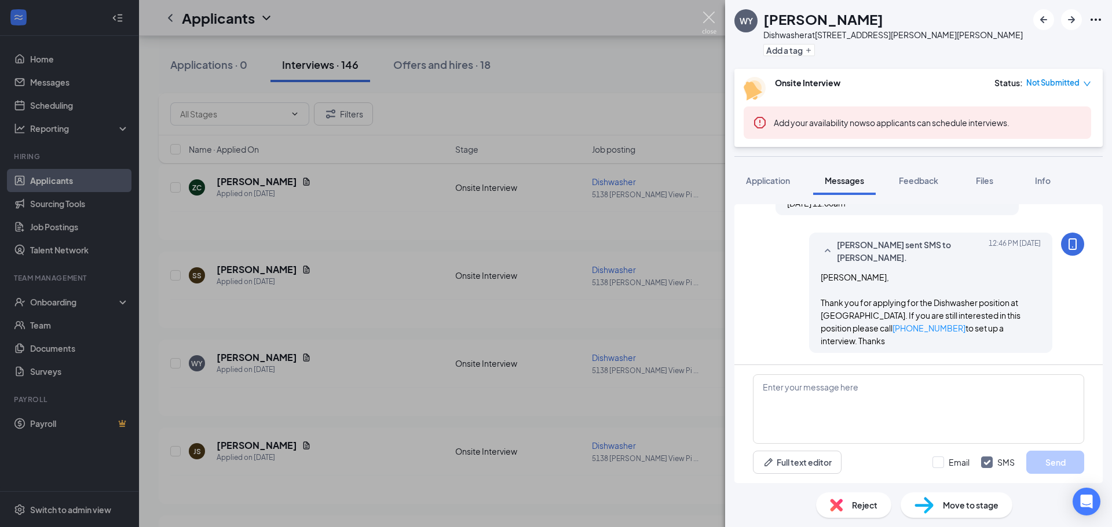
drag, startPoint x: 710, startPoint y: 14, endPoint x: 727, endPoint y: 32, distance: 25.0
click at [710, 14] on img at bounding box center [709, 23] width 14 height 23
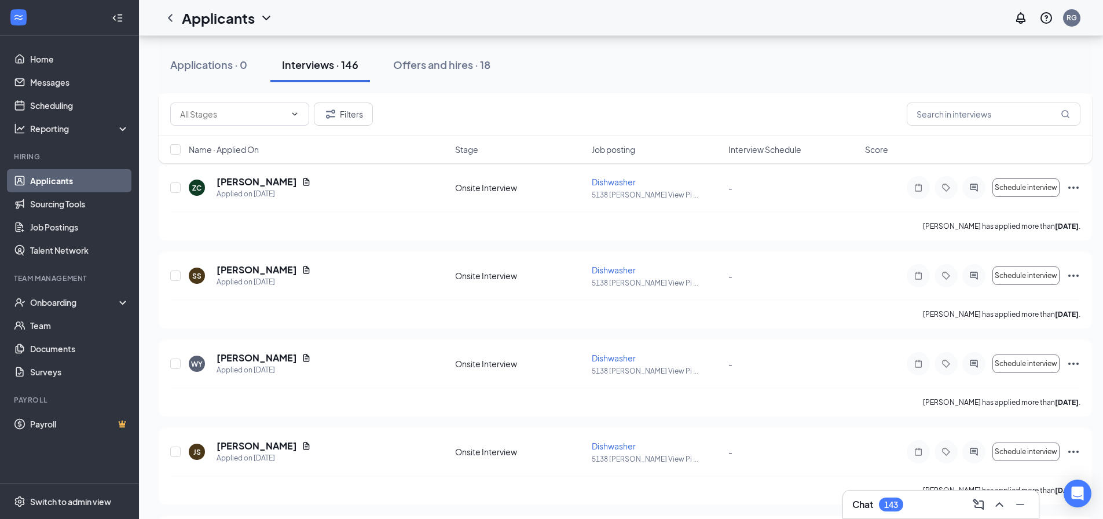
click at [708, 16] on div "Applicants RG" at bounding box center [621, 18] width 964 height 36
